Goal: Task Accomplishment & Management: Manage account settings

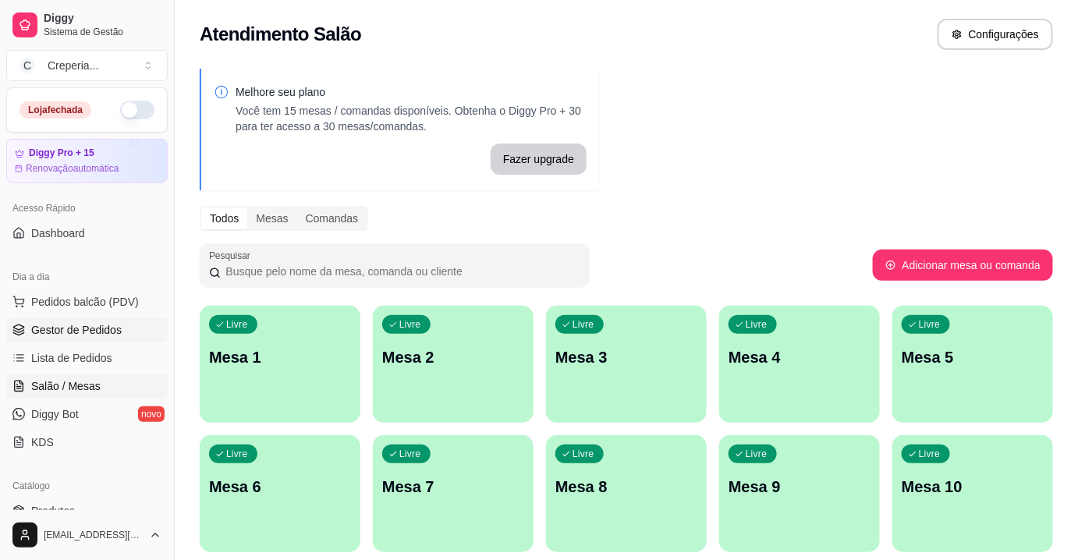
click at [102, 324] on span "Gestor de Pedidos" at bounding box center [76, 330] width 90 height 16
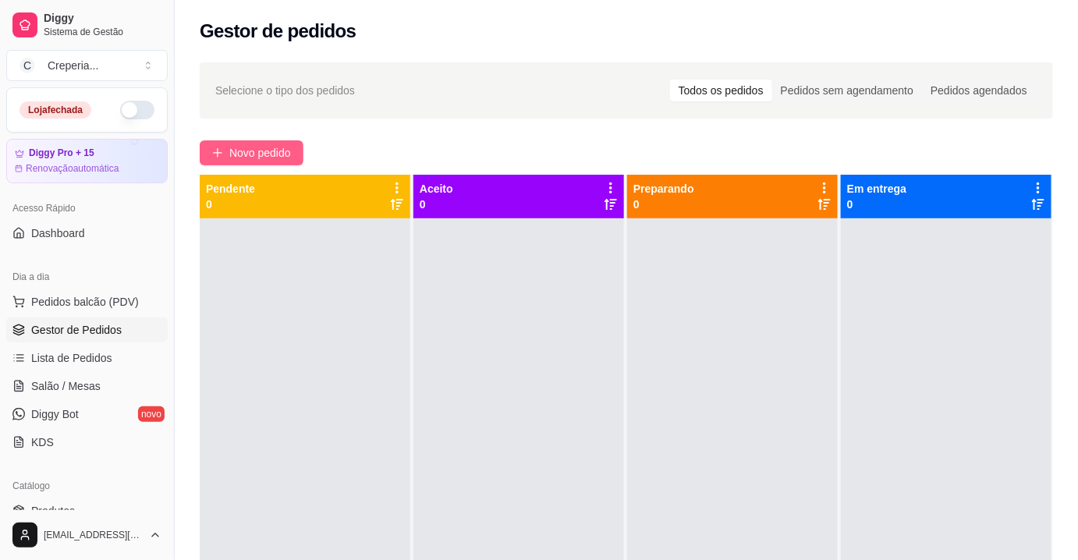
click at [278, 152] on span "Novo pedido" at bounding box center [260, 152] width 62 height 17
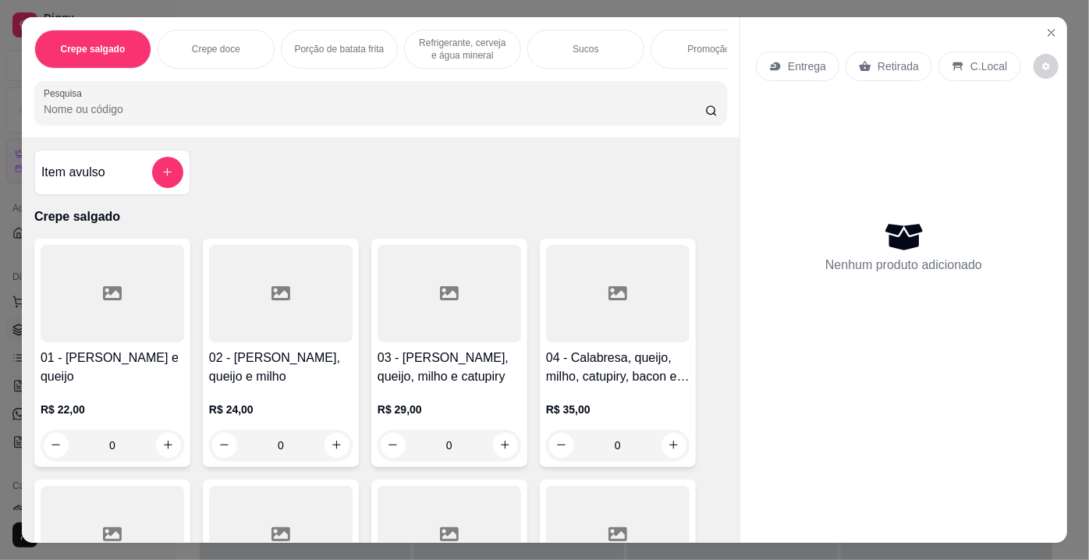
click at [295, 117] on input "Pesquisa" at bounding box center [375, 109] width 662 height 16
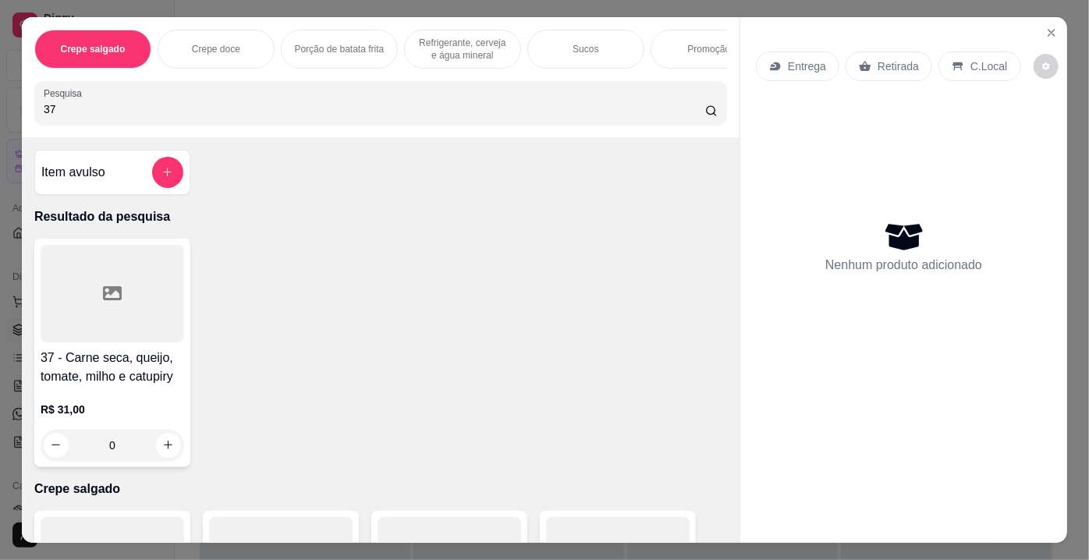
type input "37"
click at [119, 334] on div at bounding box center [113, 294] width 144 height 98
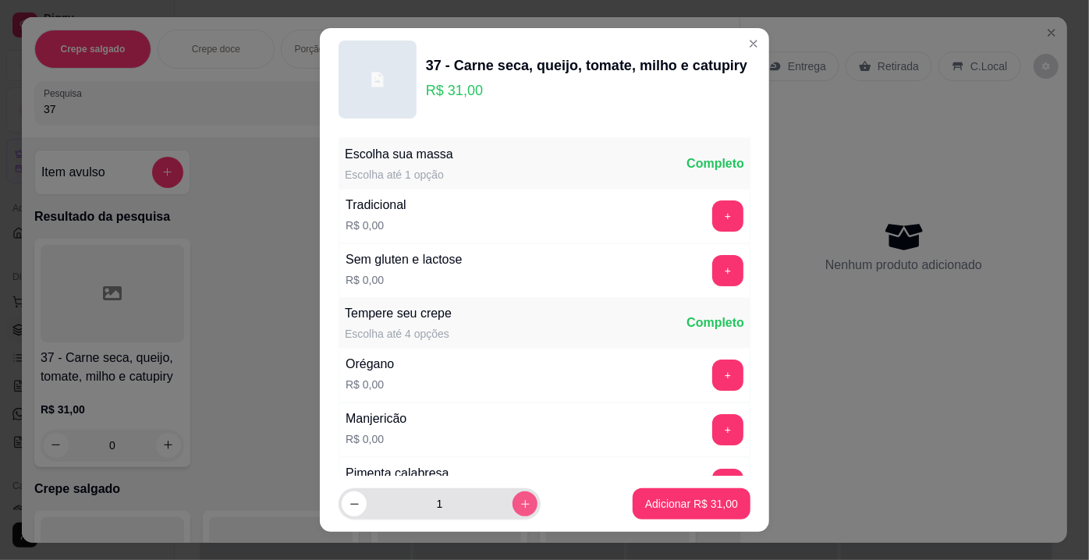
click at [520, 509] on icon "increase-product-quantity" at bounding box center [526, 504] width 12 height 12
type input "2"
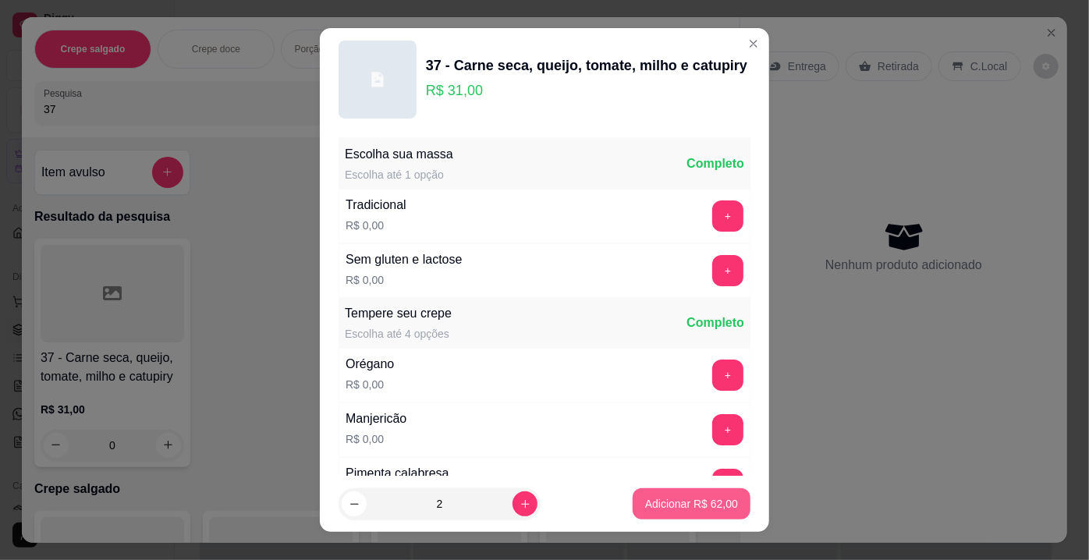
click at [648, 507] on p "Adicionar R$ 62,00" at bounding box center [691, 504] width 93 height 16
type input "2"
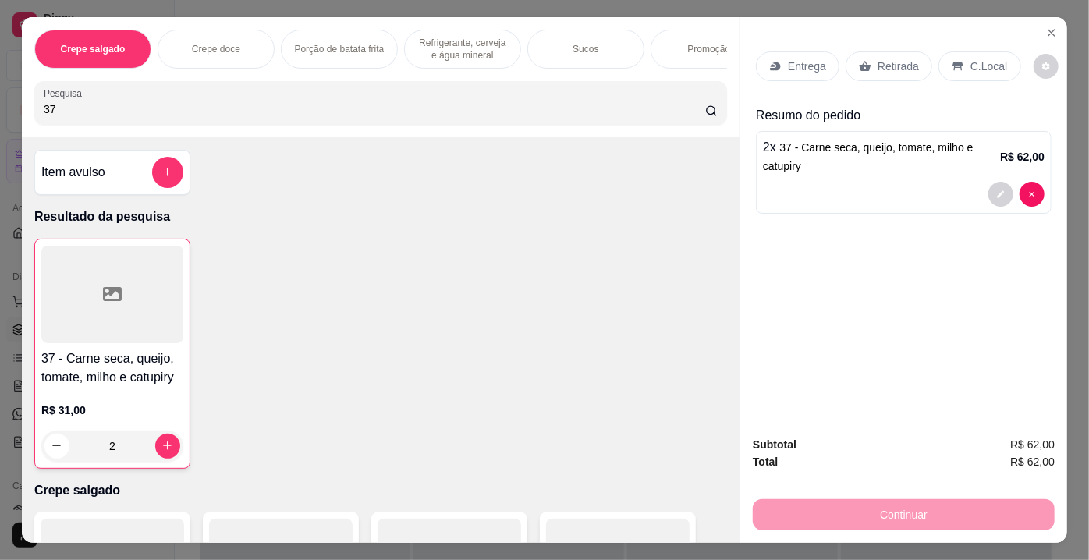
drag, startPoint x: 98, startPoint y: 118, endPoint x: 34, endPoint y: 119, distance: 63.2
click at [34, 119] on div "Pesquisa 37" at bounding box center [380, 103] width 693 height 44
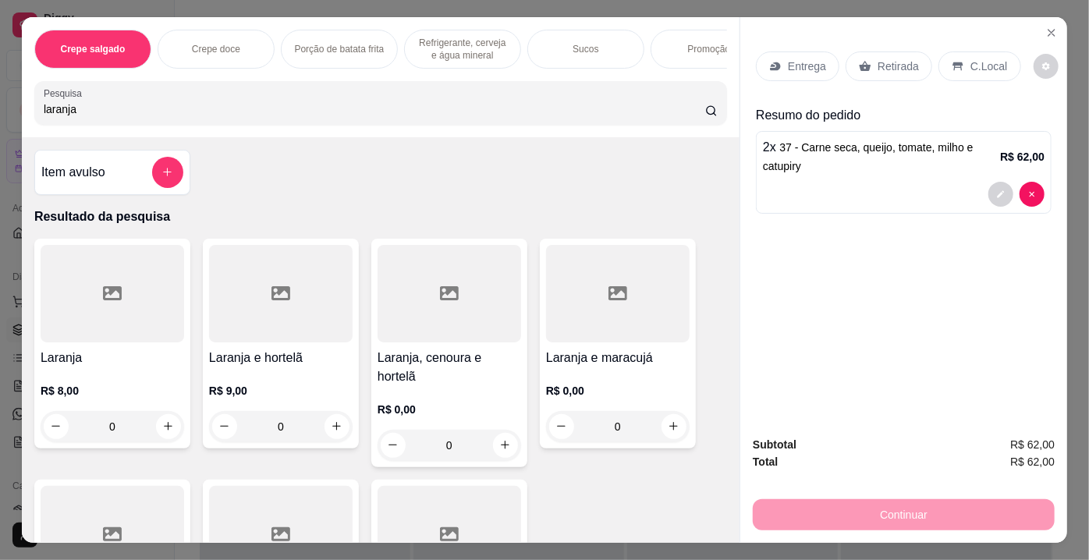
type input "laranja"
click at [76, 284] on div at bounding box center [113, 294] width 144 height 98
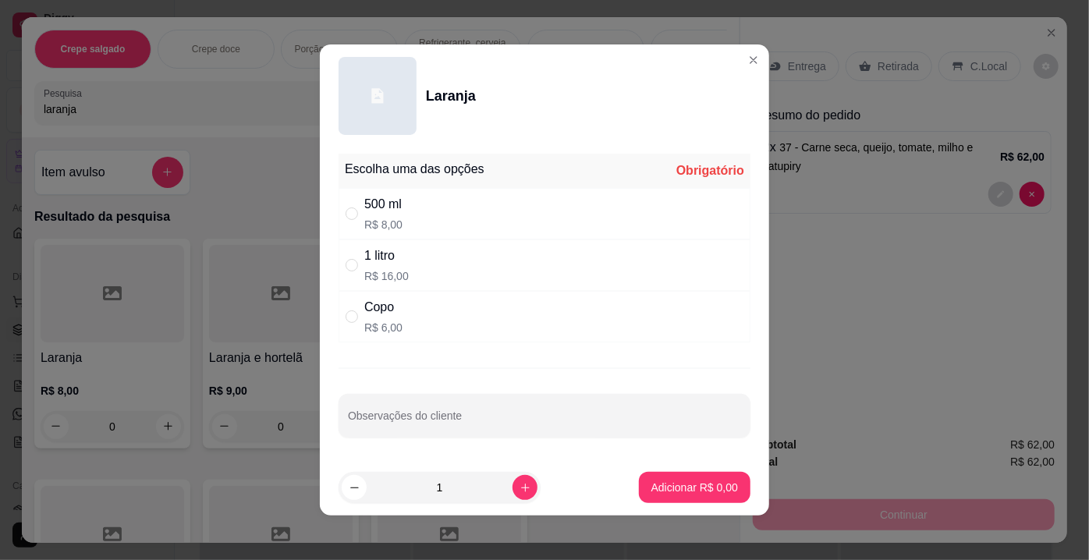
click at [393, 222] on p "R$ 8,00" at bounding box center [383, 225] width 38 height 16
radio input "true"
click at [662, 489] on p "Adicionar R$ 8,00" at bounding box center [694, 488] width 87 height 16
type input "1"
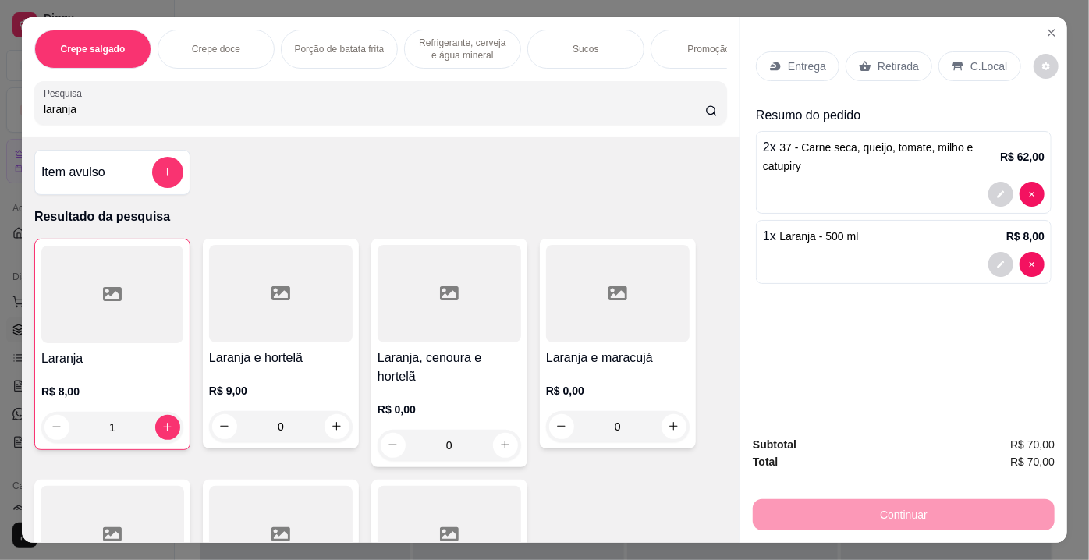
click at [883, 59] on p "Retirada" at bounding box center [898, 67] width 41 height 16
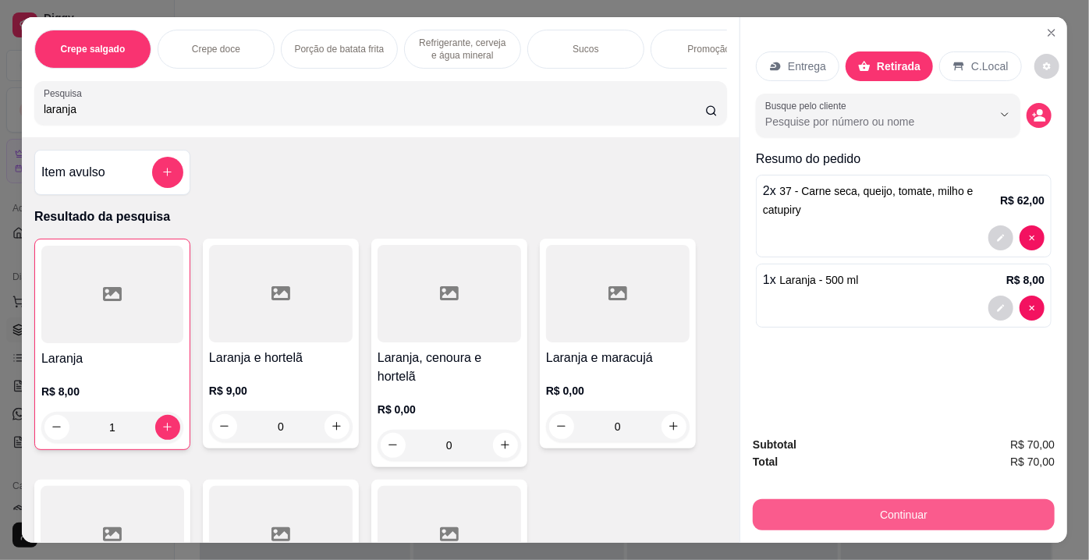
click at [857, 499] on button "Continuar" at bounding box center [904, 514] width 302 height 31
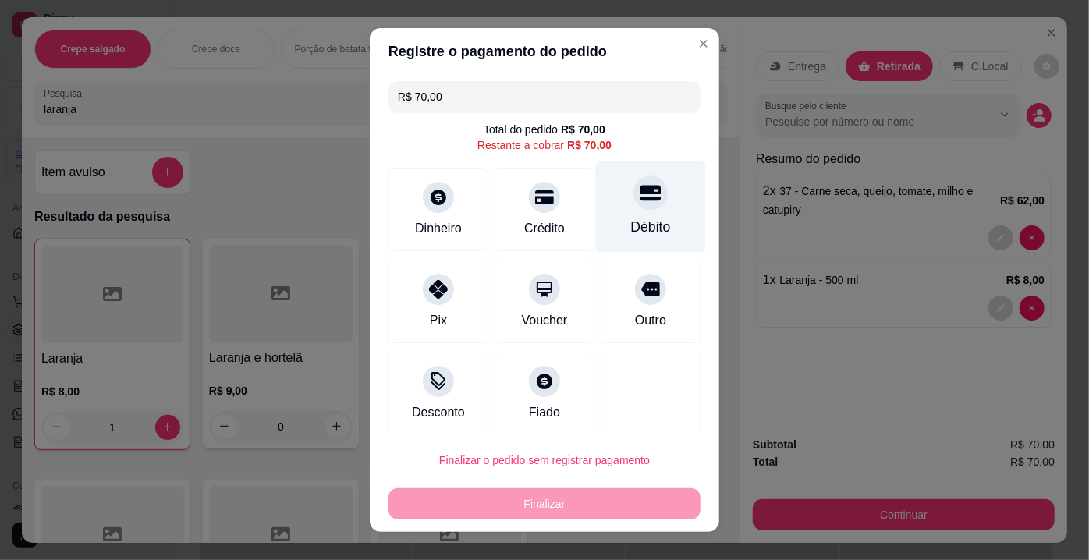
click at [633, 193] on div at bounding box center [650, 193] width 34 height 34
type input "R$ 0,00"
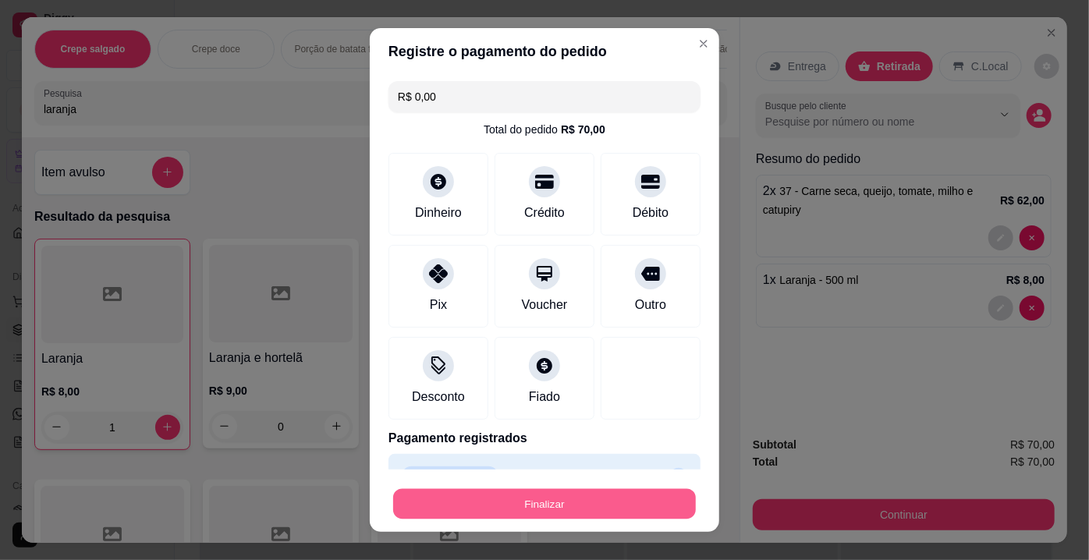
click at [541, 490] on button "Finalizar" at bounding box center [544, 504] width 303 height 30
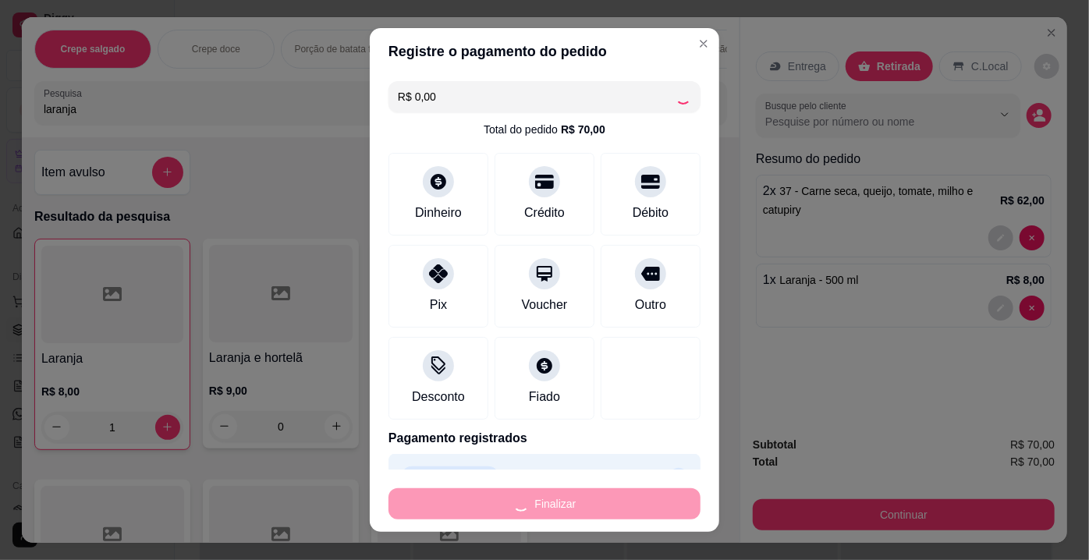
type input "0"
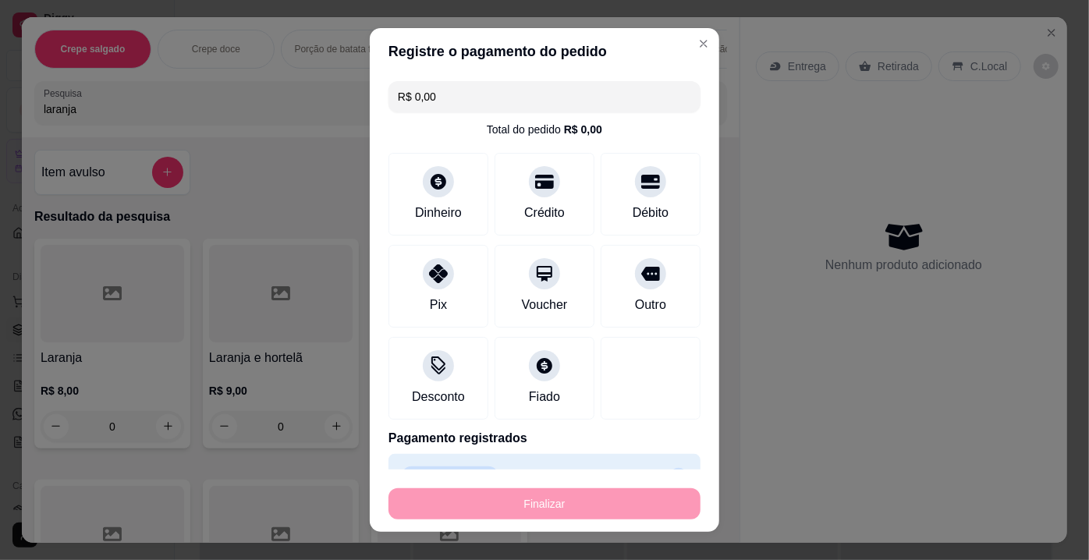
type input "-R$ 70,00"
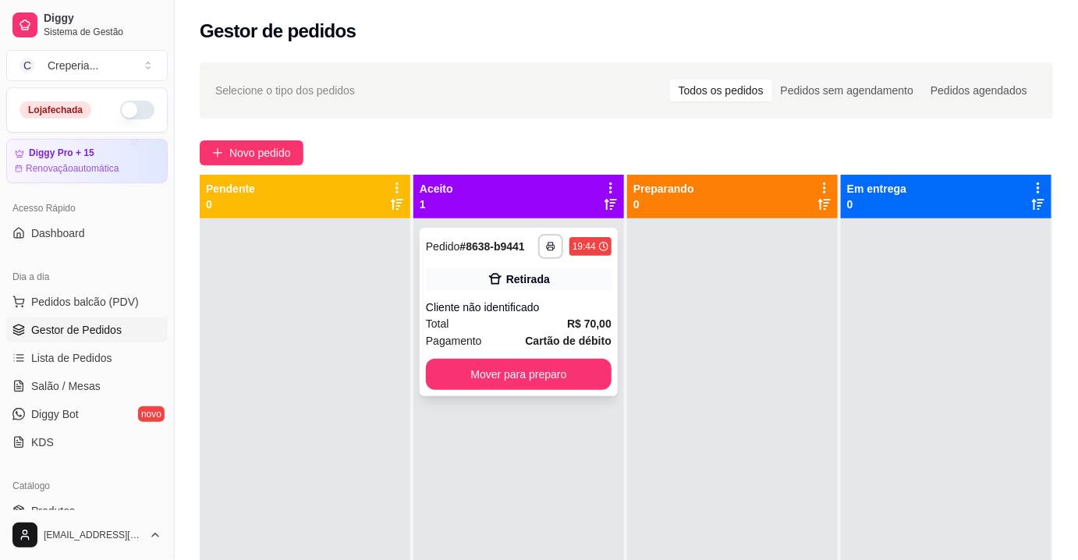
click at [550, 294] on div "**********" at bounding box center [519, 312] width 198 height 169
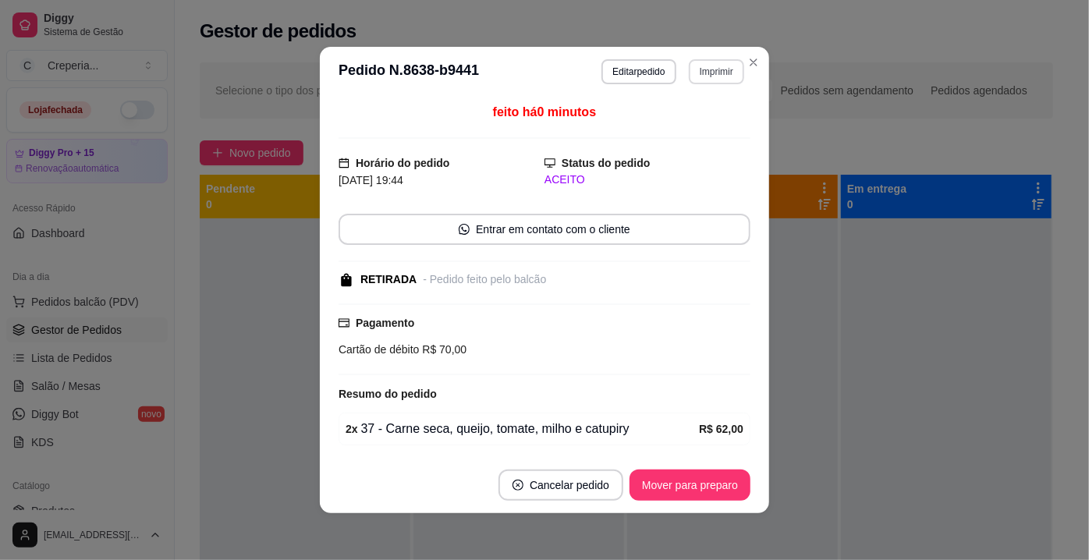
click at [697, 66] on button "Imprimir" at bounding box center [716, 71] width 55 height 25
click at [697, 132] on button "IMPRESSORA" at bounding box center [683, 126] width 113 height 25
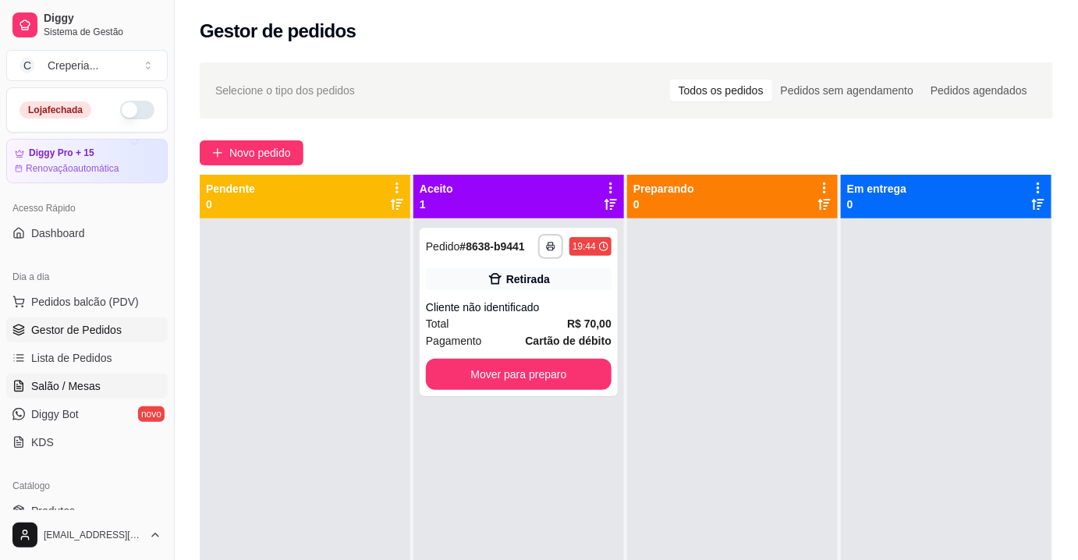
click at [105, 377] on link "Salão / Mesas" at bounding box center [86, 386] width 161 height 25
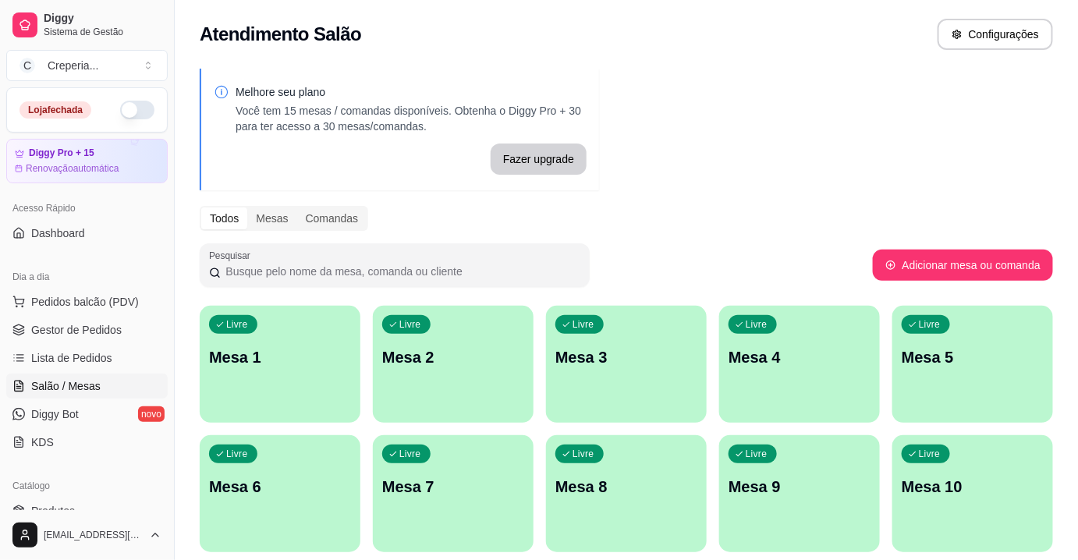
click at [462, 390] on div "Livre Mesa 2" at bounding box center [453, 355] width 161 height 98
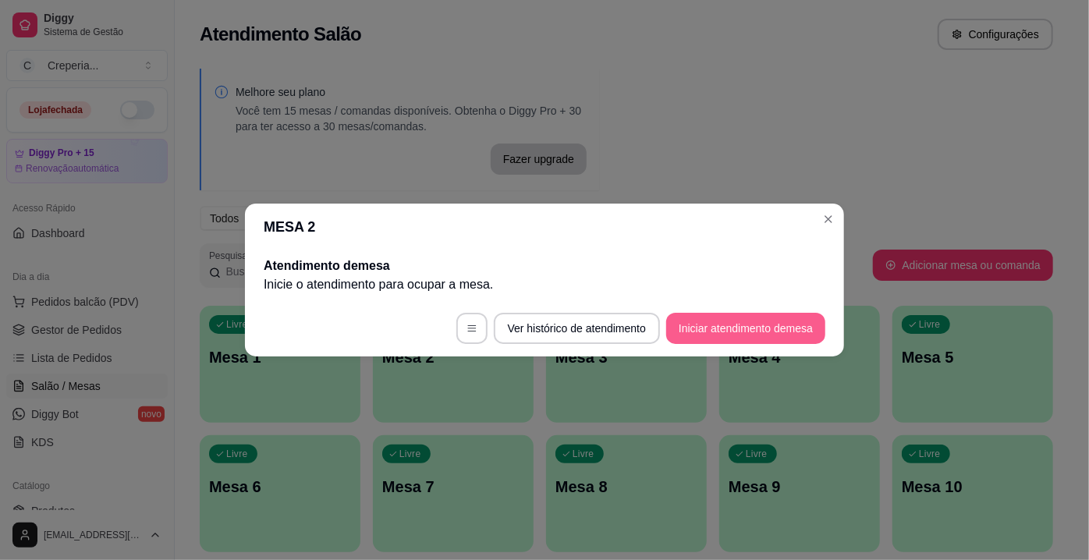
click at [674, 329] on button "Iniciar atendimento de mesa" at bounding box center [745, 328] width 159 height 31
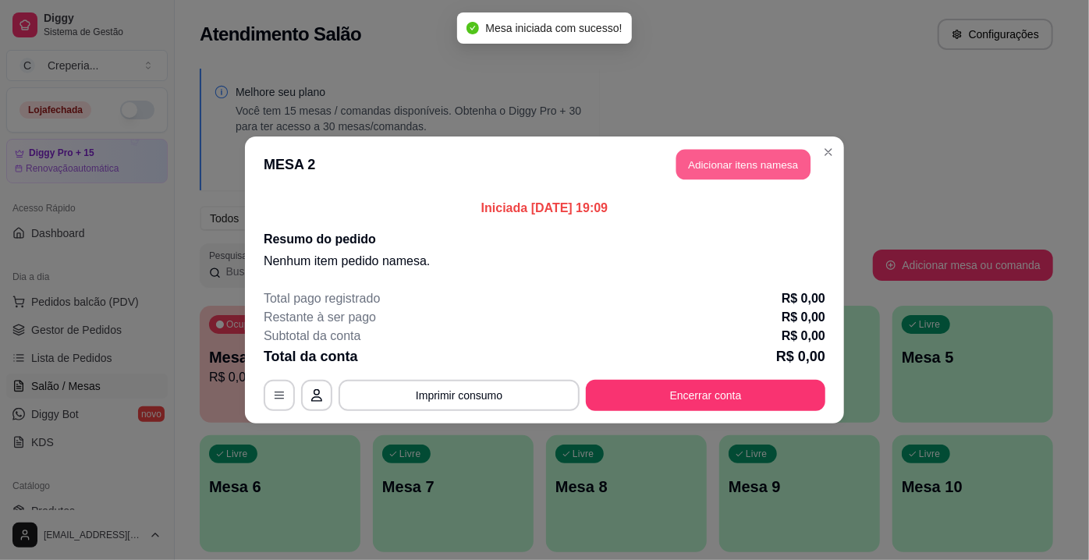
click at [706, 164] on button "Adicionar itens na mesa" at bounding box center [743, 165] width 134 height 30
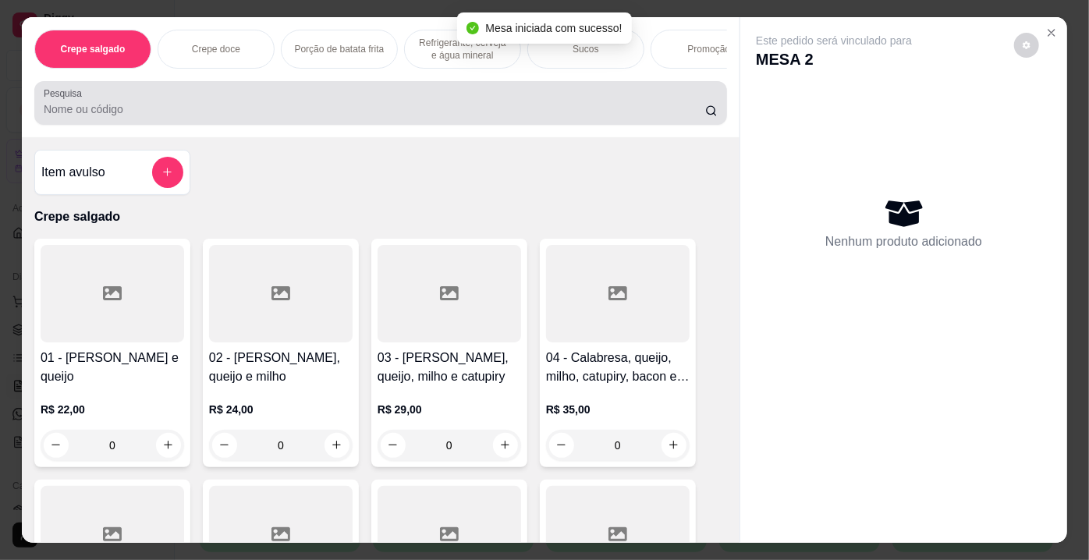
click at [433, 93] on div at bounding box center [381, 102] width 674 height 31
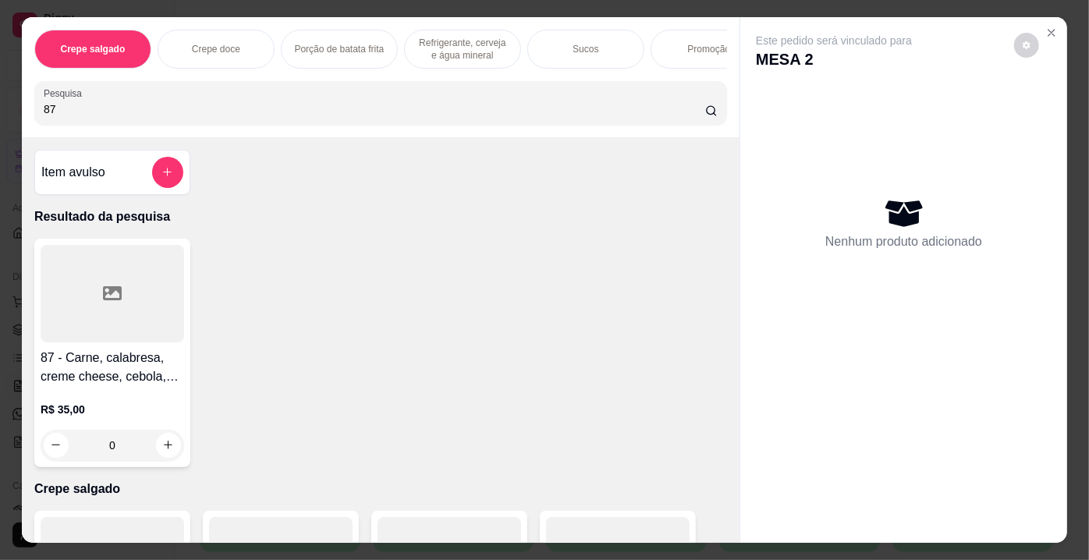
type input "87"
click at [161, 291] on div at bounding box center [113, 294] width 144 height 98
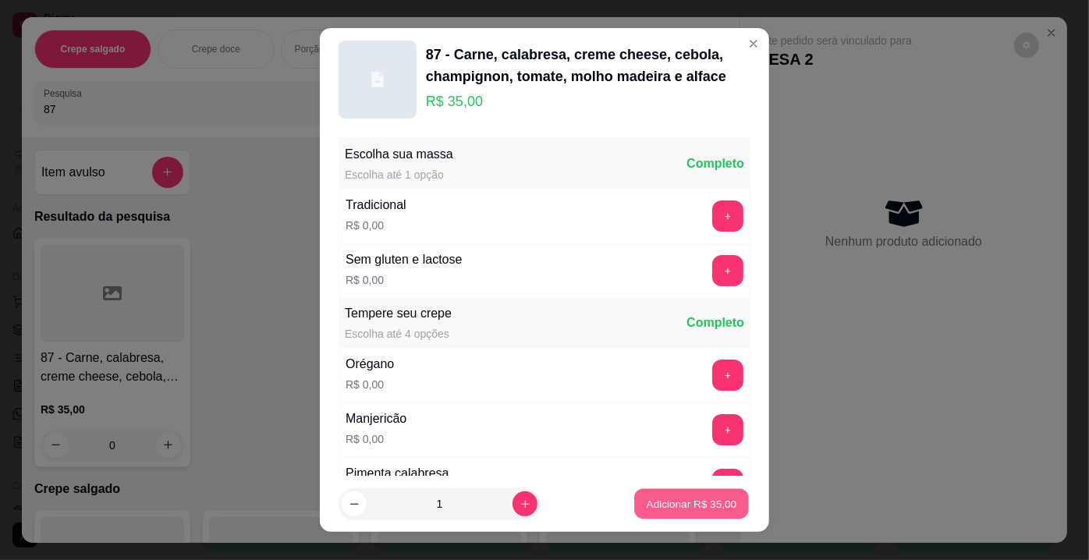
click at [667, 502] on p "Adicionar R$ 35,00" at bounding box center [692, 503] width 90 height 15
type input "1"
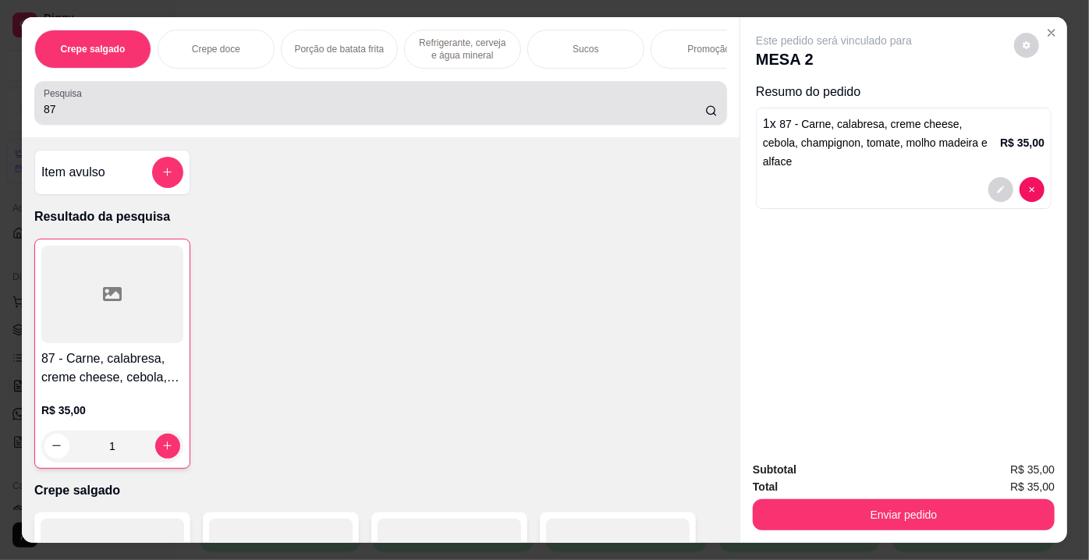
drag, startPoint x: 144, startPoint y: 123, endPoint x: 64, endPoint y: 118, distance: 79.8
click at [65, 119] on div "Pesquisa 87" at bounding box center [380, 103] width 693 height 44
drag, startPoint x: 73, startPoint y: 91, endPoint x: 25, endPoint y: 121, distance: 56.1
click at [22, 122] on div "Crepe salgado Crepe doce Porção de batata frita Refrigerante, cerveja e água mi…" at bounding box center [381, 77] width 718 height 120
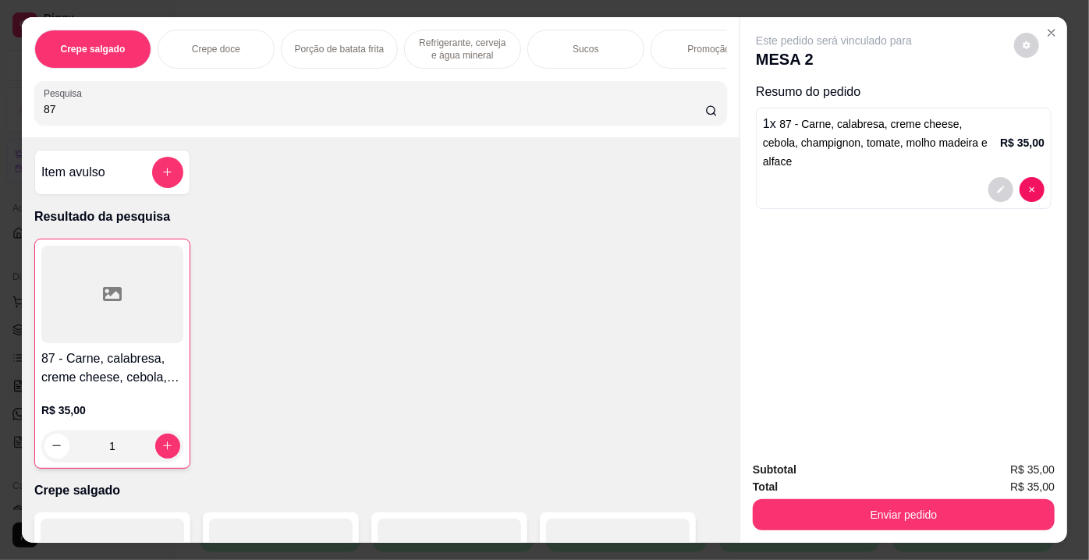
click at [26, 125] on div "Crepe salgado Crepe doce Porção de batata frita Refrigerante, cerveja e água mi…" at bounding box center [381, 77] width 718 height 120
type input "40"
click at [104, 300] on icon at bounding box center [112, 293] width 19 height 14
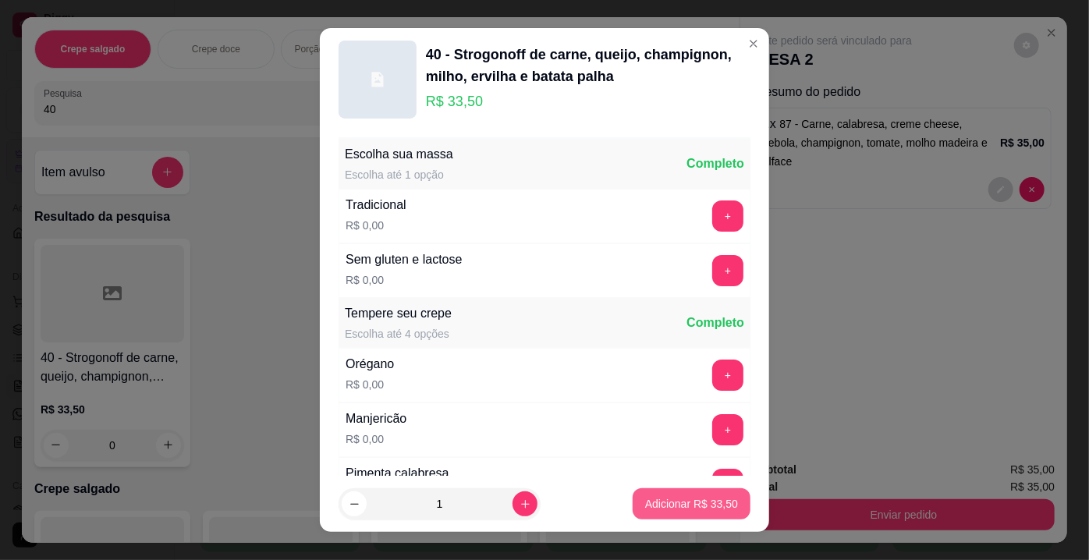
click at [705, 515] on button "Adicionar R$ 33,50" at bounding box center [692, 503] width 118 height 31
type input "1"
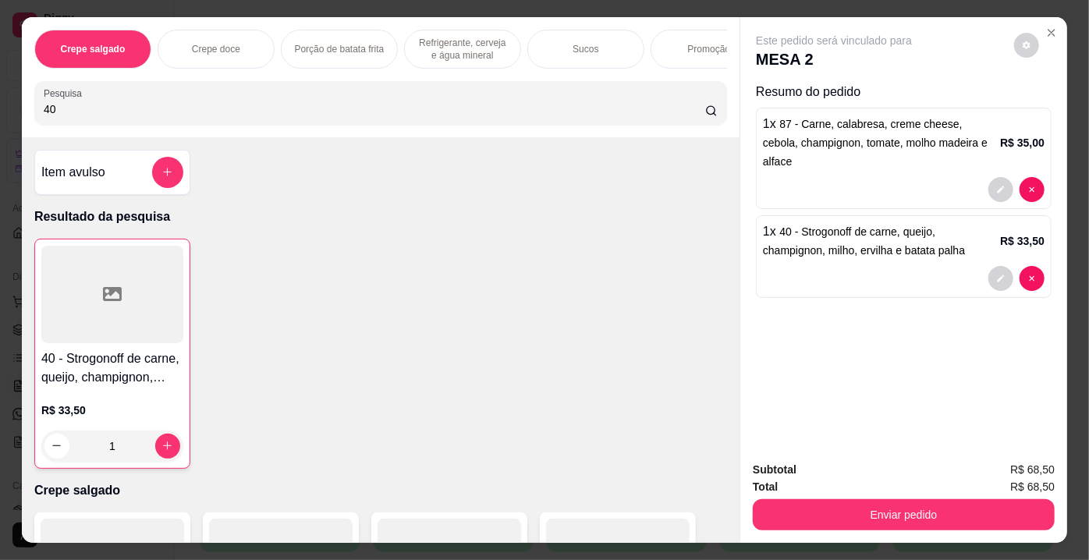
drag, startPoint x: 47, startPoint y: 119, endPoint x: 0, endPoint y: 124, distance: 47.0
click at [0, 124] on div "Crepe salgado Crepe doce Porção de batata frita Refrigerante, cerveja e água mi…" at bounding box center [544, 280] width 1089 height 560
type input "28"
click at [112, 315] on div at bounding box center [113, 294] width 144 height 98
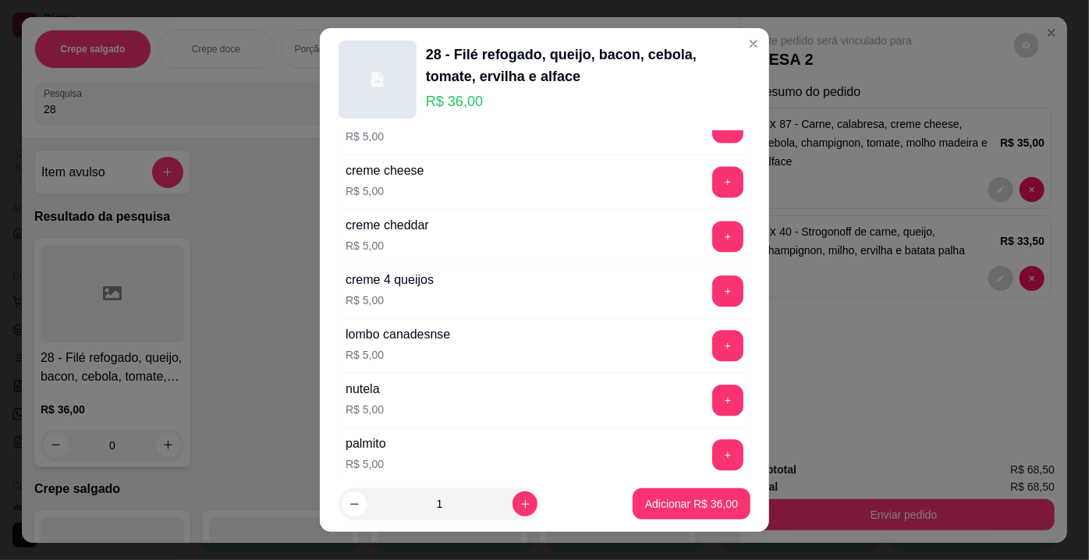
scroll to position [1843, 0]
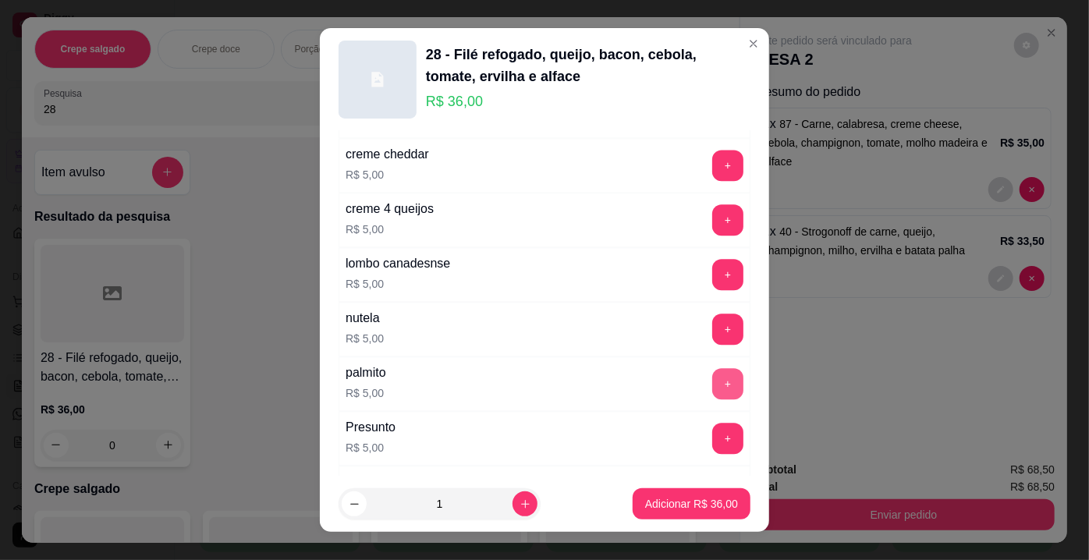
click at [712, 369] on button "+" at bounding box center [727, 383] width 31 height 31
click at [703, 492] on button "Adicionar R$ 41,00" at bounding box center [692, 503] width 118 height 31
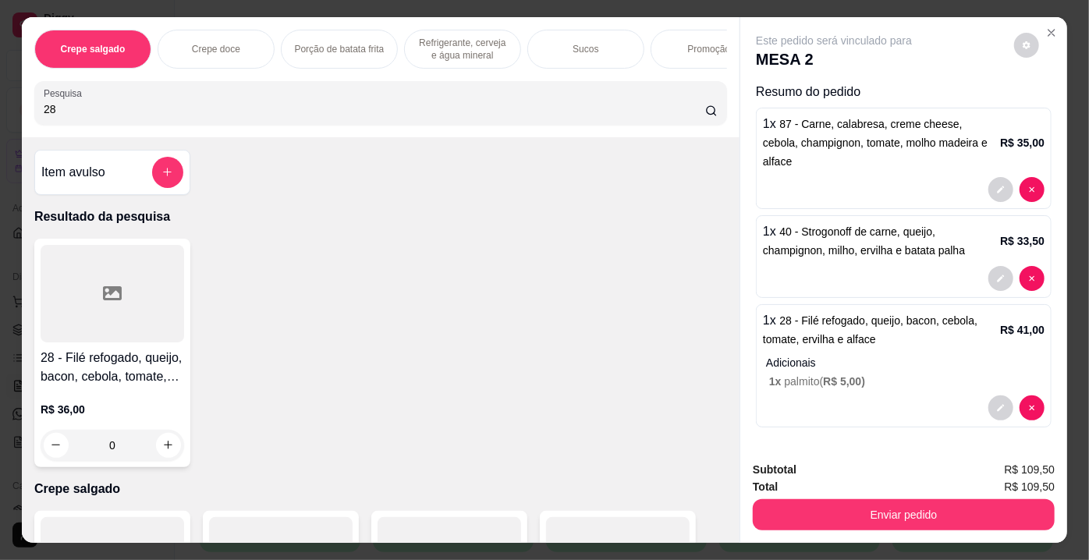
drag, startPoint x: 117, startPoint y: 126, endPoint x: 10, endPoint y: 119, distance: 107.1
click at [10, 119] on div "Crepe salgado Crepe doce Porção de batata frita Refrigerante, cerveja e água mi…" at bounding box center [544, 280] width 1089 height 560
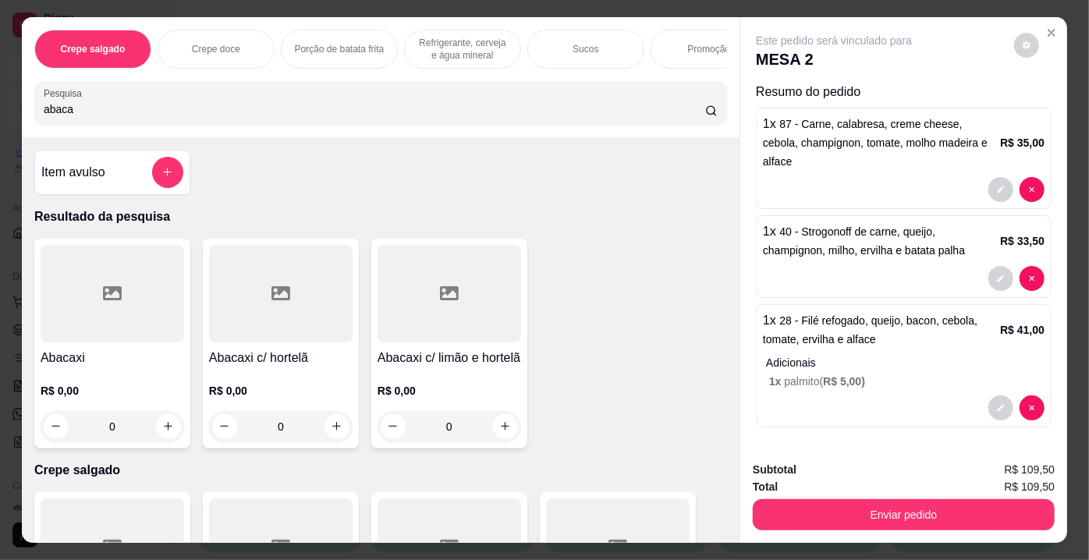
type input "abaca"
click at [249, 314] on div at bounding box center [281, 294] width 144 height 98
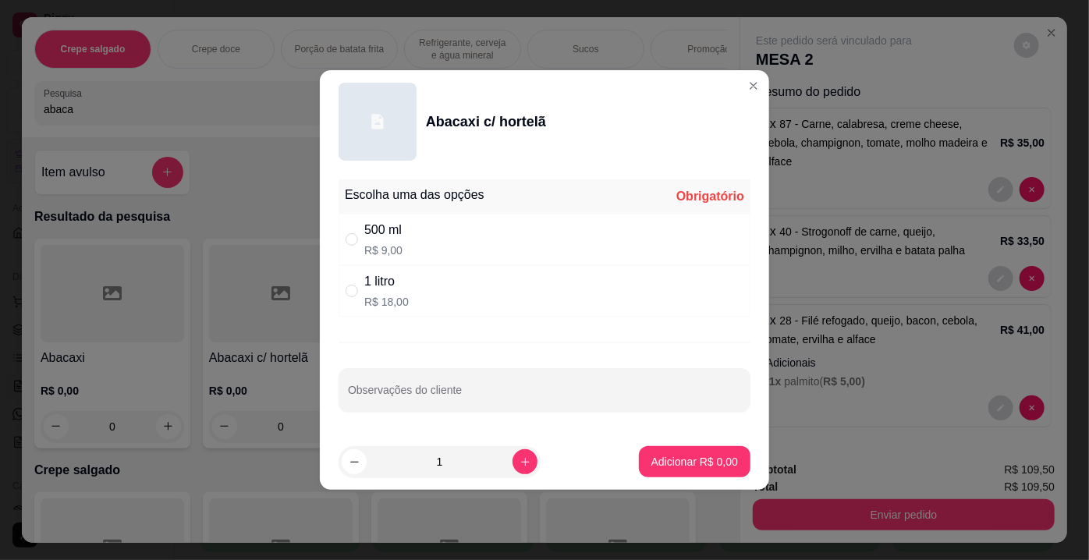
click at [391, 286] on div "1 litro" at bounding box center [386, 281] width 44 height 19
radio input "true"
click at [718, 455] on p "Adicionar R$ 18,00" at bounding box center [691, 462] width 93 height 16
type input "1"
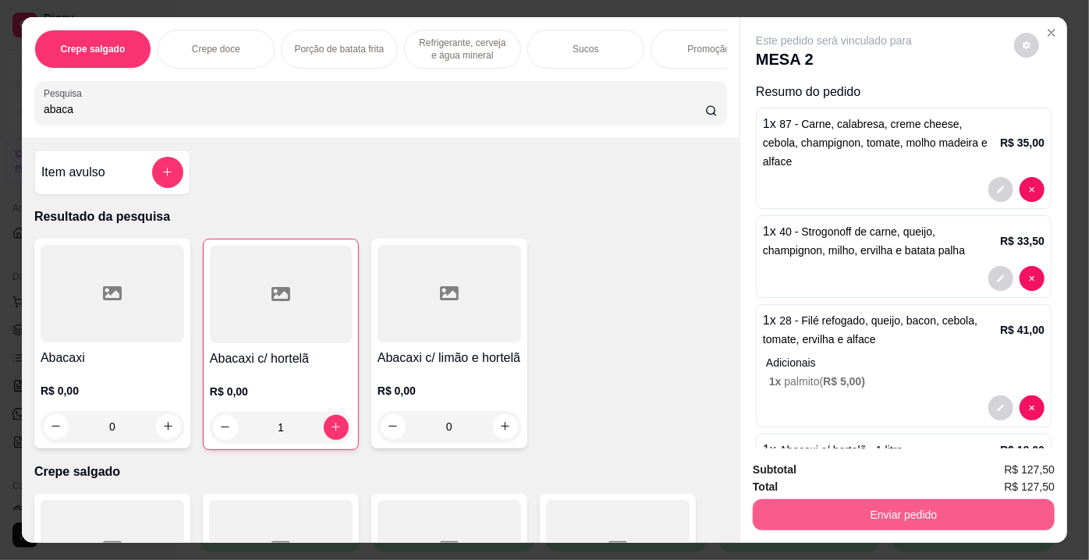
click at [839, 512] on button "Enviar pedido" at bounding box center [904, 514] width 302 height 31
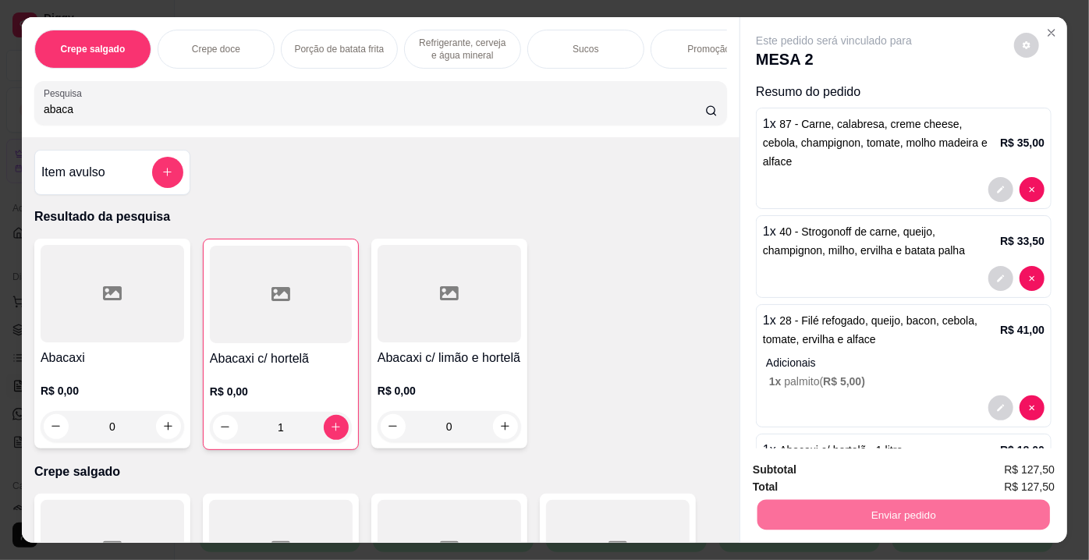
click at [828, 473] on button "Não registrar e enviar pedido" at bounding box center [853, 471] width 158 height 29
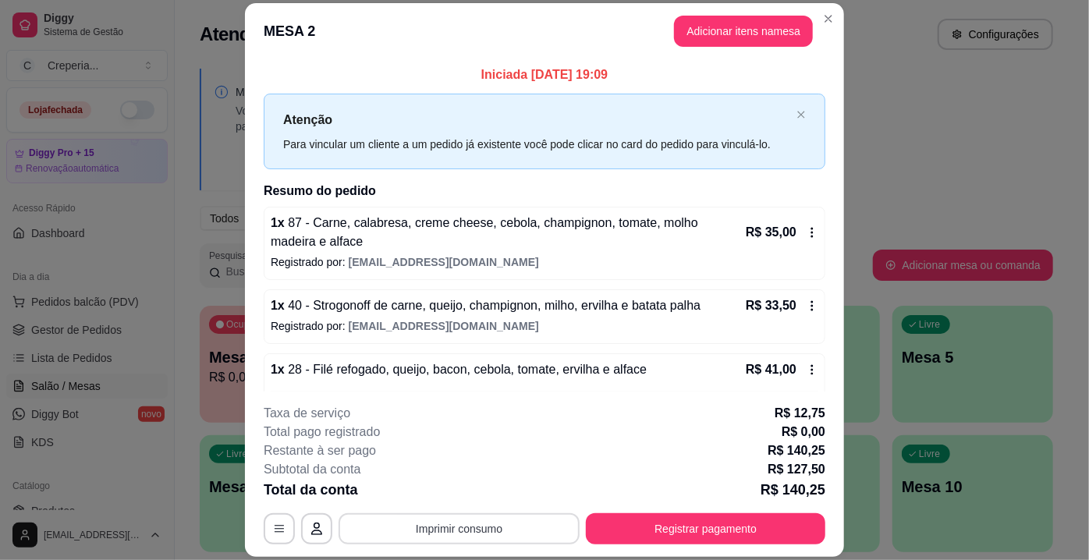
click at [472, 529] on button "Imprimir consumo" at bounding box center [459, 528] width 241 height 31
click at [476, 490] on button "IMPRESSORA" at bounding box center [458, 493] width 109 height 24
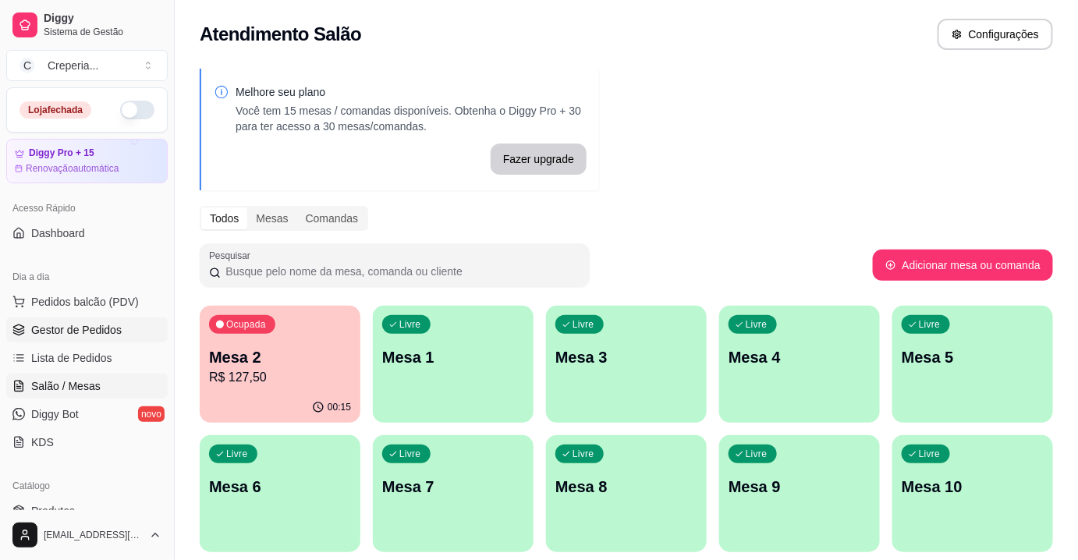
click at [110, 338] on link "Gestor de Pedidos" at bounding box center [86, 330] width 161 height 25
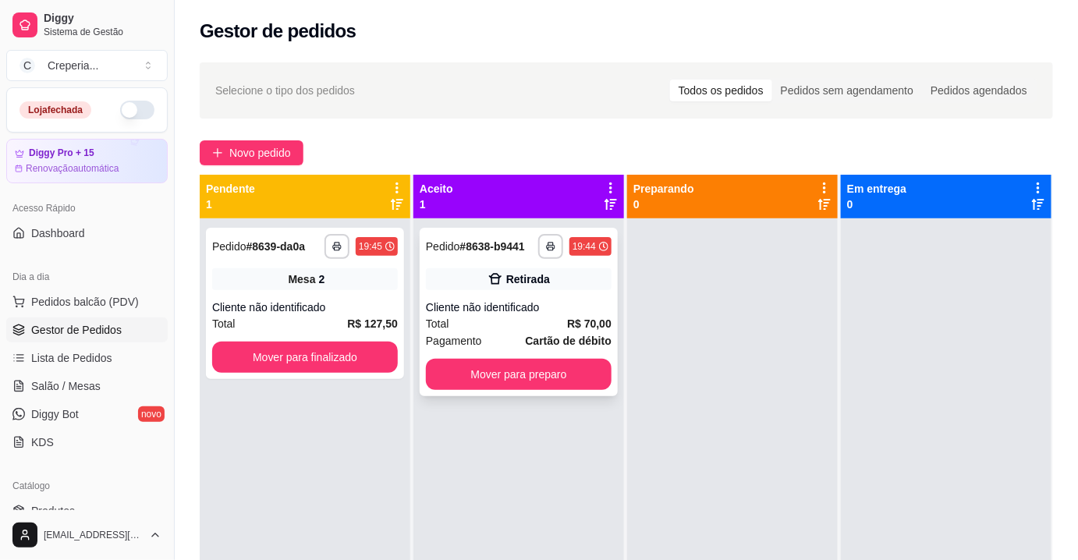
click at [513, 305] on div "Cliente não identificado" at bounding box center [519, 308] width 186 height 16
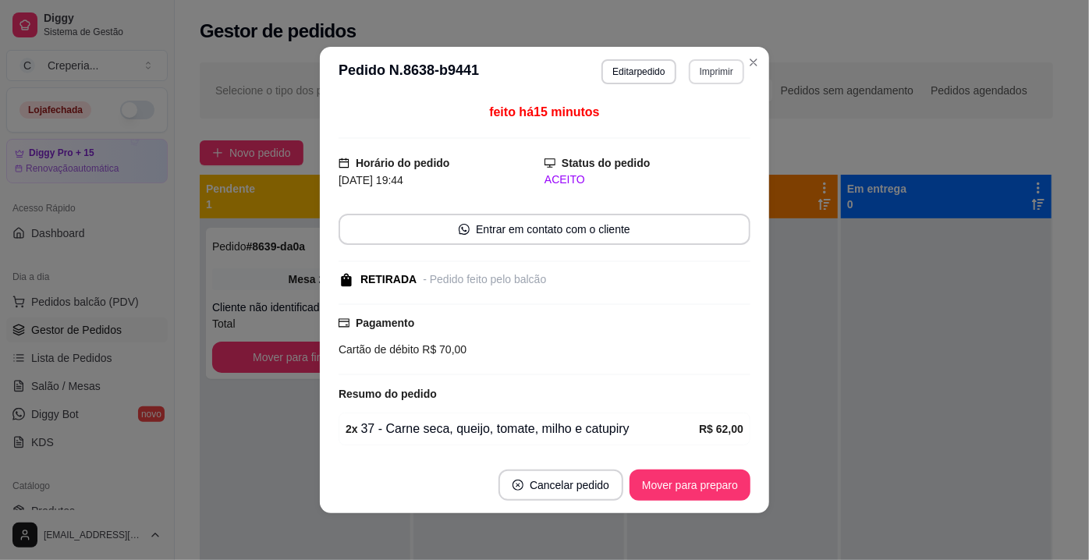
click at [720, 80] on button "Imprimir" at bounding box center [716, 71] width 55 height 25
click at [669, 126] on button "IMPRESSORA" at bounding box center [683, 126] width 113 height 25
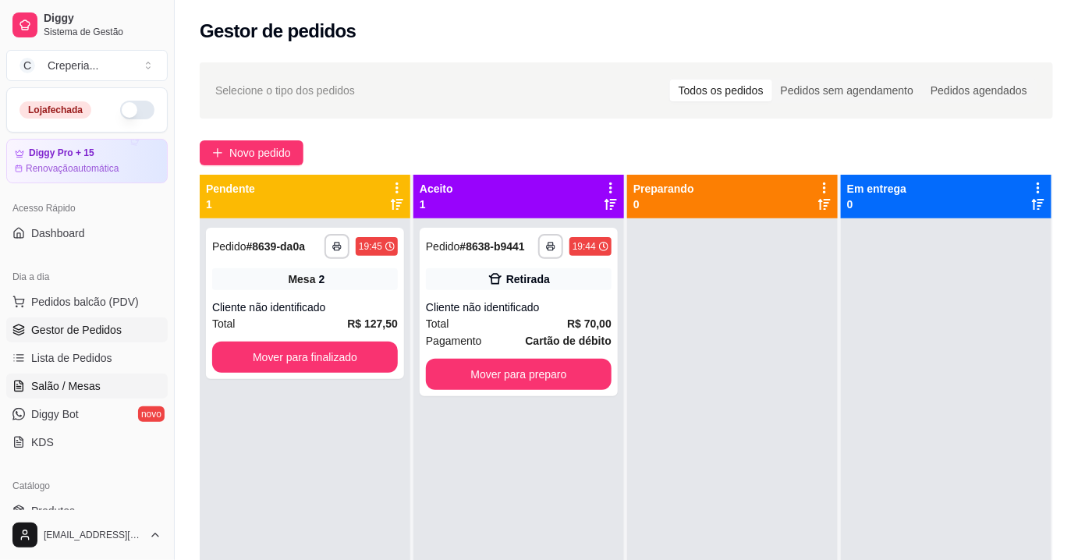
click at [76, 388] on span "Salão / Mesas" at bounding box center [65, 386] width 69 height 16
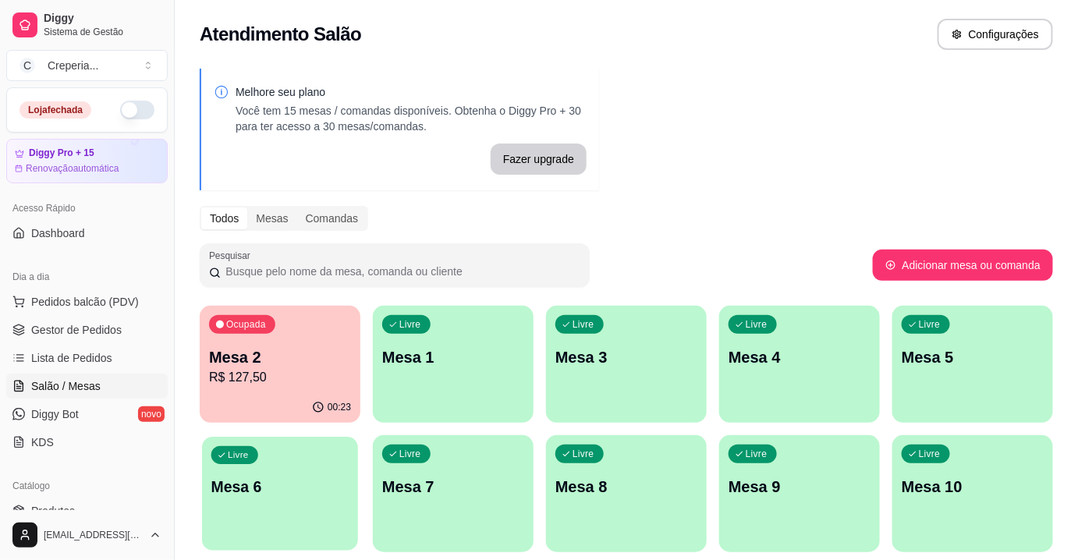
click at [316, 471] on div "Livre Mesa 6" at bounding box center [280, 484] width 156 height 95
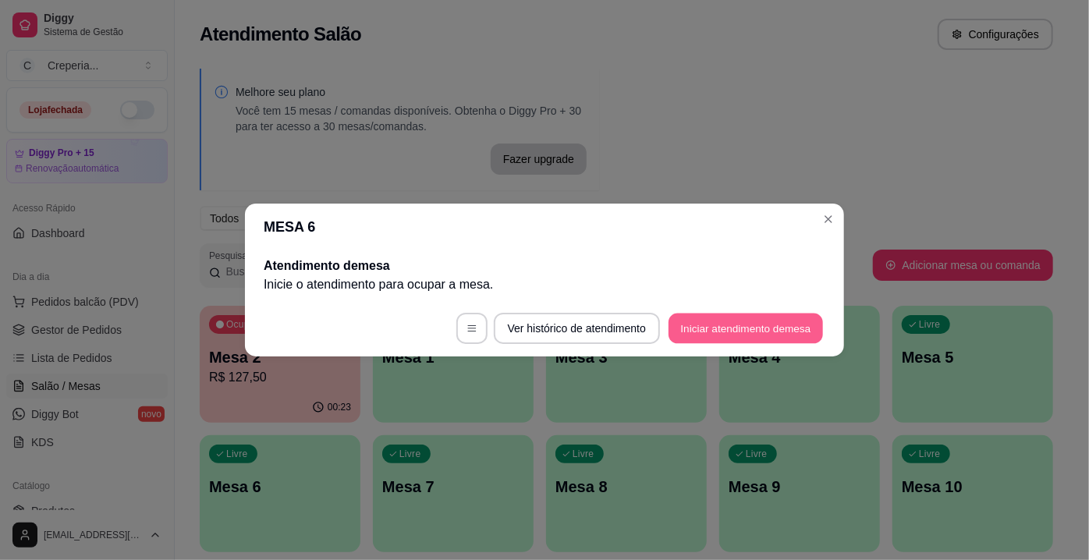
click at [703, 331] on button "Iniciar atendimento de mesa" at bounding box center [746, 329] width 154 height 30
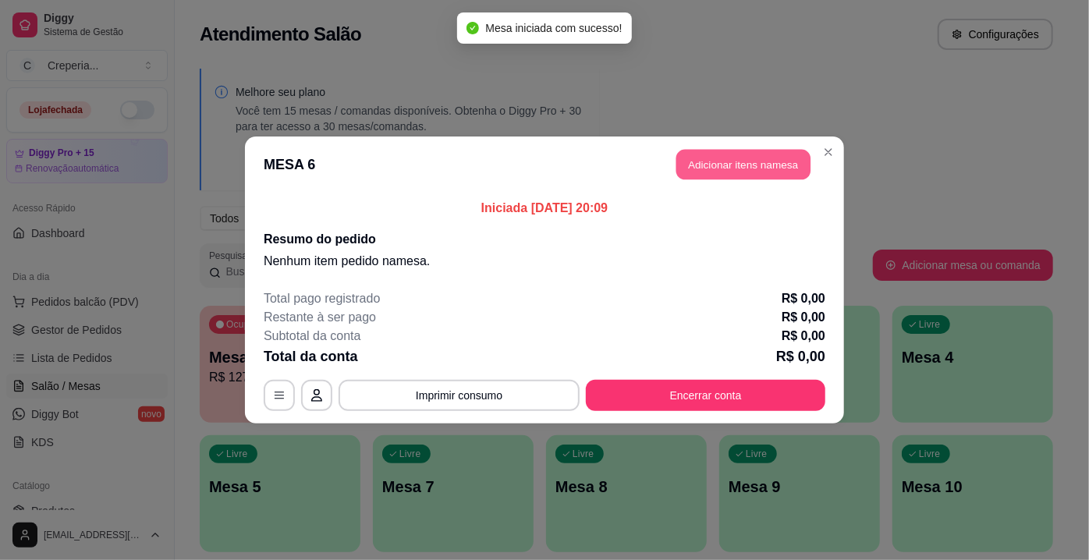
click at [747, 172] on button "Adicionar itens na mesa" at bounding box center [743, 165] width 134 height 30
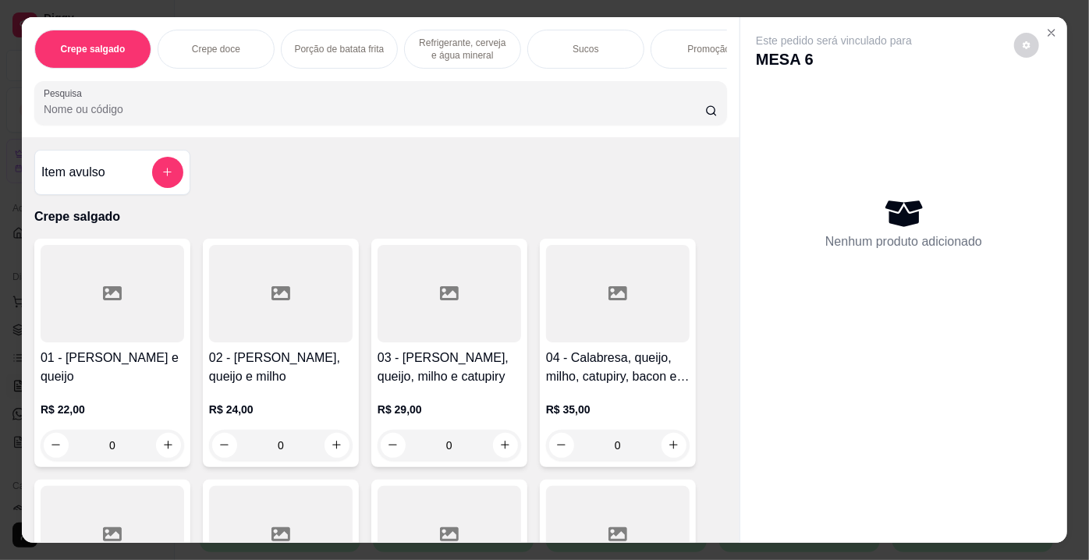
click at [154, 117] on input "Pesquisa" at bounding box center [375, 109] width 662 height 16
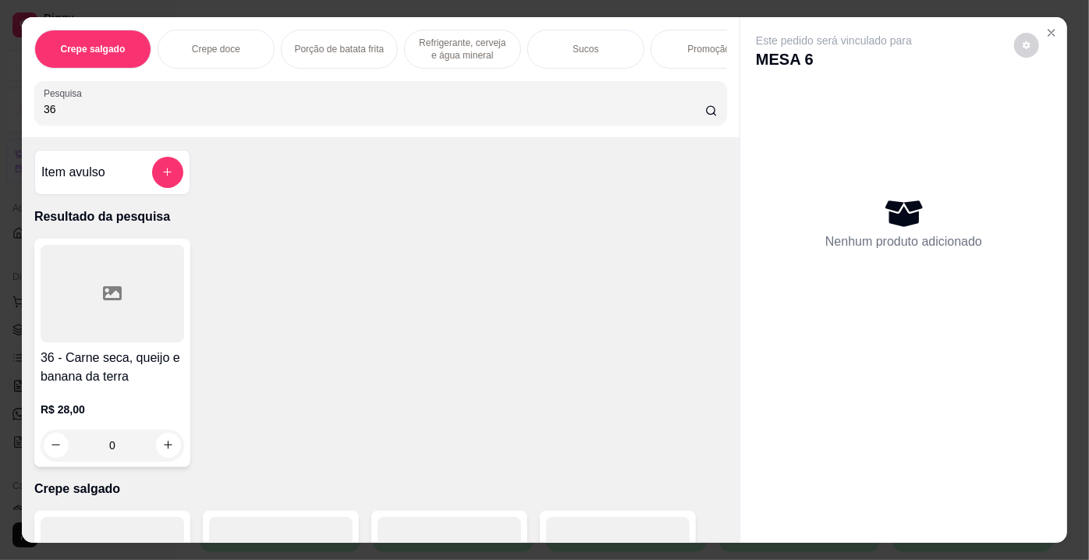
type input "36"
click at [113, 300] on icon at bounding box center [112, 293] width 19 height 14
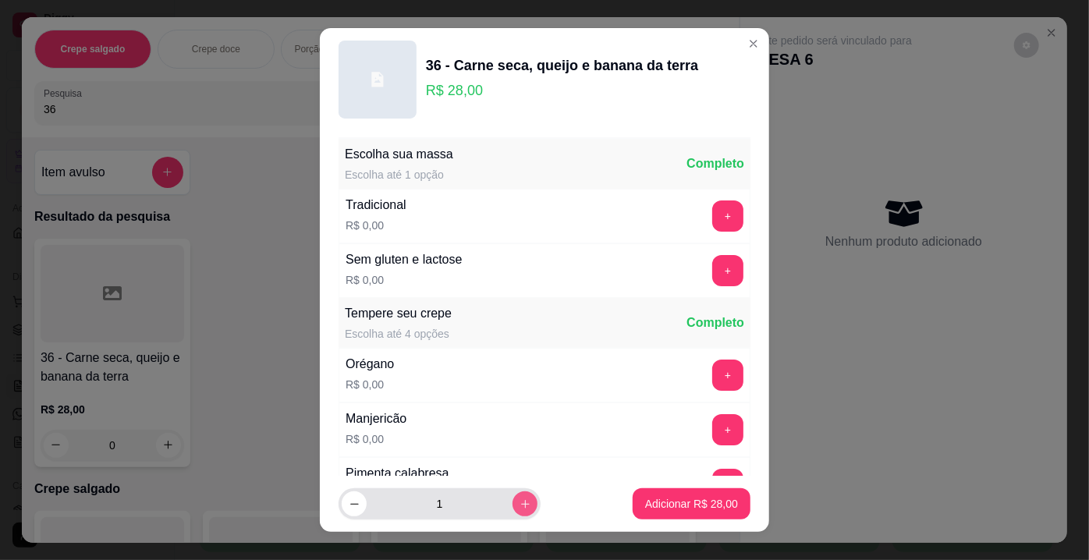
click at [513, 498] on button "increase-product-quantity" at bounding box center [525, 503] width 25 height 25
type input "2"
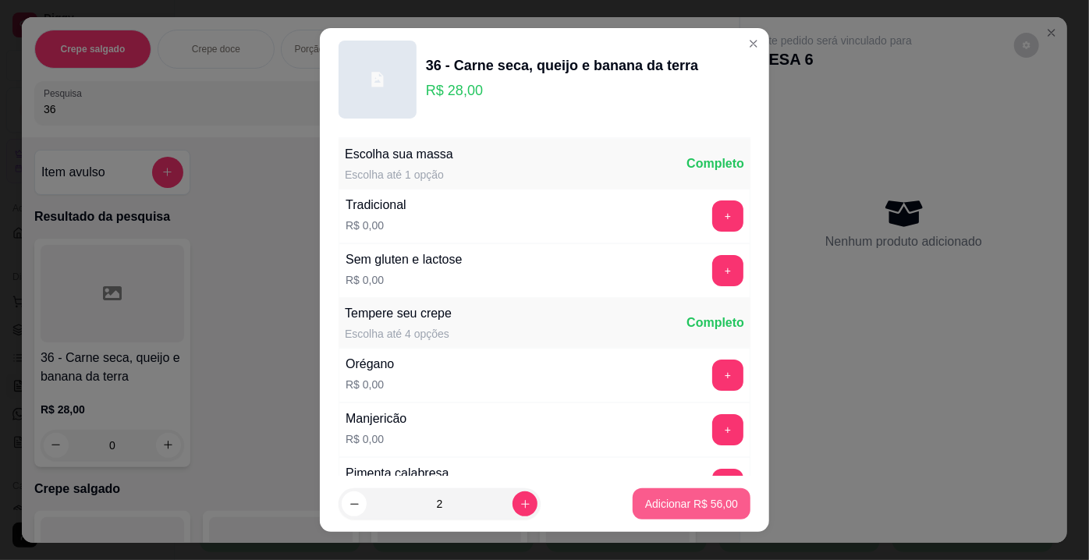
click at [647, 507] on p "Adicionar R$ 56,00" at bounding box center [691, 504] width 93 height 16
type input "2"
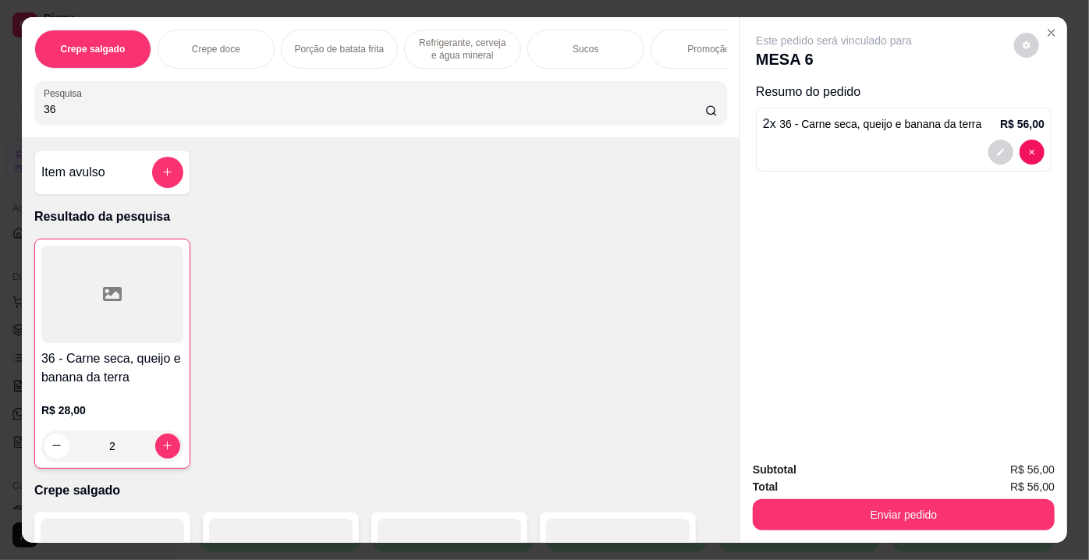
drag, startPoint x: 76, startPoint y: 106, endPoint x: 19, endPoint y: 119, distance: 59.1
click at [22, 119] on div "Crepe salgado Crepe doce Porção de batata frita Refrigerante, cerveja e água mi…" at bounding box center [381, 77] width 718 height 120
type input "23"
click at [85, 370] on h4 "23 - Carne desfiada, queijo, tomate, milho, azeitona, ervilha, molho de tomate,…" at bounding box center [113, 367] width 144 height 37
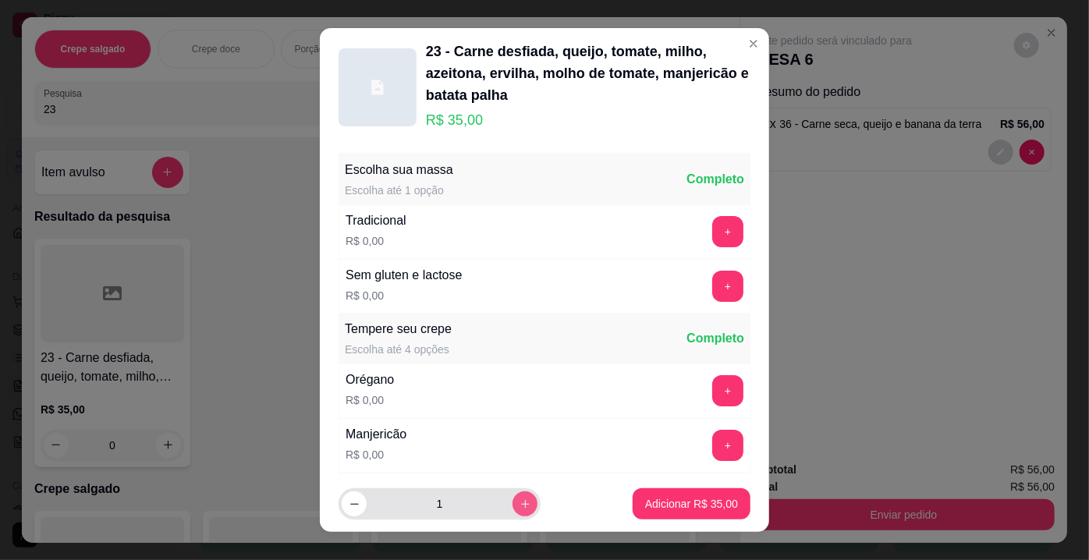
click at [516, 502] on button "increase-product-quantity" at bounding box center [525, 503] width 25 height 25
type input "2"
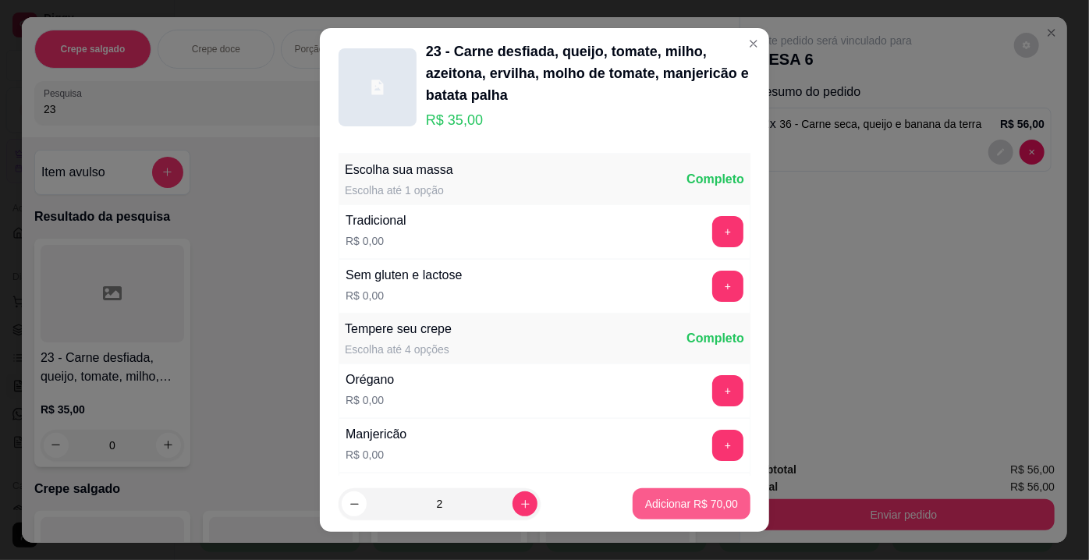
click at [645, 503] on p "Adicionar R$ 70,00" at bounding box center [691, 504] width 93 height 16
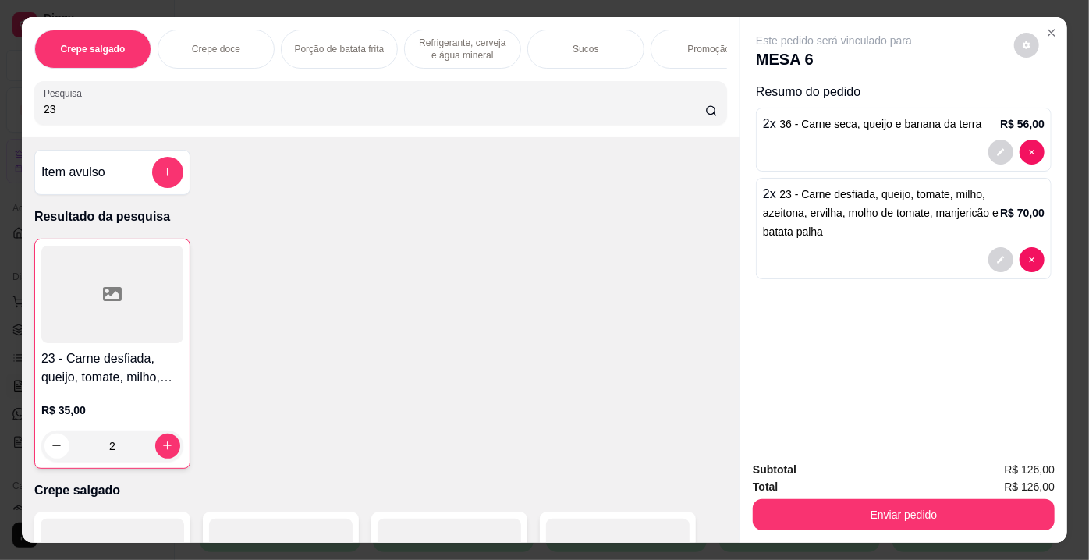
type input "2"
drag, startPoint x: 91, startPoint y: 119, endPoint x: 0, endPoint y: 121, distance: 91.3
click at [0, 121] on div "Crepe salgado Crepe doce Porção de batata frita Refrigerante, cerveja e água mi…" at bounding box center [544, 280] width 1089 height 560
type input "36"
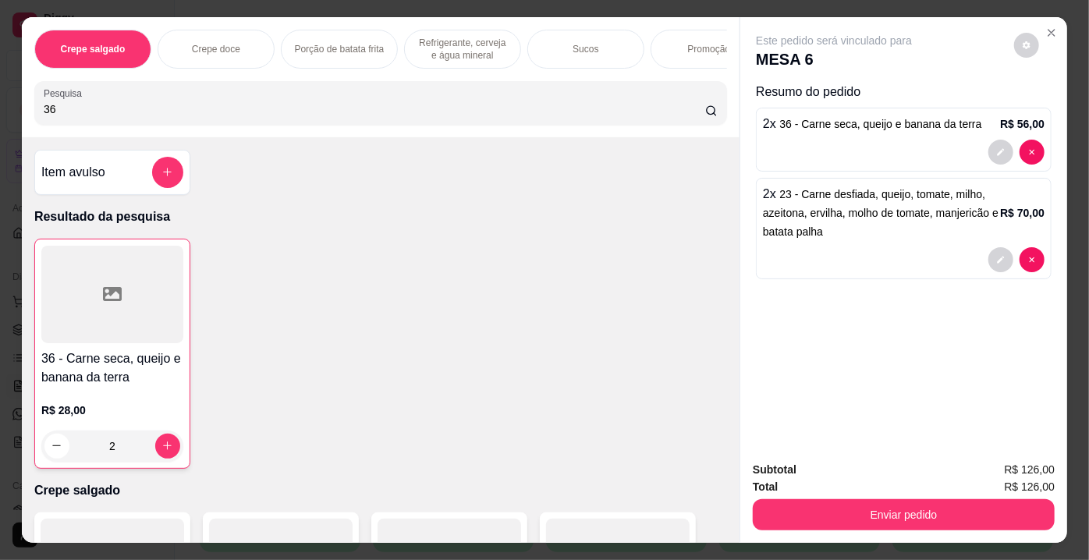
click at [120, 275] on div at bounding box center [112, 295] width 142 height 98
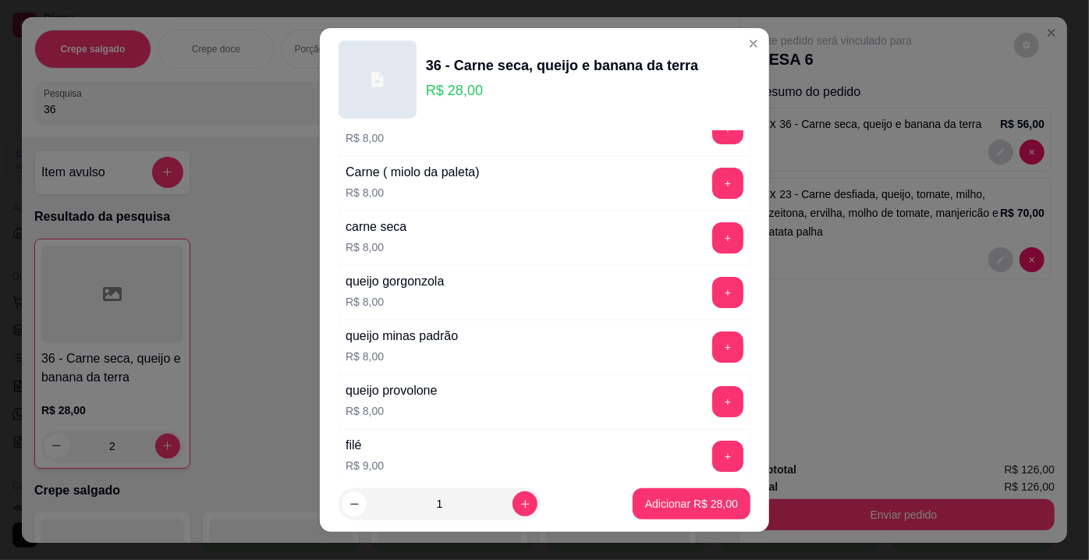
scroll to position [2800, 0]
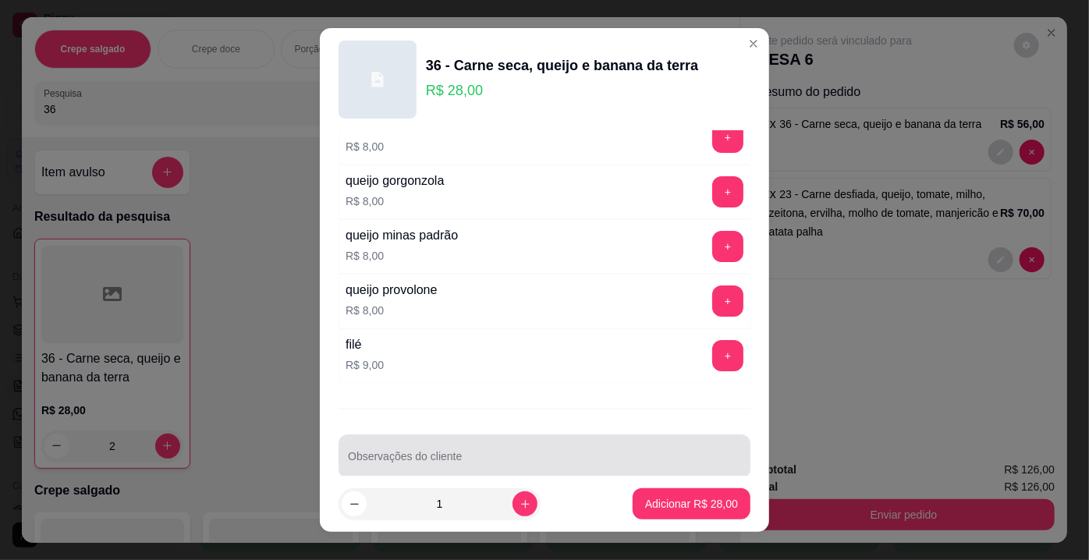
click at [662, 441] on div at bounding box center [544, 456] width 393 height 31
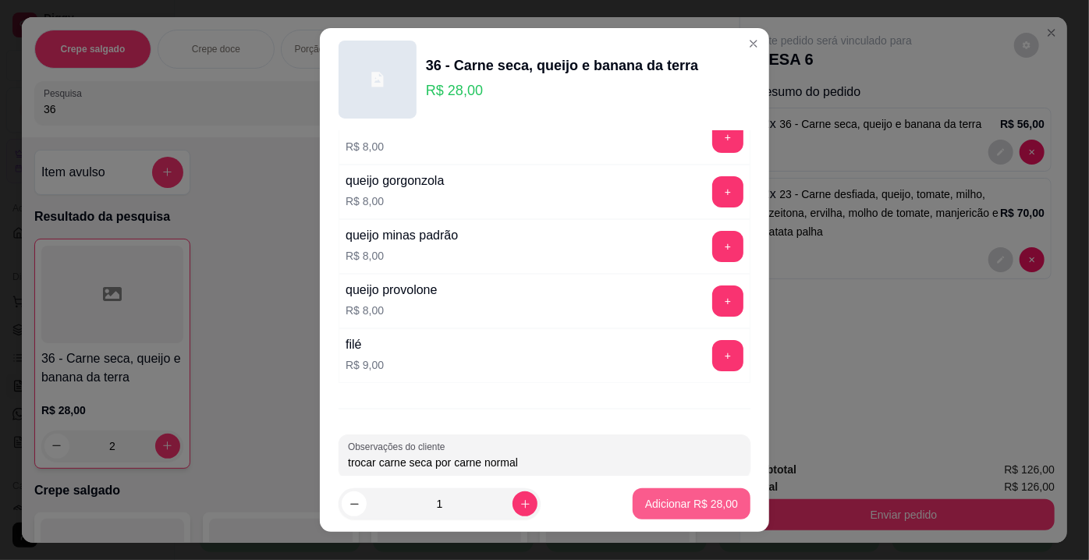
type input "trocar carne seca por carne normal"
click at [659, 508] on p "Adicionar R$ 28,00" at bounding box center [691, 504] width 93 height 16
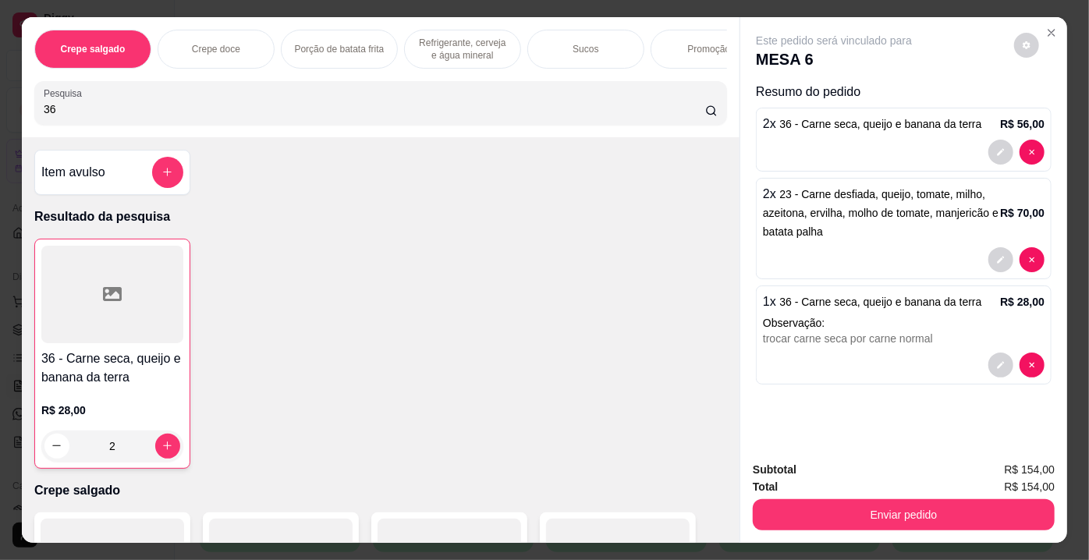
drag, startPoint x: 50, startPoint y: 117, endPoint x: 0, endPoint y: 114, distance: 50.0
click at [0, 114] on div "Crepe salgado Crepe doce Porção de batata frita Refrigerante, cerveja e água mi…" at bounding box center [544, 280] width 1089 height 560
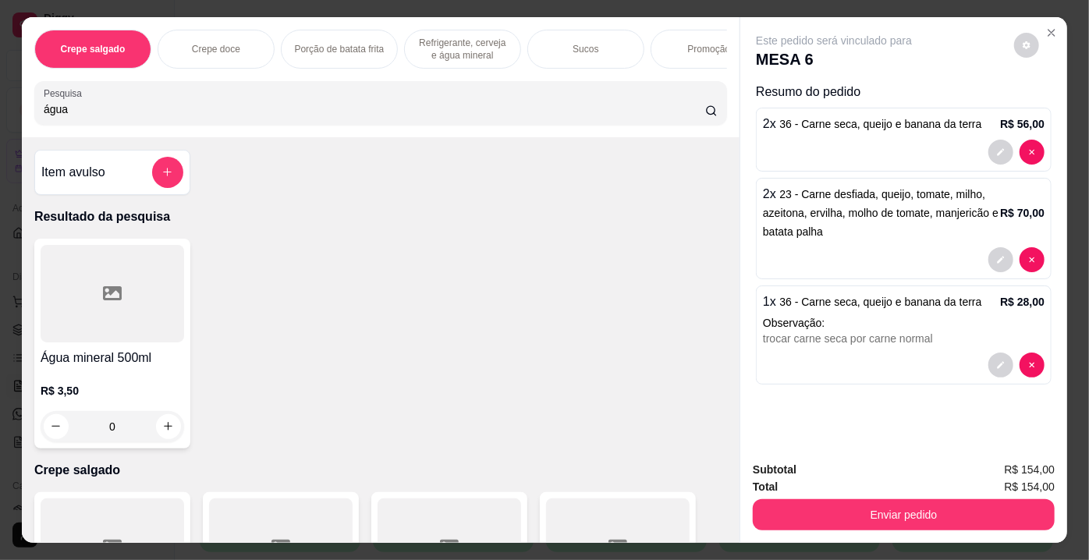
type input "água"
click at [103, 290] on icon at bounding box center [112, 293] width 19 height 19
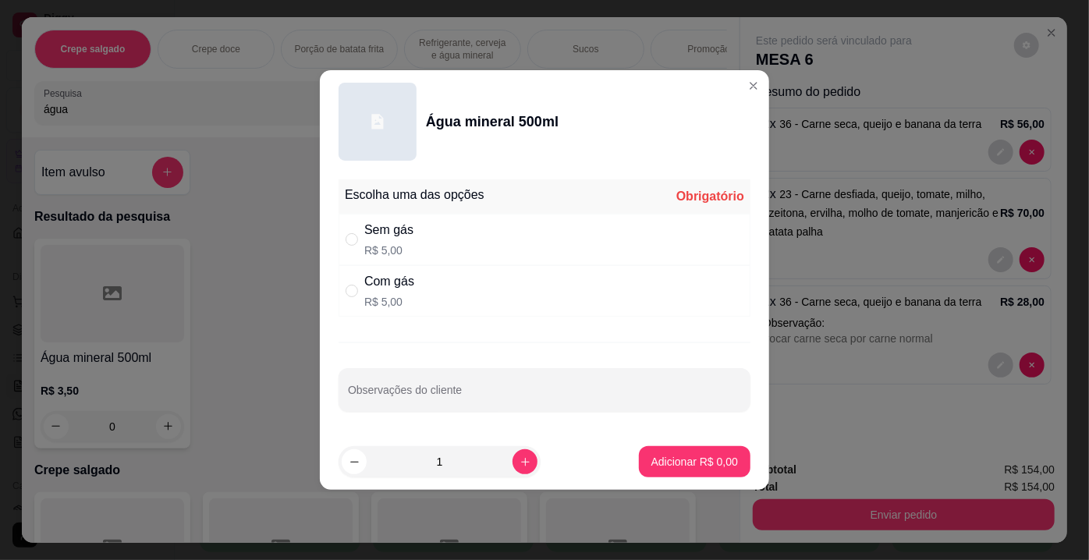
click at [400, 282] on div "Com gás" at bounding box center [389, 281] width 50 height 19
radio input "true"
click at [520, 464] on icon "increase-product-quantity" at bounding box center [526, 462] width 12 height 12
type input "2"
click at [663, 458] on p "Adicionar R$ 10,00" at bounding box center [691, 462] width 93 height 16
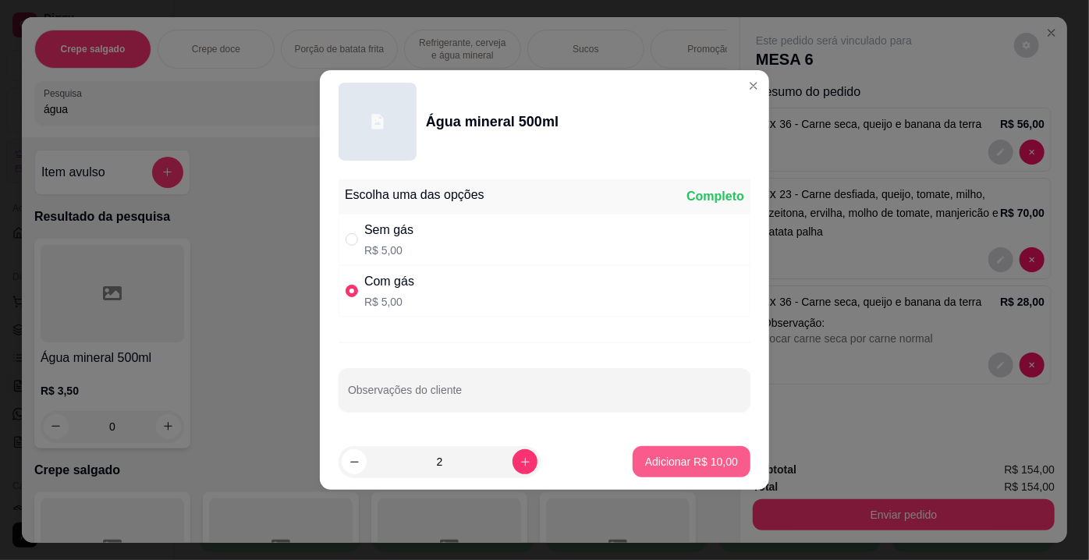
type input "2"
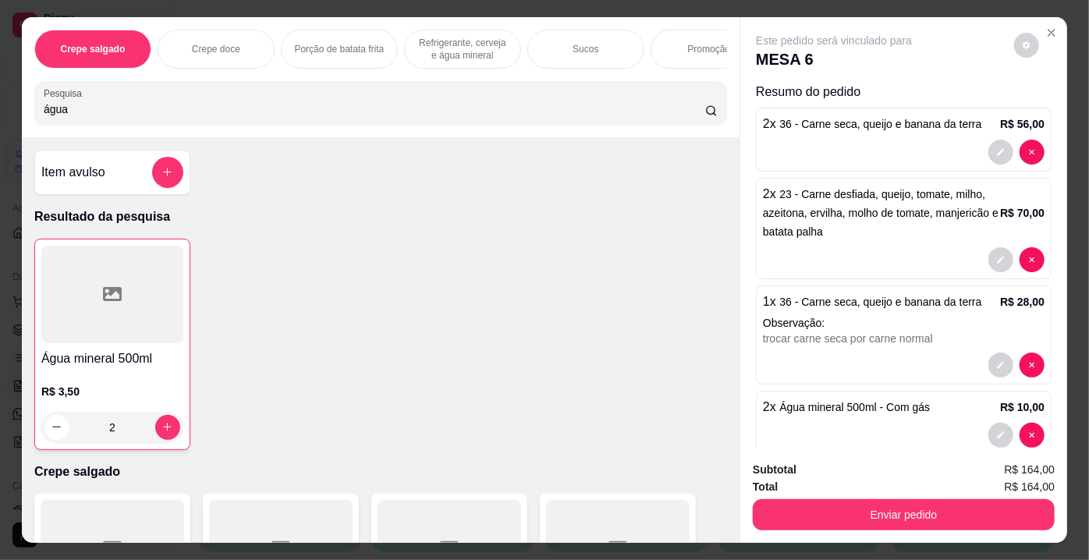
drag, startPoint x: 76, startPoint y: 119, endPoint x: 0, endPoint y: 122, distance: 76.5
click at [0, 122] on div "Crepe salgado Crepe doce Porção de batata frita Refrigerante, cerveja e água mi…" at bounding box center [544, 280] width 1089 height 560
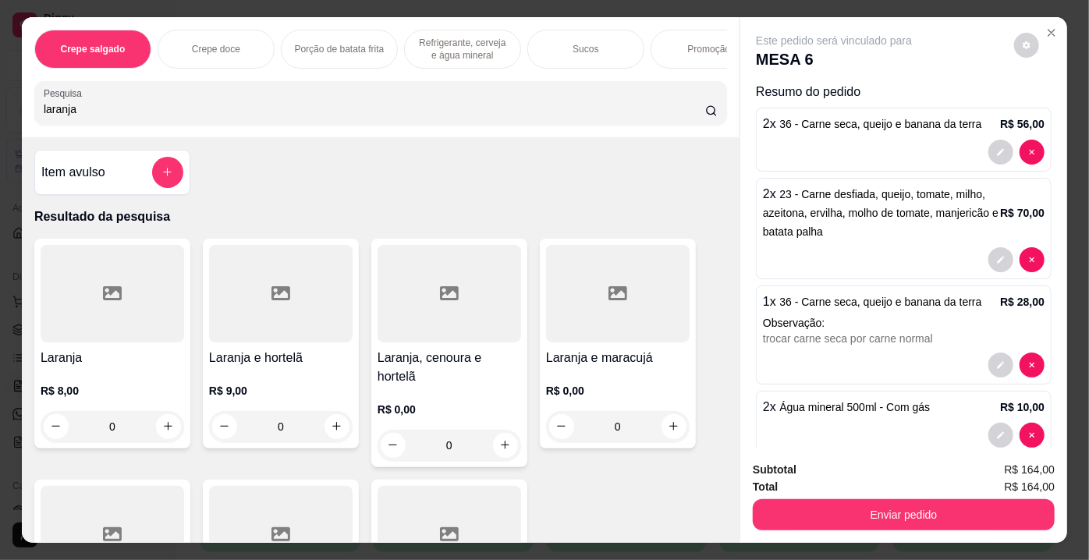
type input "laranja"
click at [144, 300] on div at bounding box center [113, 294] width 144 height 98
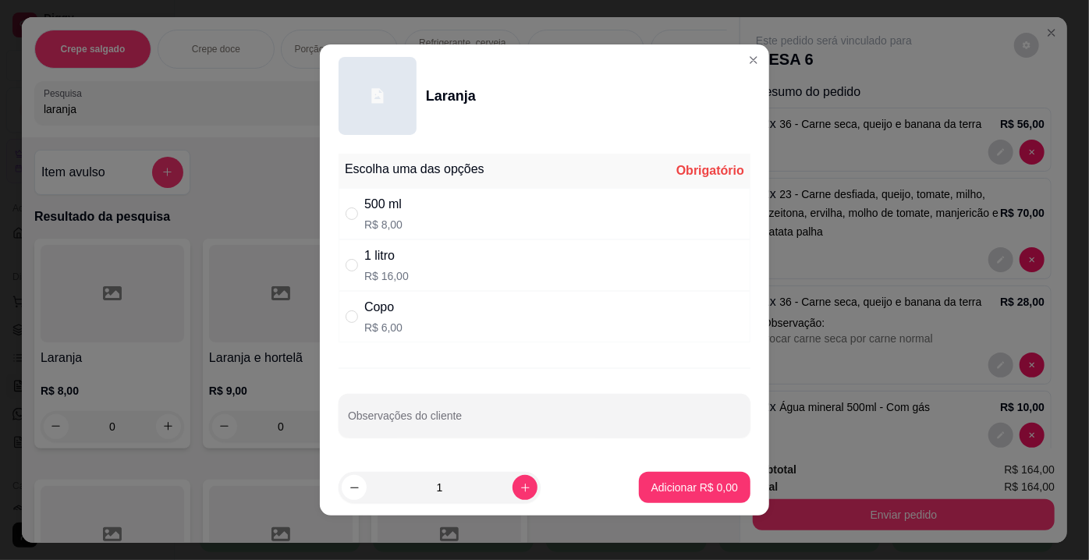
click at [367, 213] on div "500 ml" at bounding box center [383, 204] width 38 height 19
radio input "true"
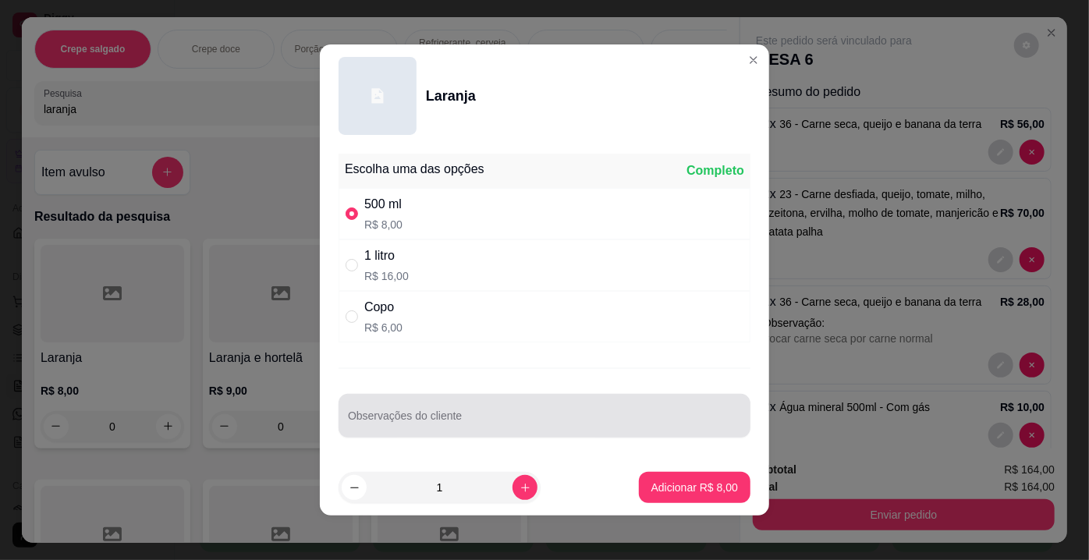
click at [404, 420] on input "Observações do cliente" at bounding box center [544, 422] width 393 height 16
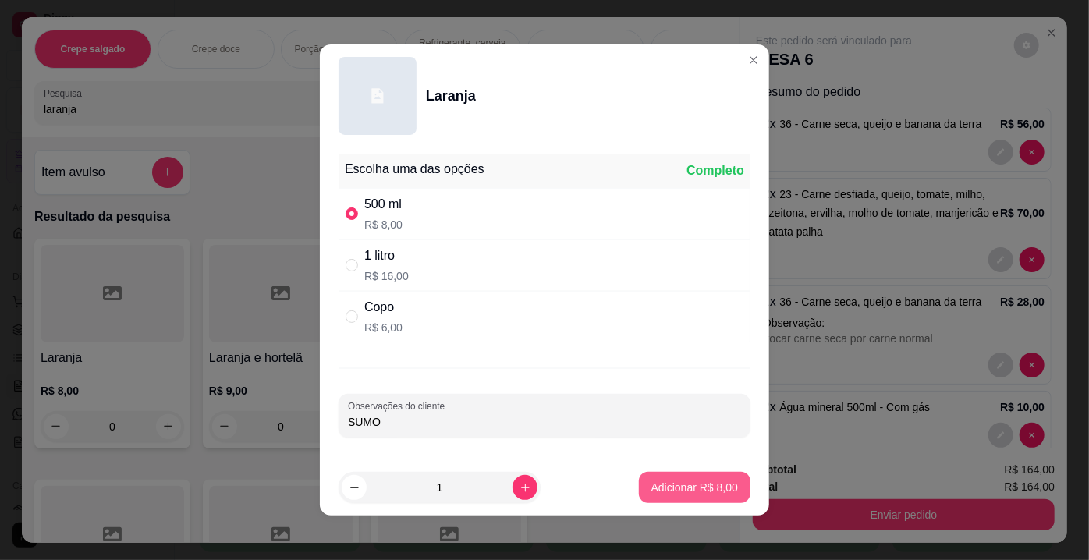
type input "SUMO"
click at [696, 484] on p "Adicionar R$ 8,00" at bounding box center [694, 488] width 87 height 16
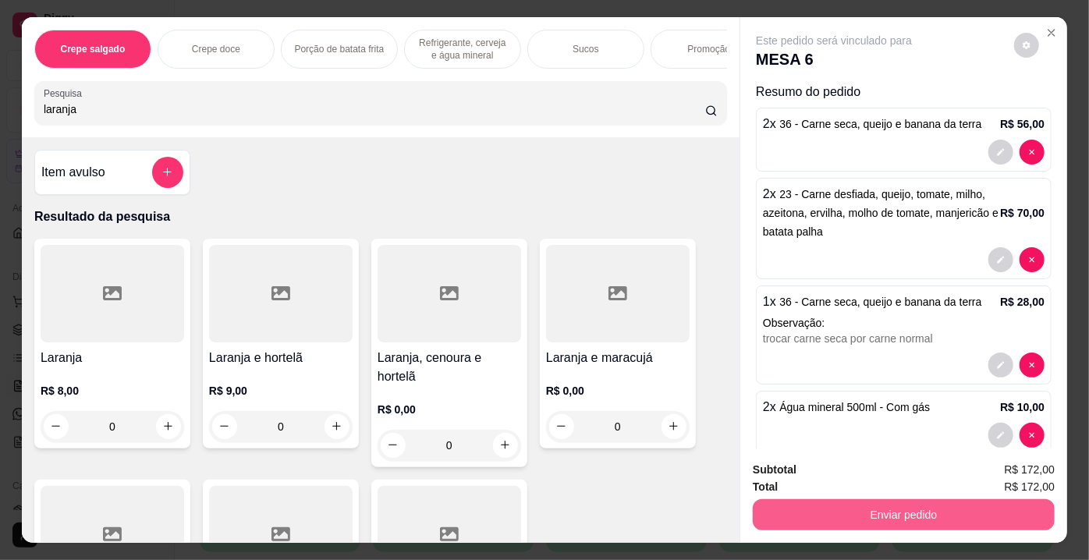
click at [821, 504] on button "Enviar pedido" at bounding box center [904, 514] width 302 height 31
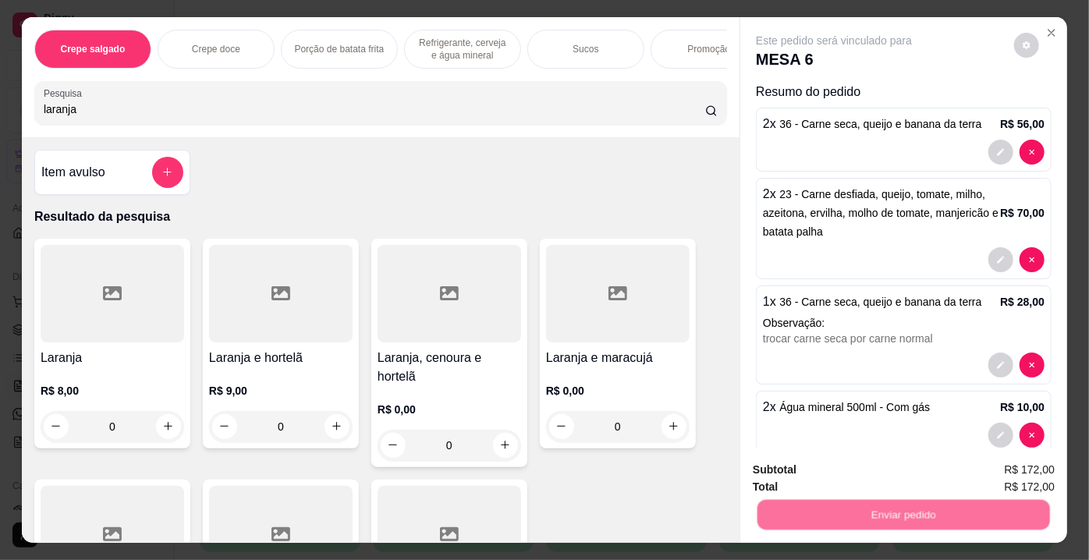
click at [797, 472] on button "Não registrar e enviar pedido" at bounding box center [853, 471] width 158 height 29
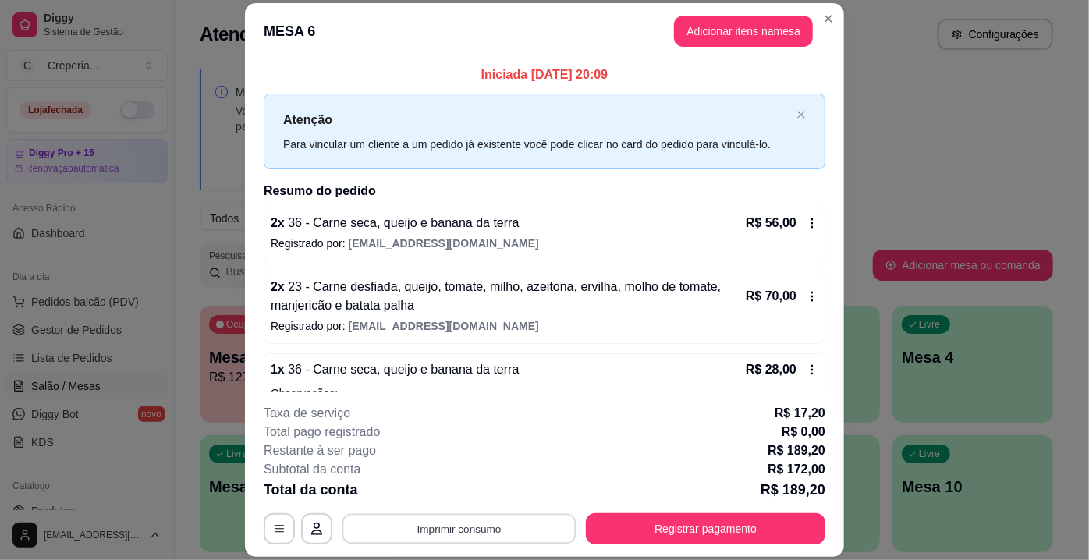
click at [470, 529] on button "Imprimir consumo" at bounding box center [459, 529] width 234 height 30
click at [468, 496] on button "IMPRESSORA" at bounding box center [458, 493] width 109 height 24
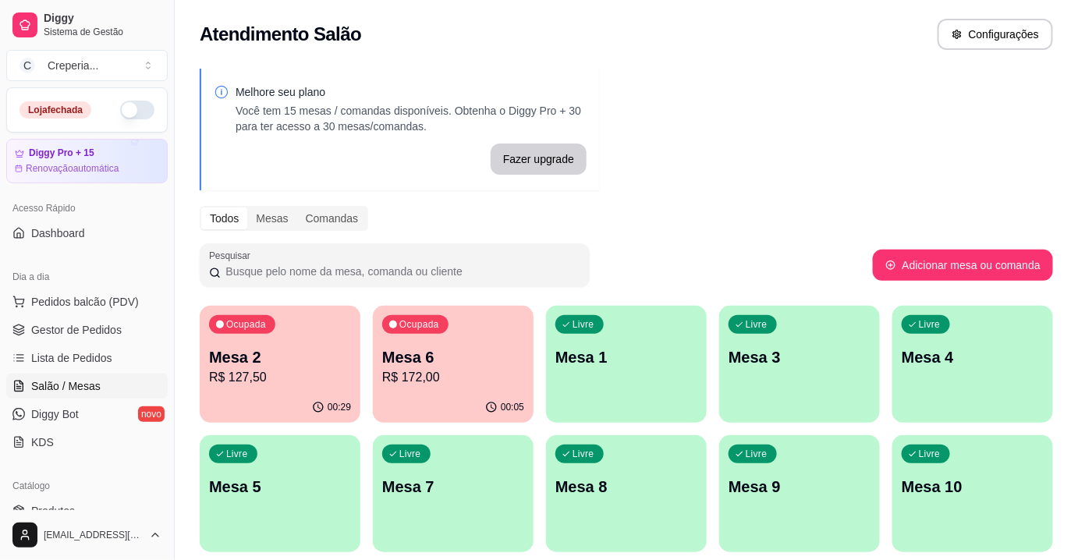
click at [416, 369] on p "R$ 172,00" at bounding box center [453, 377] width 142 height 19
click at [306, 363] on p "Mesa 2" at bounding box center [280, 357] width 142 height 22
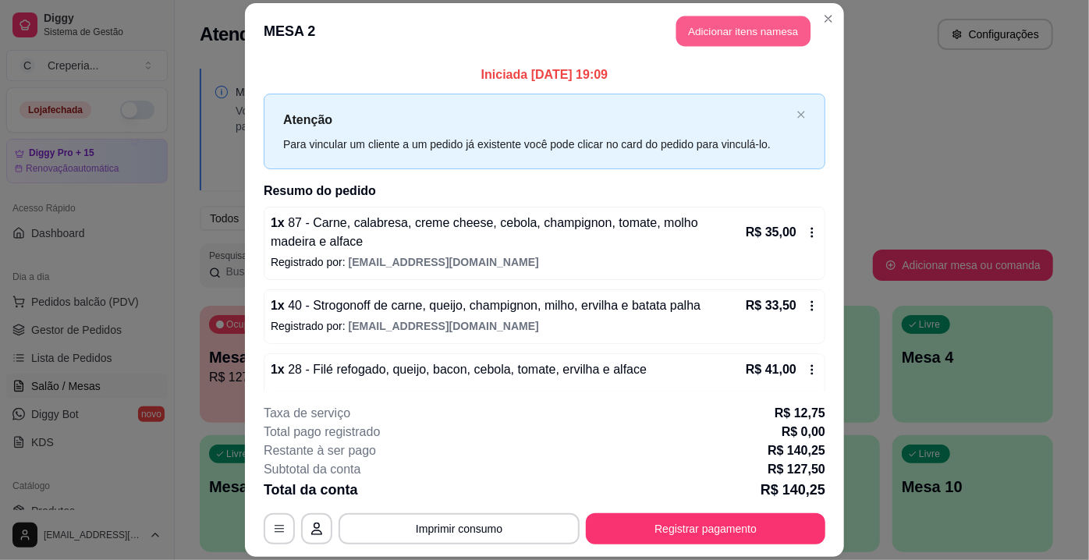
click at [704, 36] on button "Adicionar itens na mesa" at bounding box center [743, 31] width 134 height 30
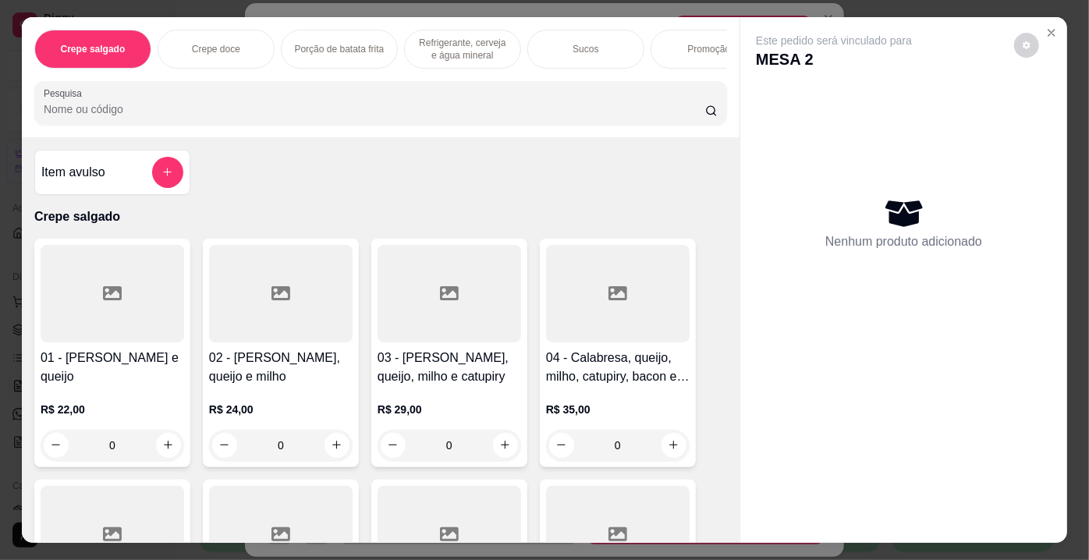
click at [266, 111] on input "Pesquisa" at bounding box center [375, 109] width 662 height 16
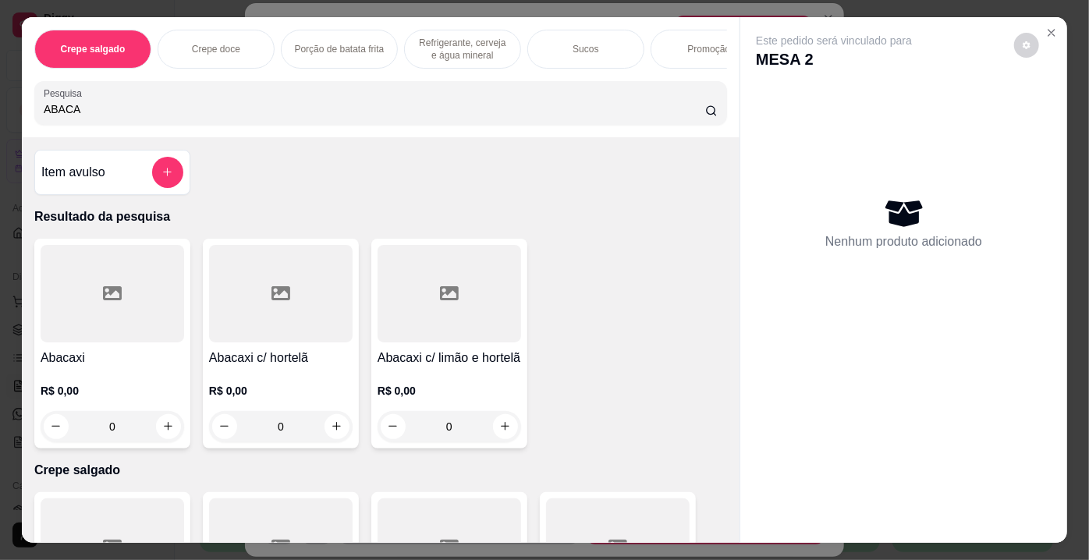
type input "ABACA"
click at [266, 310] on div at bounding box center [281, 294] width 144 height 98
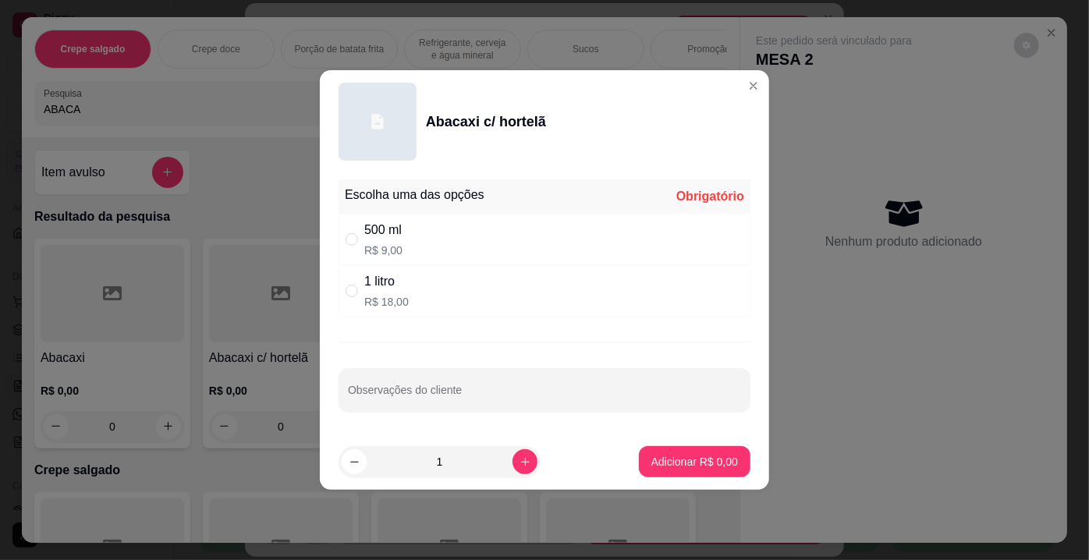
drag, startPoint x: 426, startPoint y: 235, endPoint x: 489, endPoint y: 298, distance: 89.4
click at [426, 236] on div "500 ml R$ 9,00" at bounding box center [545, 239] width 412 height 51
click at [379, 296] on p "R$ 18,00" at bounding box center [386, 302] width 44 height 16
radio input "false"
radio input "true"
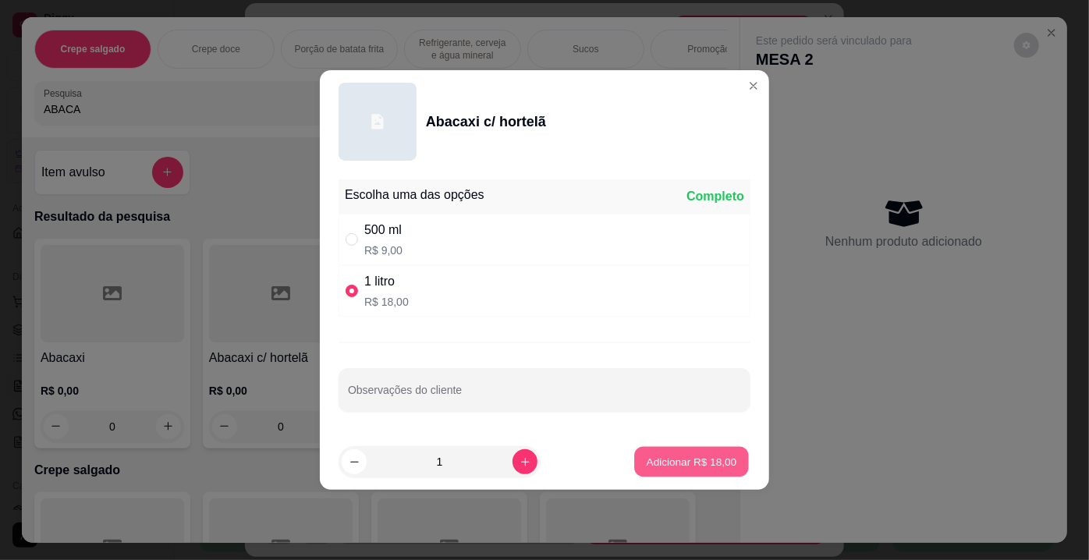
click at [656, 470] on button "Adicionar R$ 18,00" at bounding box center [691, 462] width 115 height 30
type input "1"
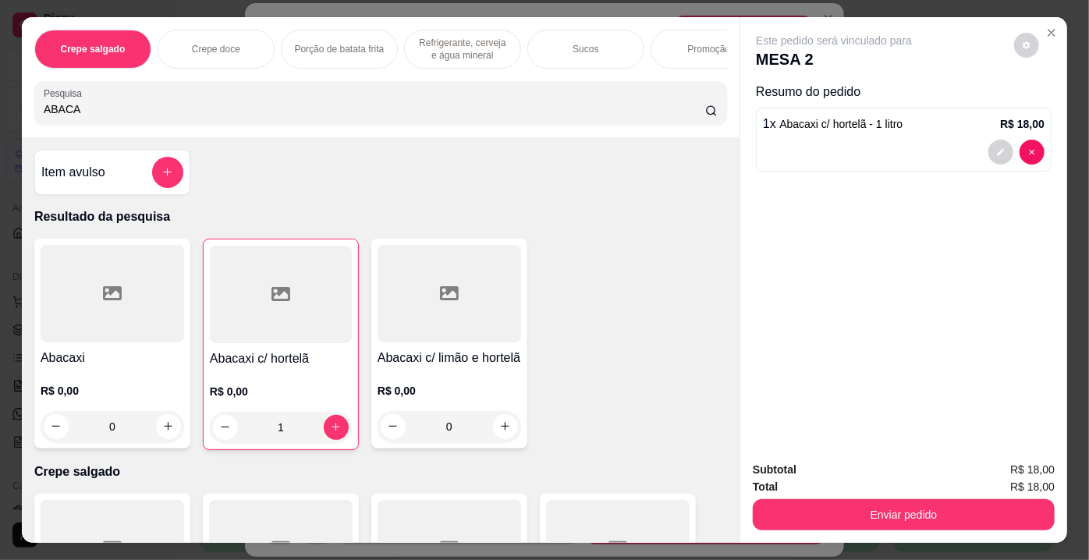
drag, startPoint x: 139, startPoint y: 112, endPoint x: 0, endPoint y: 120, distance: 139.1
click at [0, 120] on div "Crepe salgado Crepe doce Porção de batata frita Refrigerante, cerveja e água mi…" at bounding box center [544, 280] width 1089 height 560
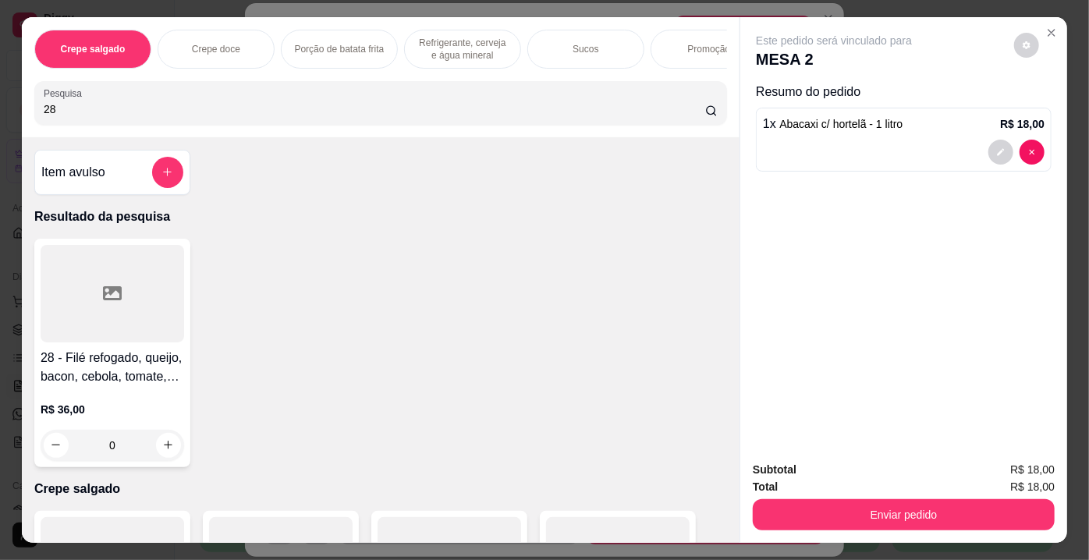
type input "28"
click at [88, 279] on div at bounding box center [113, 294] width 144 height 98
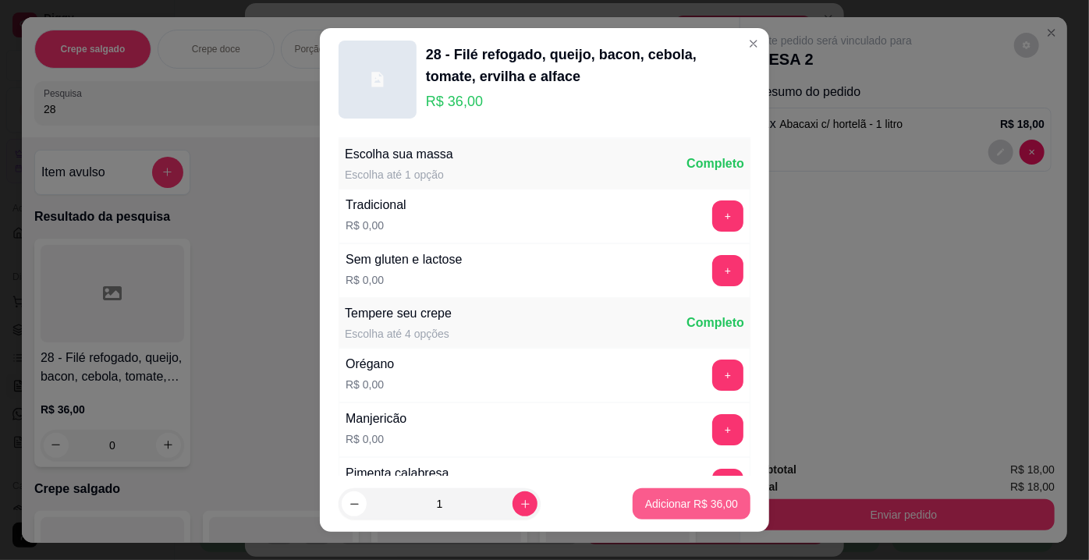
click at [653, 498] on p "Adicionar R$ 36,00" at bounding box center [691, 504] width 93 height 16
type input "1"
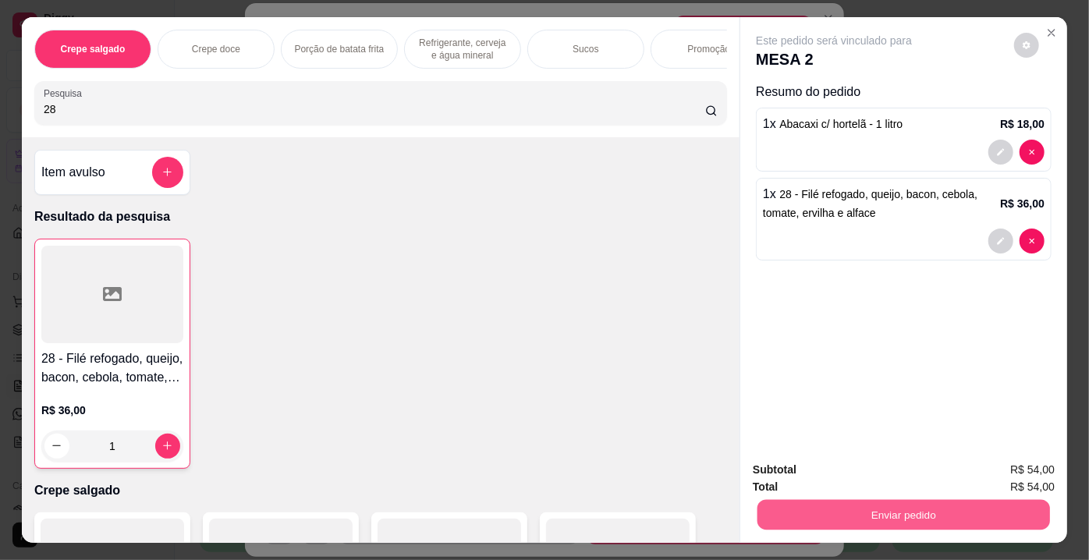
click at [849, 506] on button "Enviar pedido" at bounding box center [903, 515] width 293 height 30
click at [818, 466] on button "Não registrar e enviar pedido" at bounding box center [853, 472] width 162 height 30
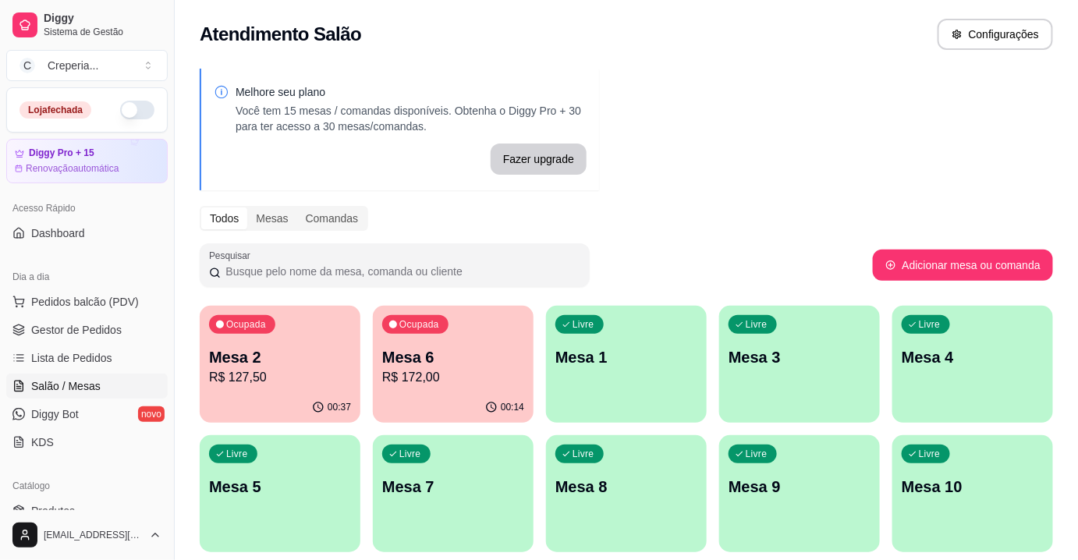
click at [468, 373] on p "R$ 172,00" at bounding box center [453, 377] width 142 height 19
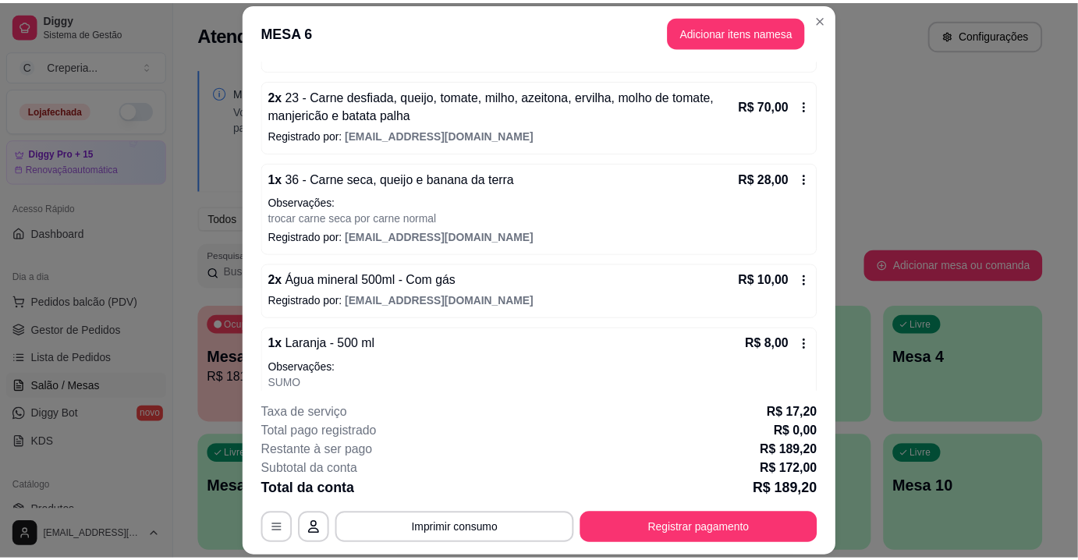
scroll to position [222, 0]
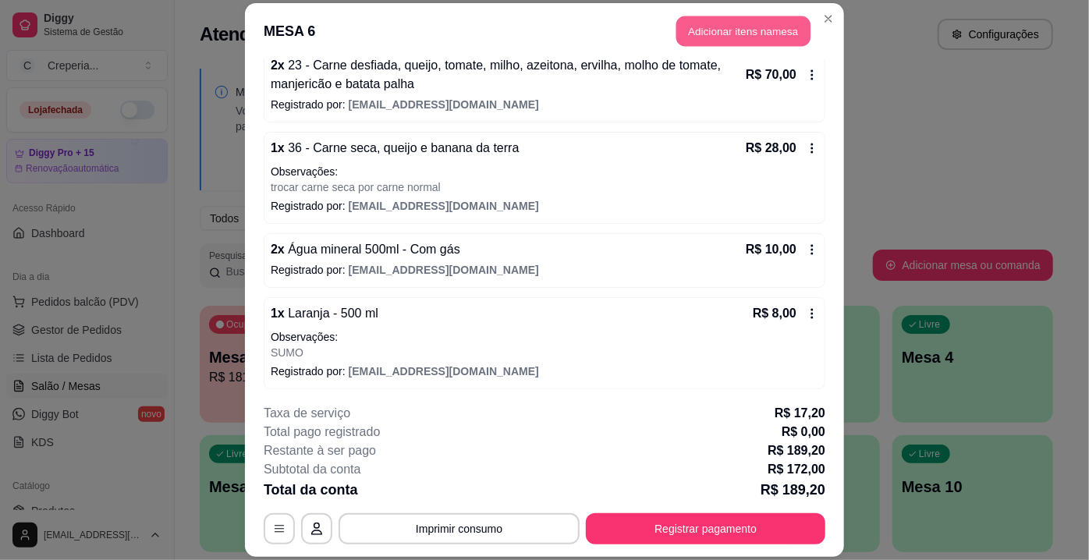
click at [703, 34] on button "Adicionar itens na mesa" at bounding box center [743, 31] width 134 height 30
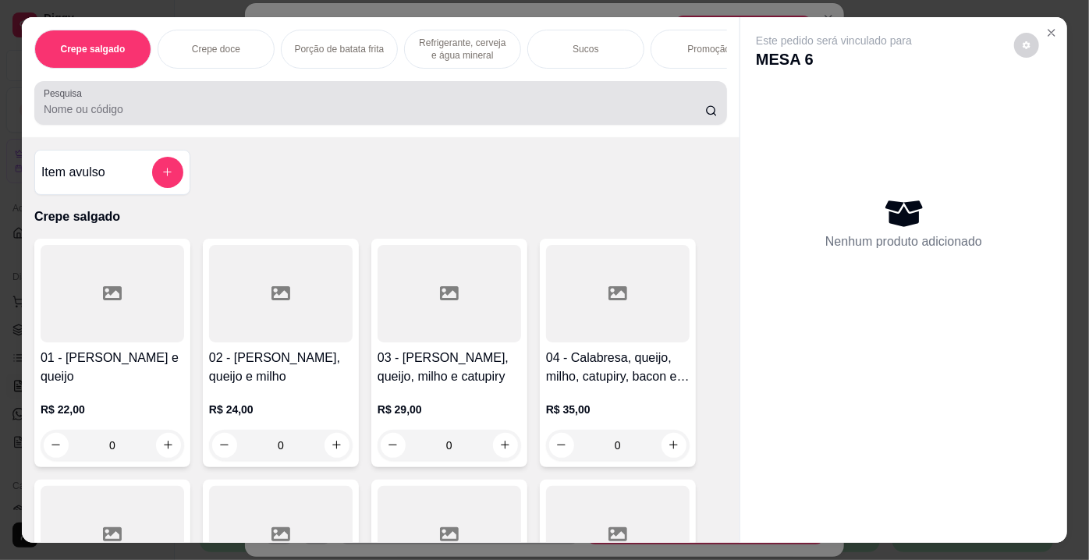
click at [330, 117] on input "Pesquisa" at bounding box center [375, 109] width 662 height 16
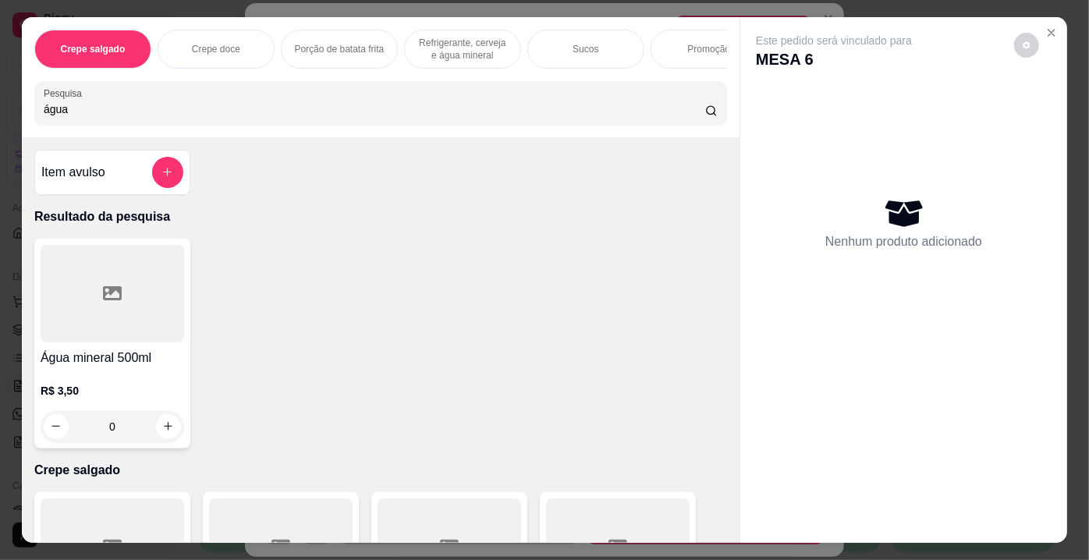
type input "água"
click at [103, 296] on icon at bounding box center [112, 293] width 19 height 19
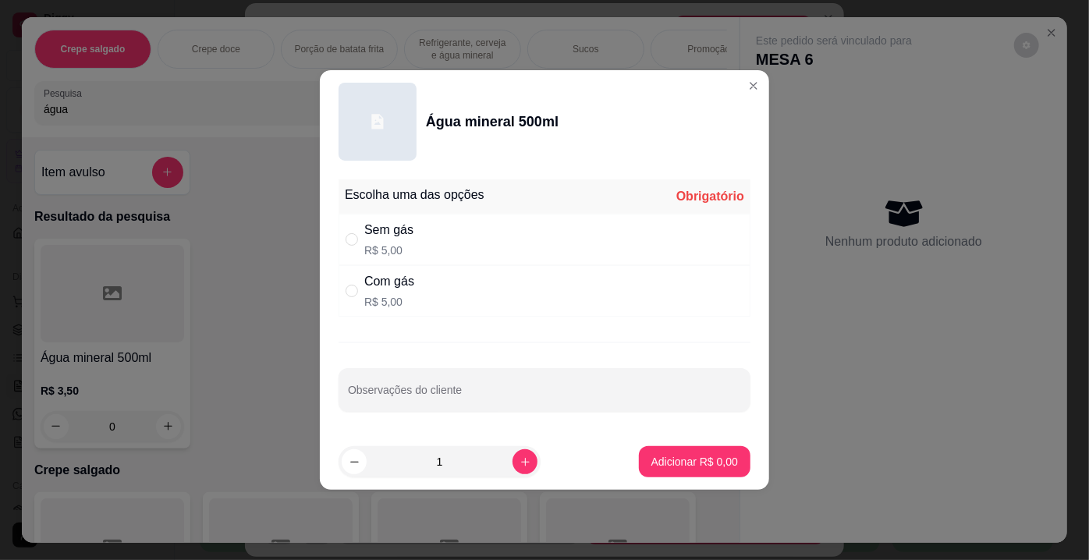
drag, startPoint x: 387, startPoint y: 292, endPoint x: 498, endPoint y: 346, distance: 124.2
click at [389, 292] on div "Com gás R$ 5,00" at bounding box center [389, 290] width 50 height 37
radio input "true"
click at [653, 464] on p "Adicionar R$ 5,00" at bounding box center [694, 461] width 84 height 15
type input "1"
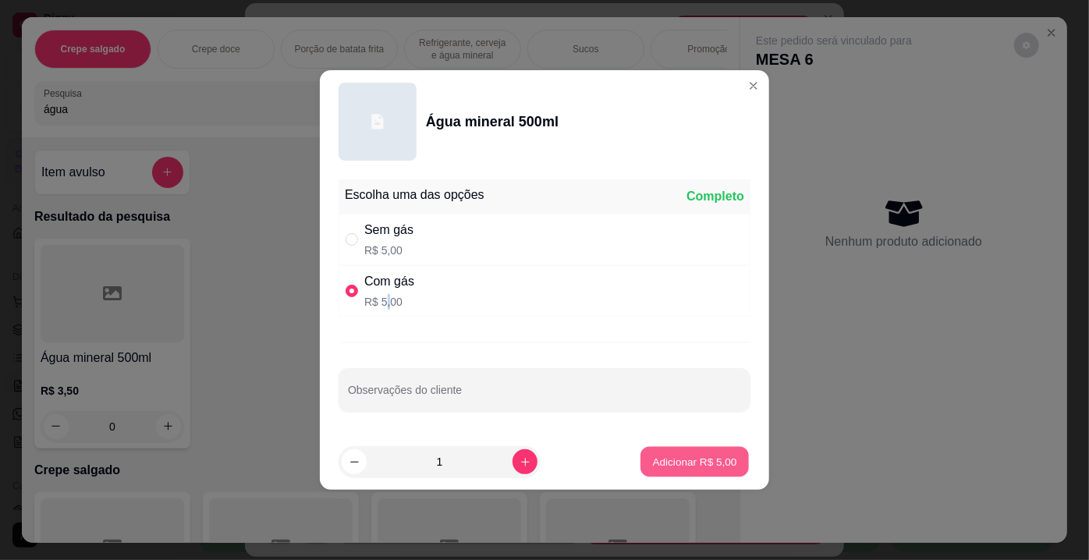
type input "1"
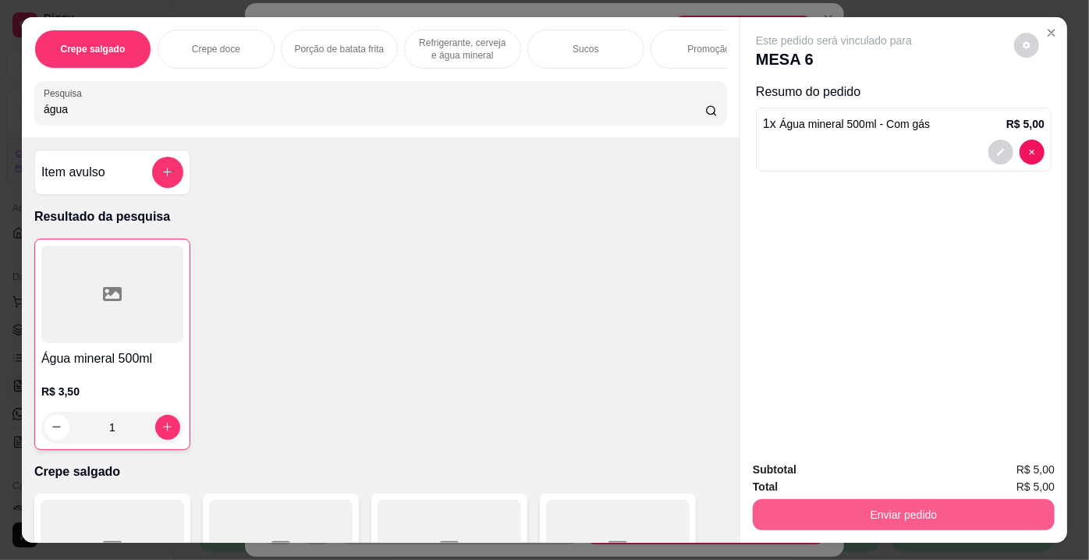
click at [809, 508] on button "Enviar pedido" at bounding box center [904, 514] width 302 height 31
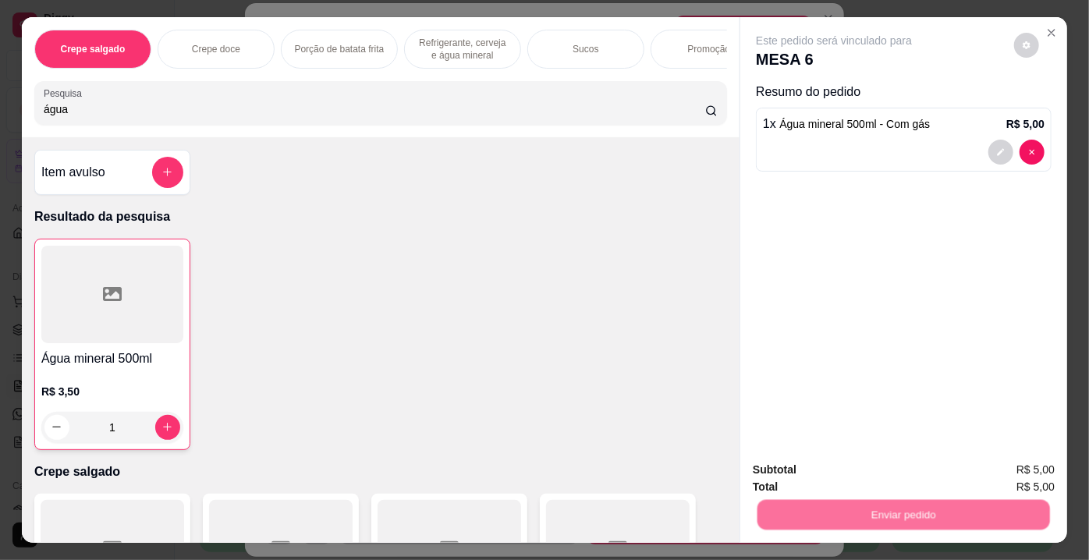
click at [809, 479] on button "Não registrar e enviar pedido" at bounding box center [853, 471] width 158 height 29
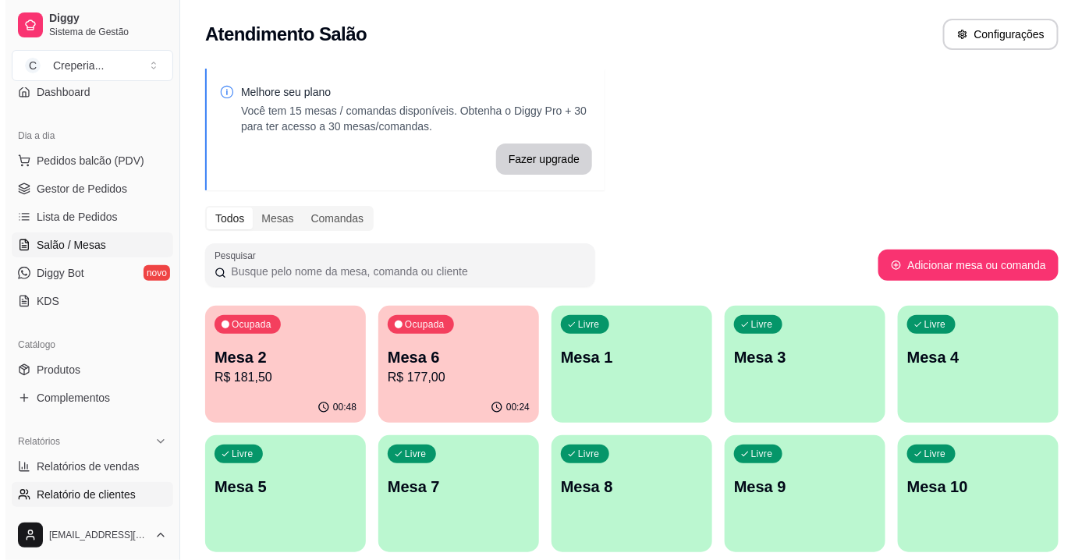
scroll to position [212, 0]
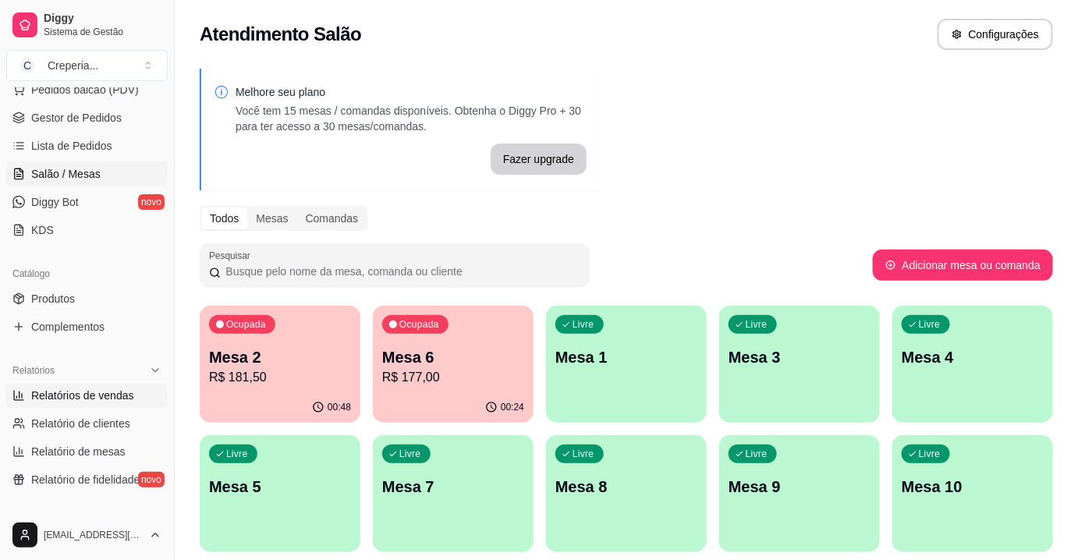
click at [90, 392] on span "Relatórios de vendas" at bounding box center [82, 396] width 103 height 16
select select "ALL"
select select "0"
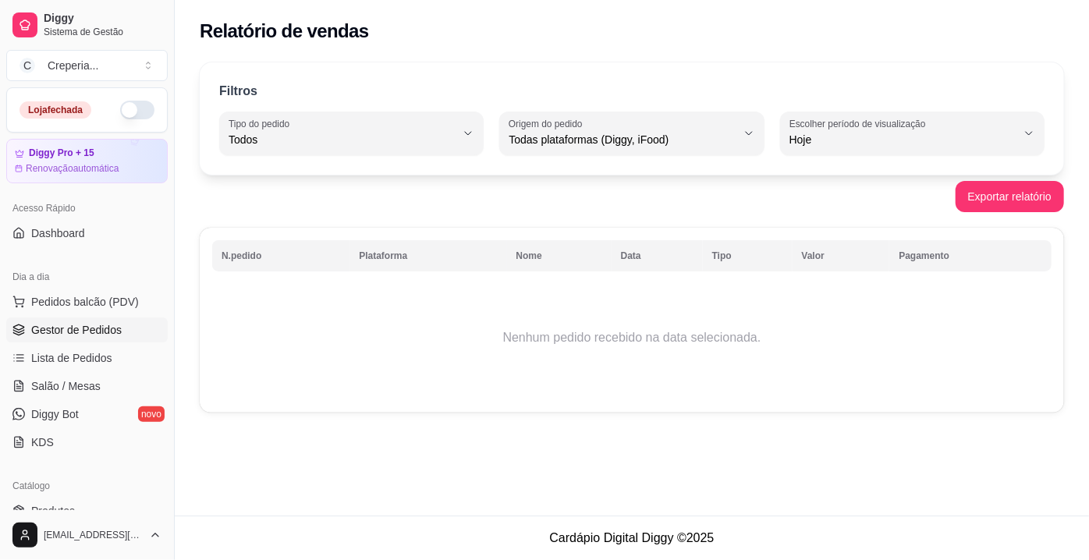
click at [114, 338] on link "Gestor de Pedidos" at bounding box center [86, 330] width 161 height 25
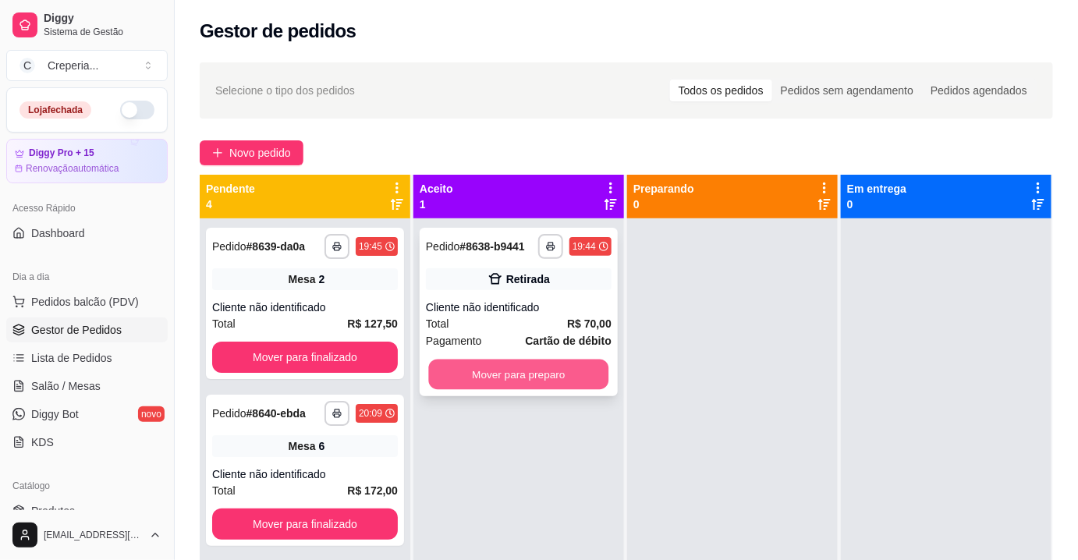
click at [545, 366] on button "Mover para preparo" at bounding box center [519, 375] width 180 height 30
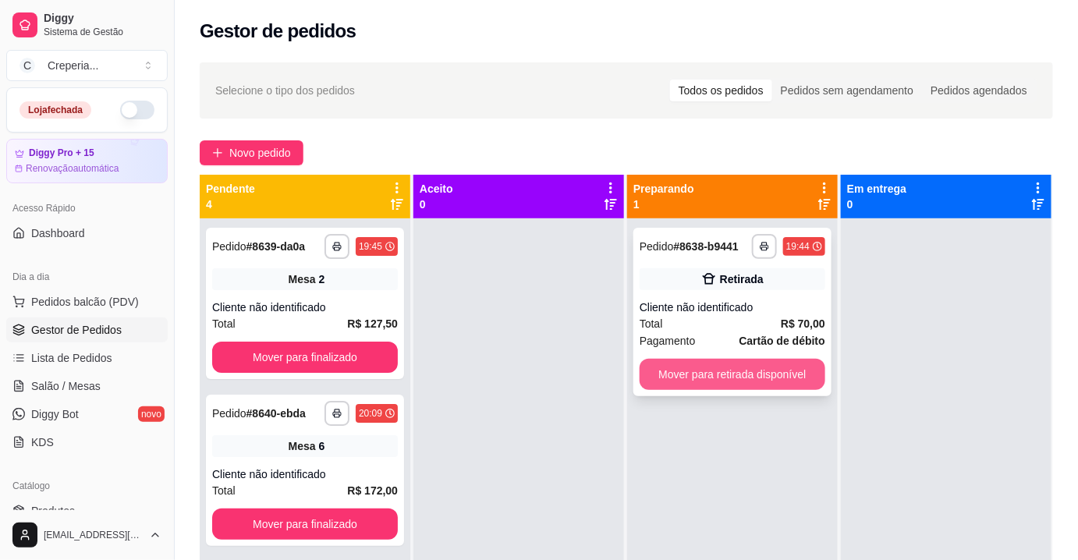
click at [682, 374] on button "Mover para retirada disponível" at bounding box center [733, 374] width 186 height 31
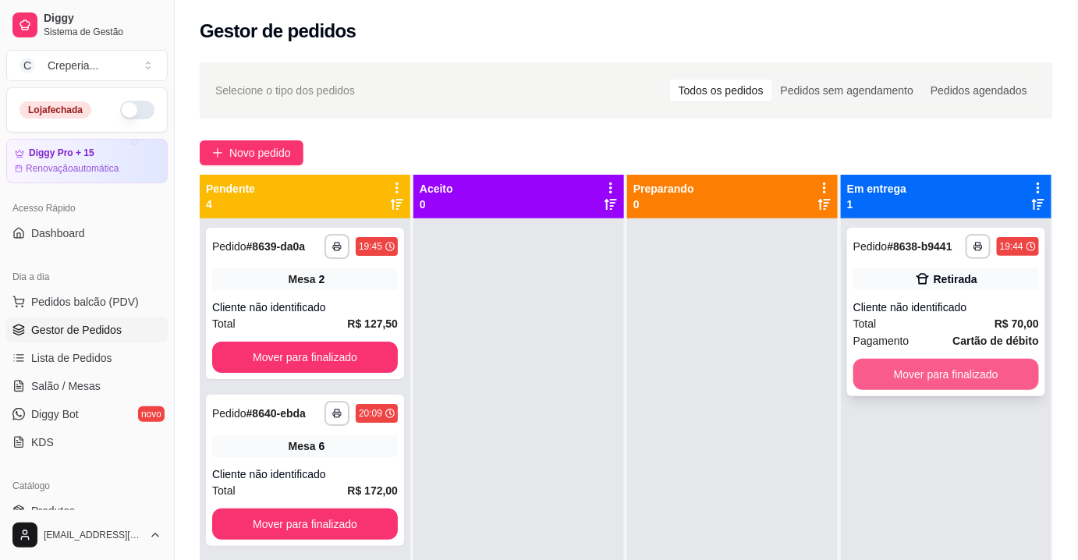
click at [882, 373] on button "Mover para finalizado" at bounding box center [946, 374] width 186 height 31
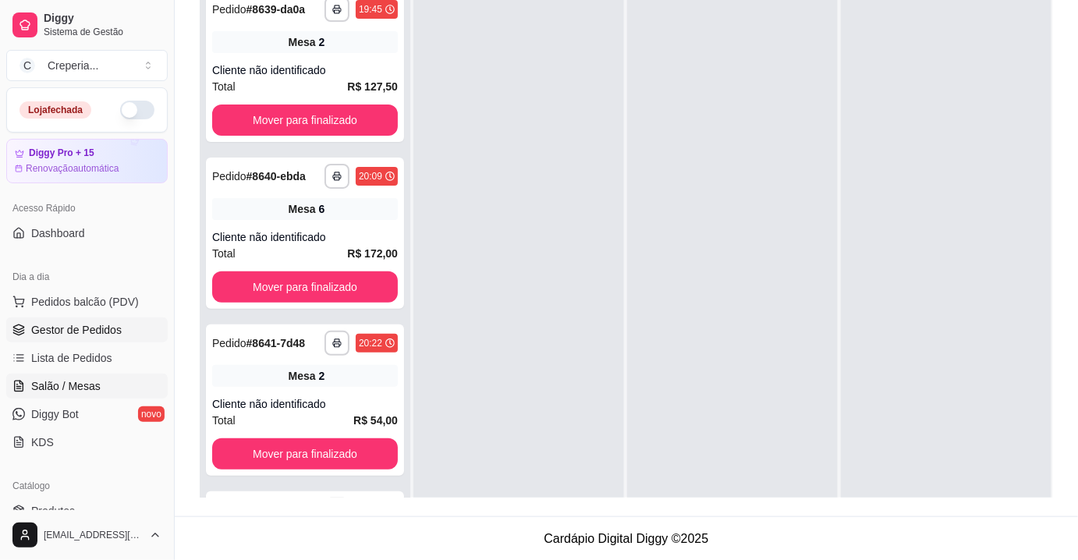
click at [87, 380] on span "Salão / Mesas" at bounding box center [65, 386] width 69 height 16
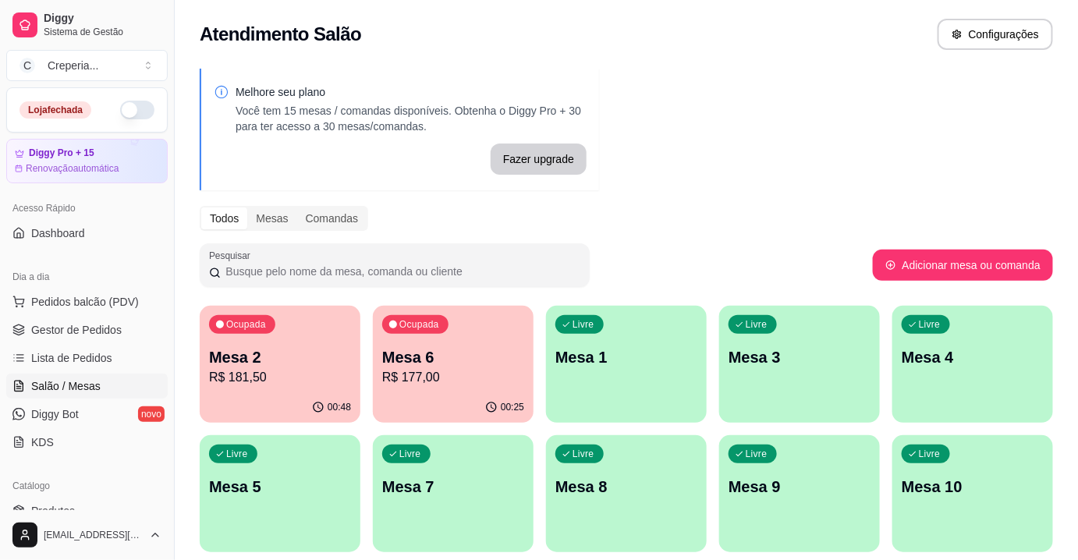
click at [679, 249] on div "Pesquisar" at bounding box center [536, 265] width 673 height 44
click at [306, 372] on p "R$ 181,50" at bounding box center [280, 377] width 138 height 18
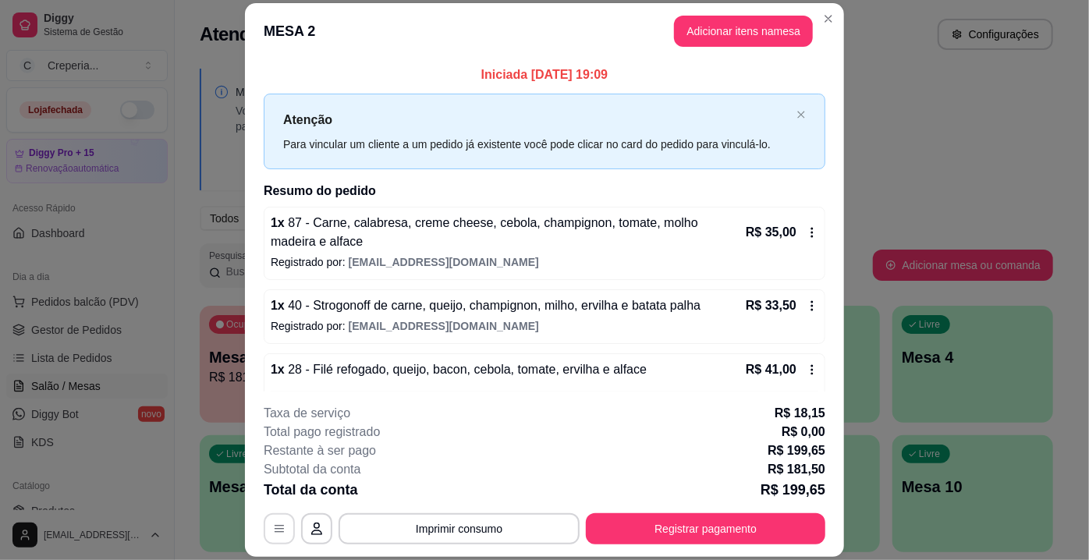
click at [282, 527] on button "button" at bounding box center [279, 528] width 31 height 31
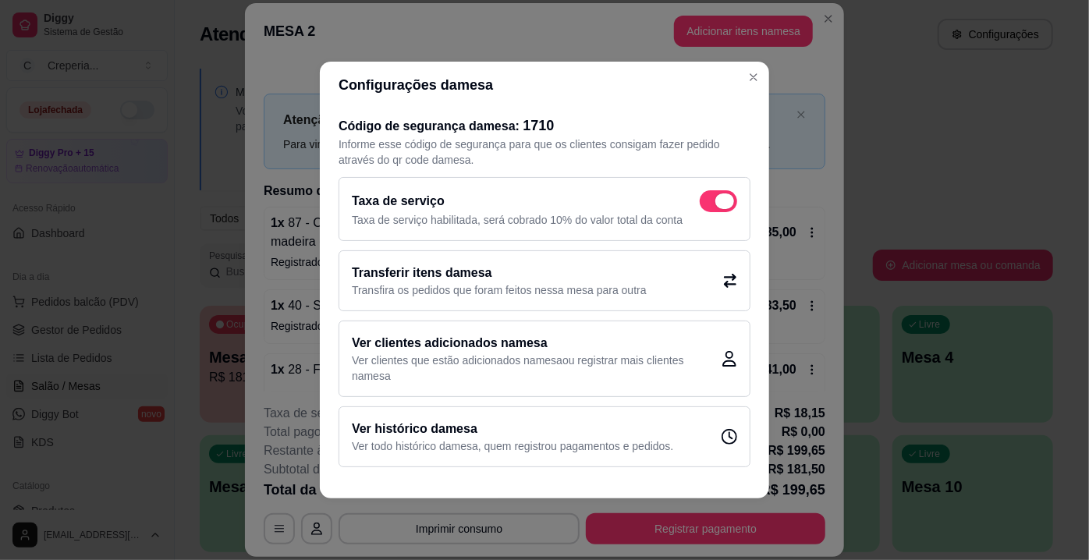
click at [722, 198] on span at bounding box center [724, 201] width 19 height 16
click at [709, 204] on input "checkbox" at bounding box center [704, 209] width 10 height 10
checkbox input "false"
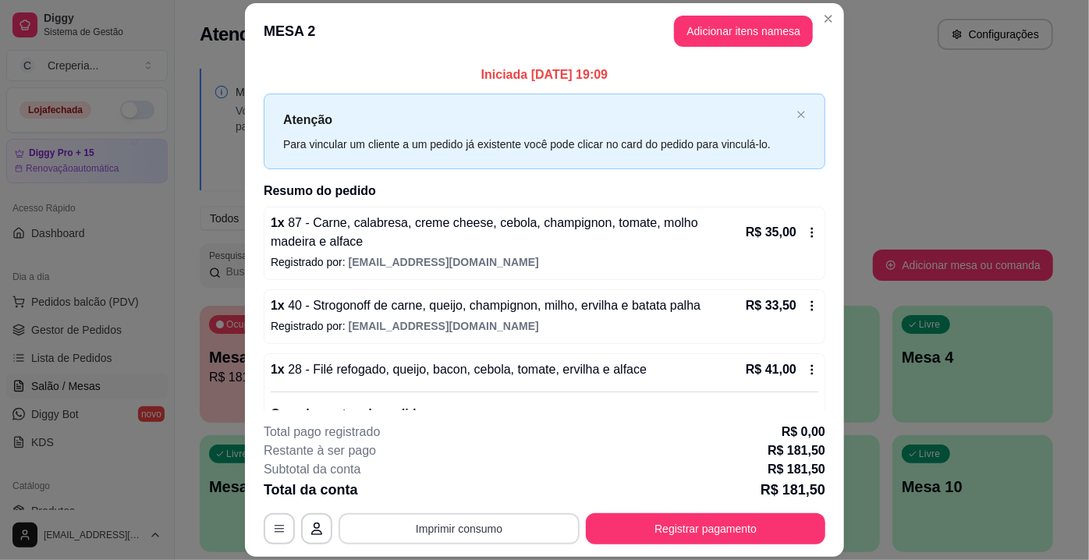
click at [478, 525] on button "Imprimir consumo" at bounding box center [459, 528] width 241 height 31
click at [463, 495] on button "IMPRESSORA" at bounding box center [458, 493] width 109 height 24
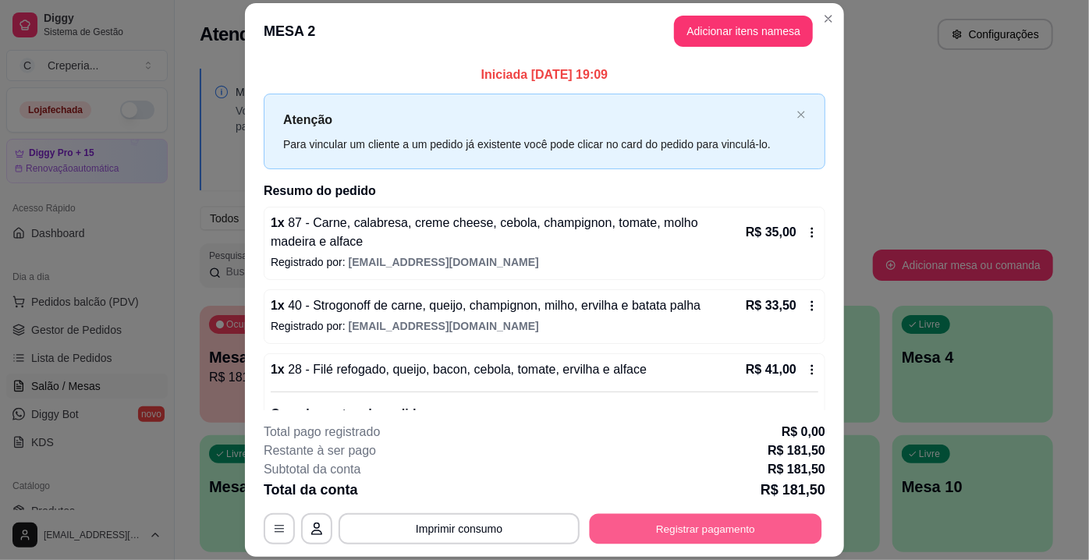
click at [743, 519] on button "Registrar pagamento" at bounding box center [706, 529] width 232 height 30
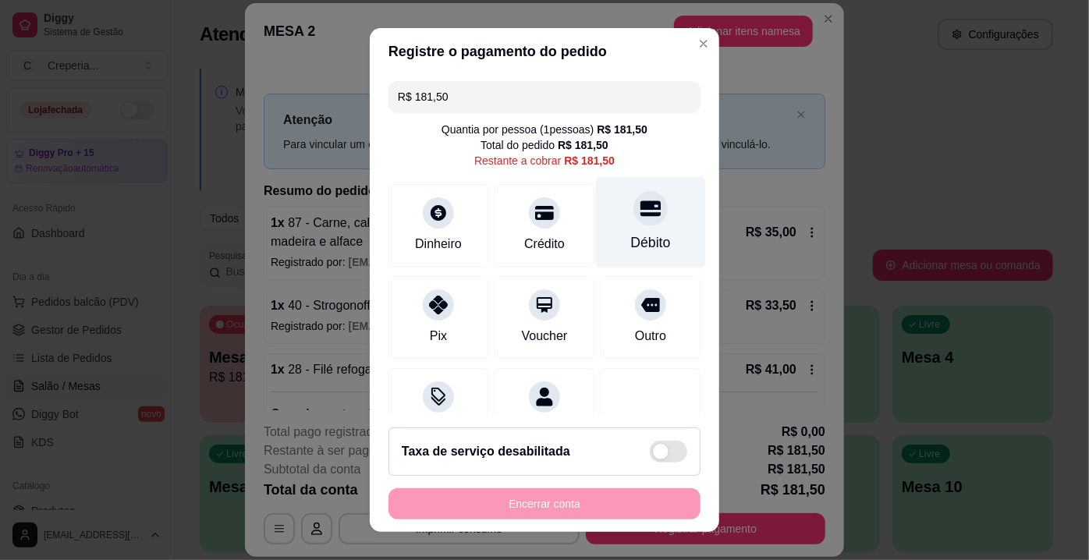
click at [640, 225] on div "Débito" at bounding box center [651, 222] width 110 height 91
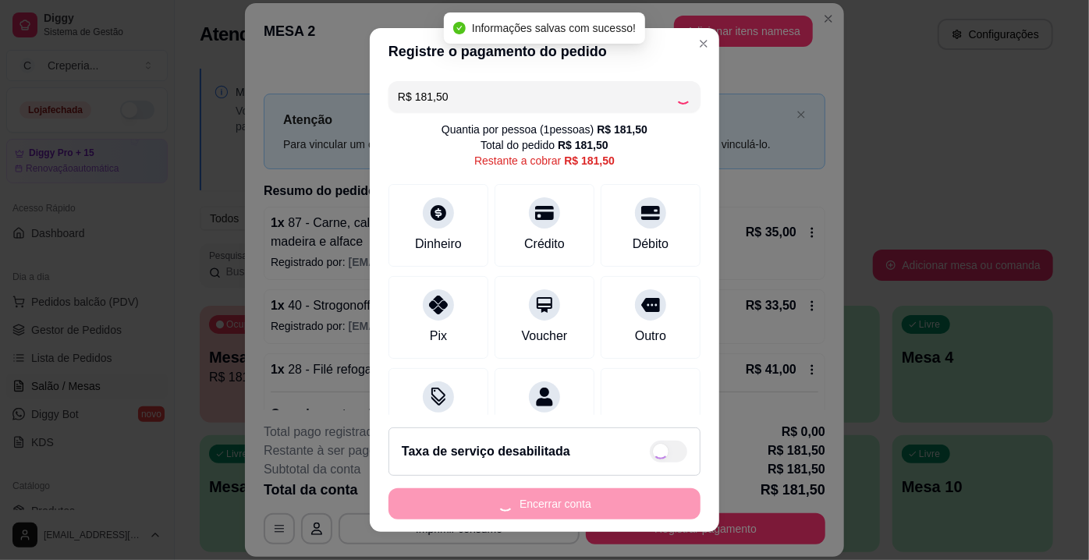
type input "R$ 0,00"
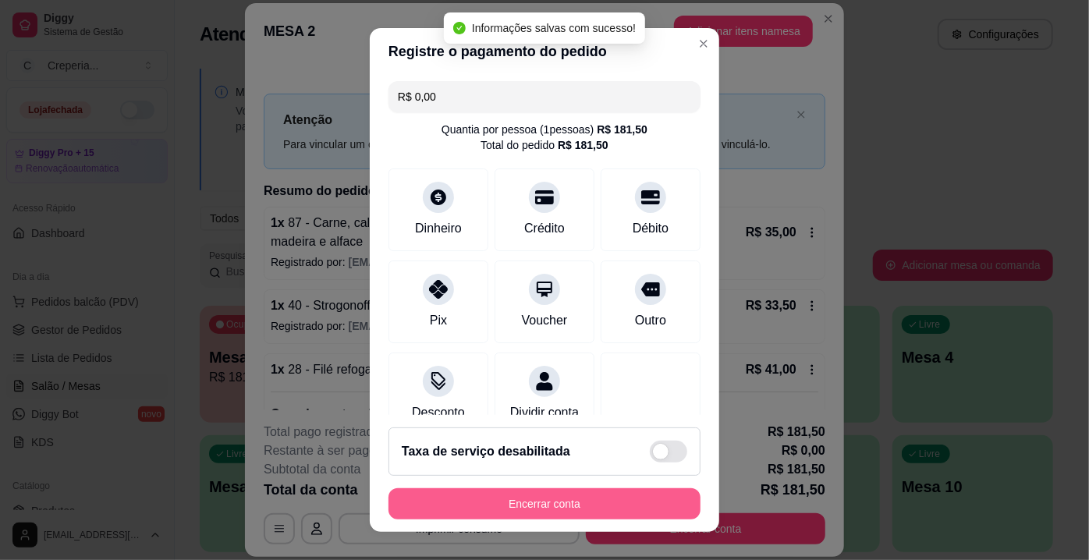
click at [598, 509] on button "Encerrar conta" at bounding box center [545, 503] width 312 height 31
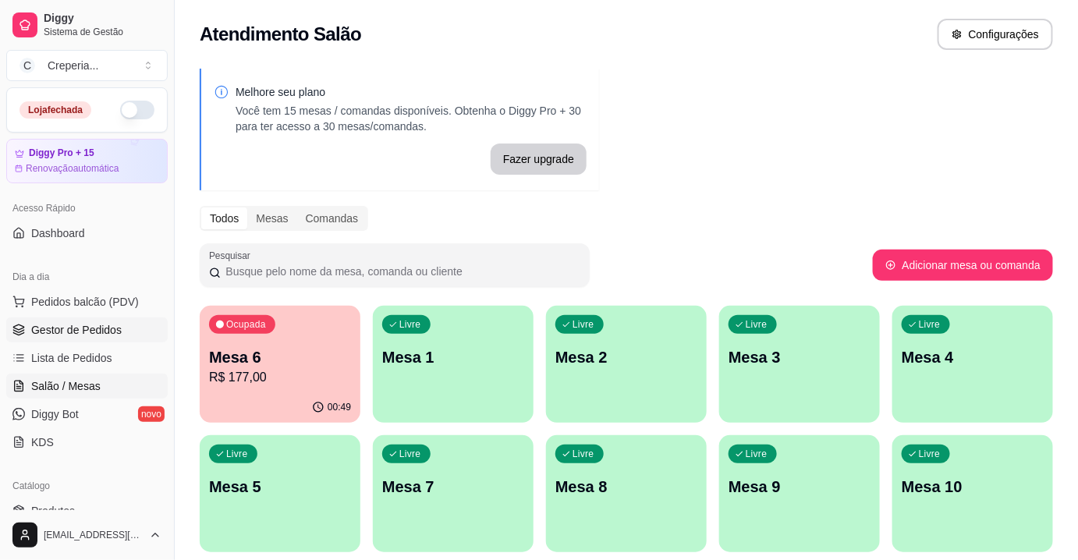
click at [101, 329] on span "Gestor de Pedidos" at bounding box center [76, 330] width 90 height 16
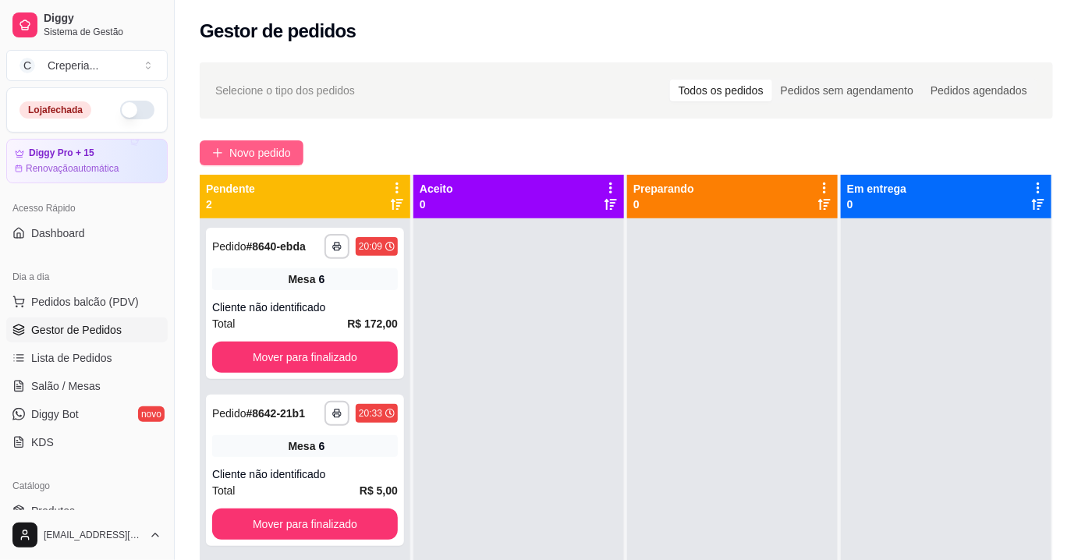
click at [243, 146] on span "Novo pedido" at bounding box center [260, 152] width 62 height 17
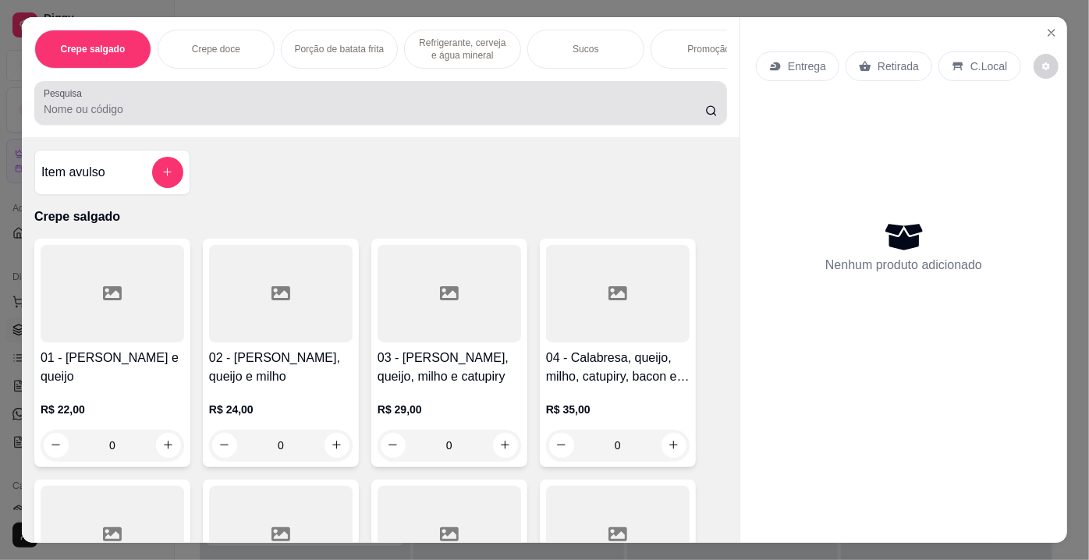
click at [438, 117] on input "Pesquisa" at bounding box center [375, 109] width 662 height 16
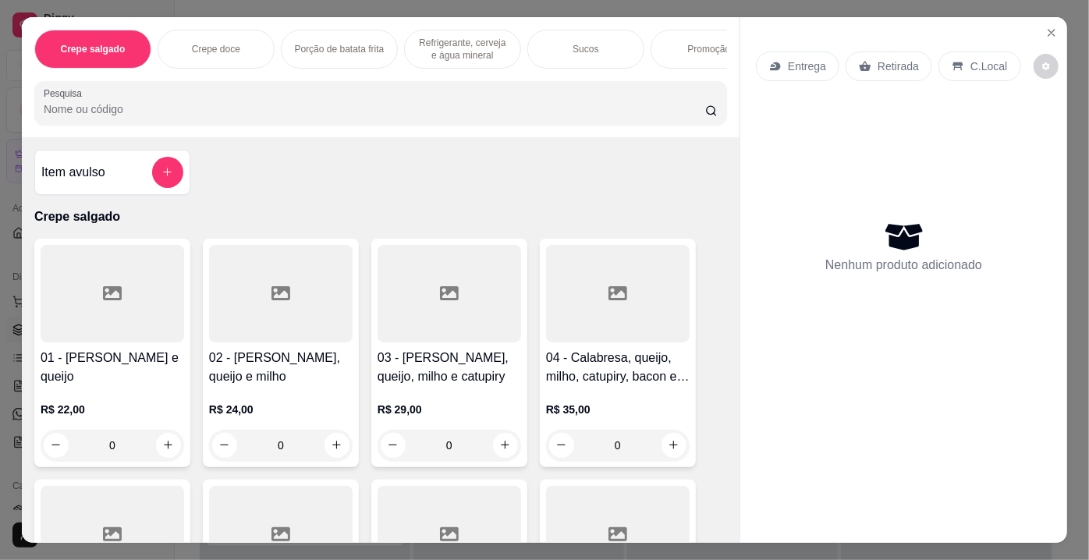
click at [154, 294] on div at bounding box center [113, 294] width 144 height 98
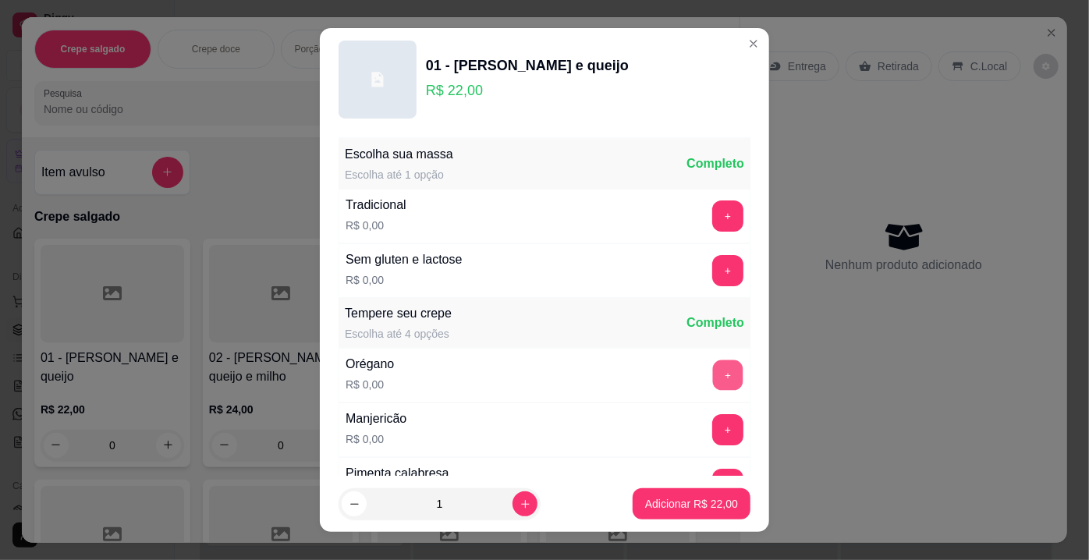
click at [713, 367] on button "+" at bounding box center [728, 375] width 30 height 30
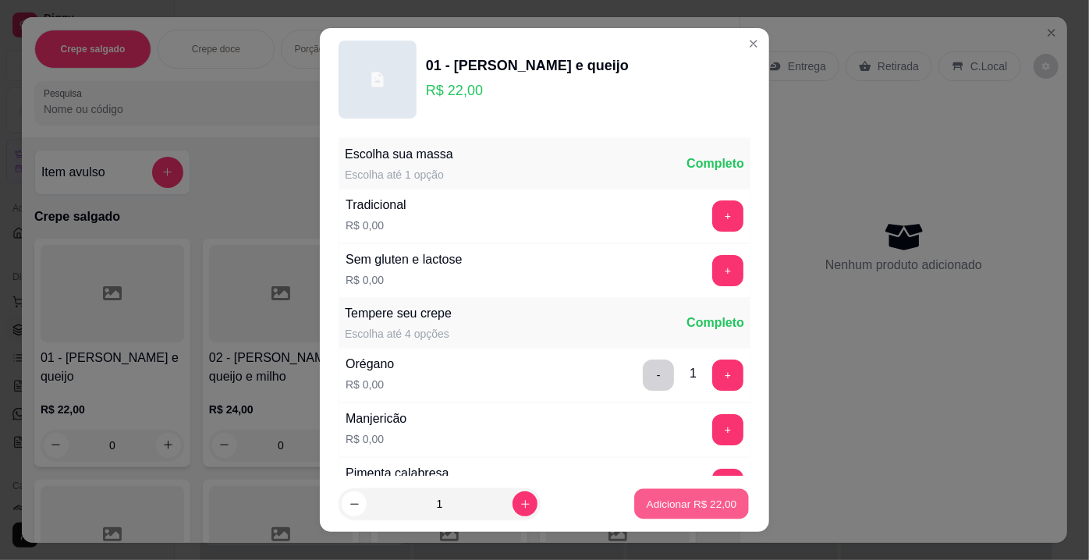
click at [679, 509] on p "Adicionar R$ 22,00" at bounding box center [692, 503] width 90 height 15
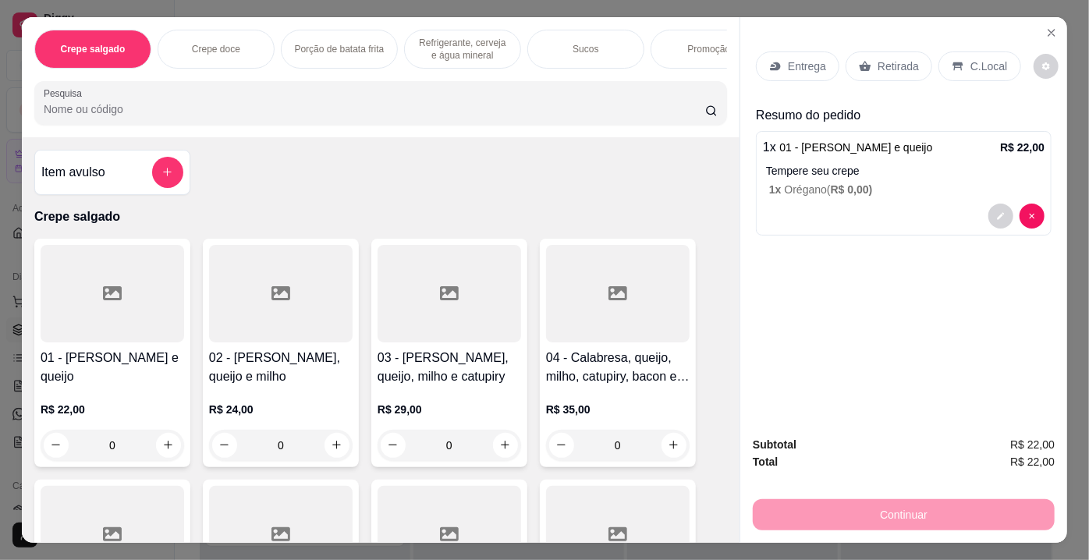
click at [110, 115] on input "Pesquisa" at bounding box center [375, 109] width 662 height 16
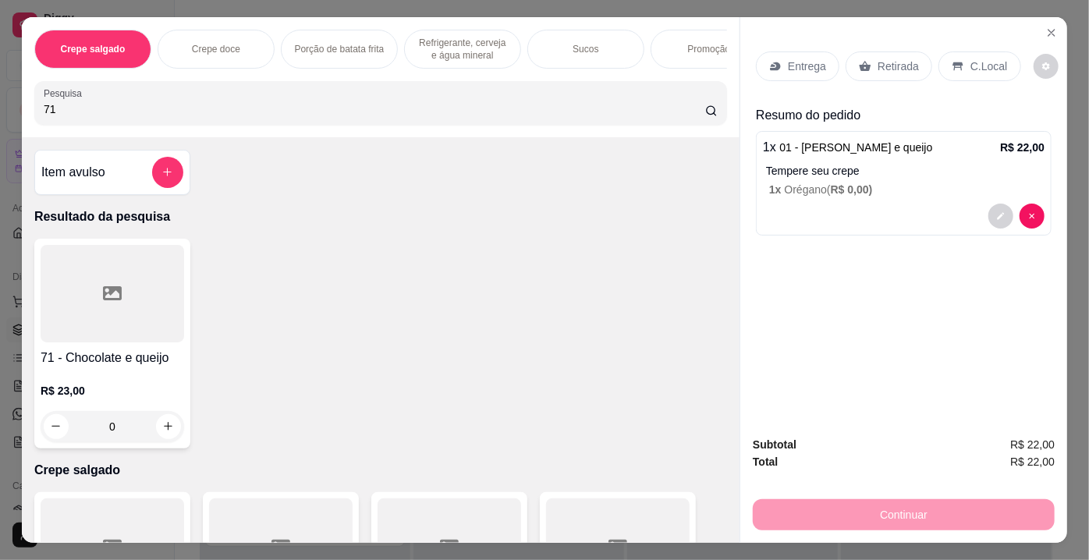
type input "71"
click at [117, 303] on div at bounding box center [113, 294] width 144 height 98
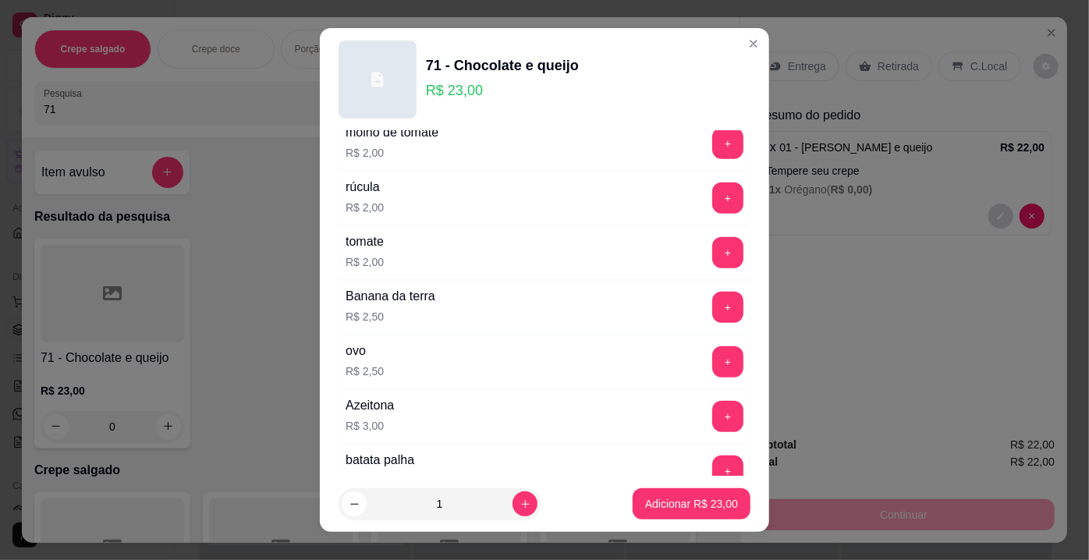
scroll to position [425, 0]
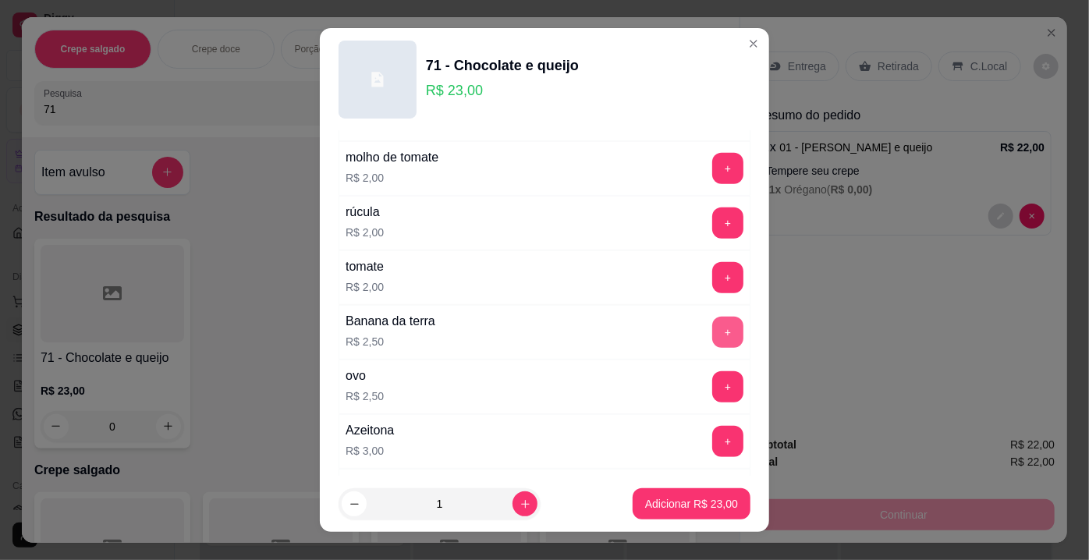
click at [712, 320] on button "+" at bounding box center [727, 332] width 31 height 31
click at [687, 495] on button "Adicionar R$ 25,50" at bounding box center [692, 503] width 118 height 31
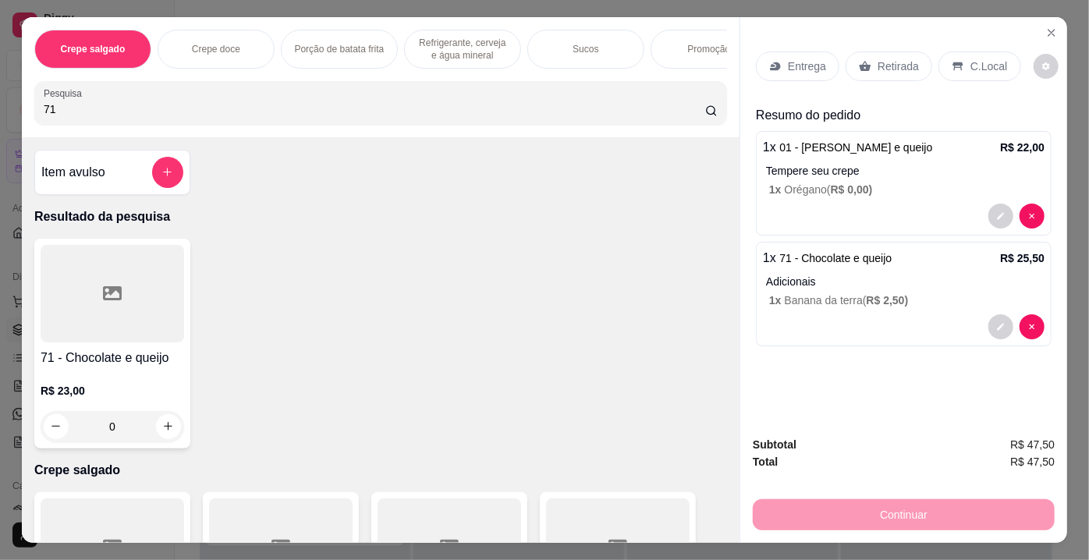
click at [111, 112] on input "71" at bounding box center [375, 109] width 662 height 16
click at [861, 61] on icon at bounding box center [866, 66] width 12 height 10
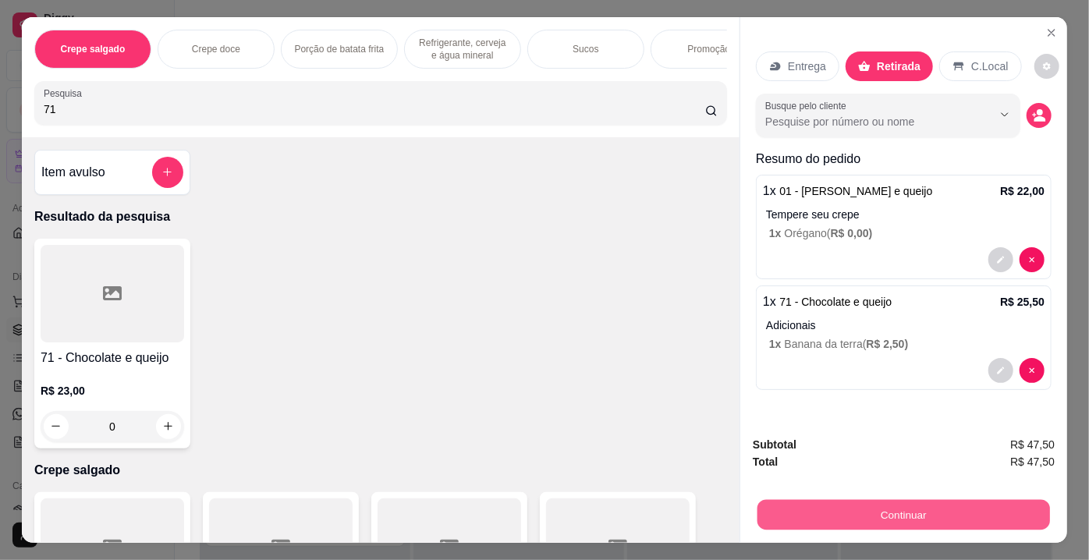
click at [904, 522] on button "Continuar" at bounding box center [903, 515] width 293 height 30
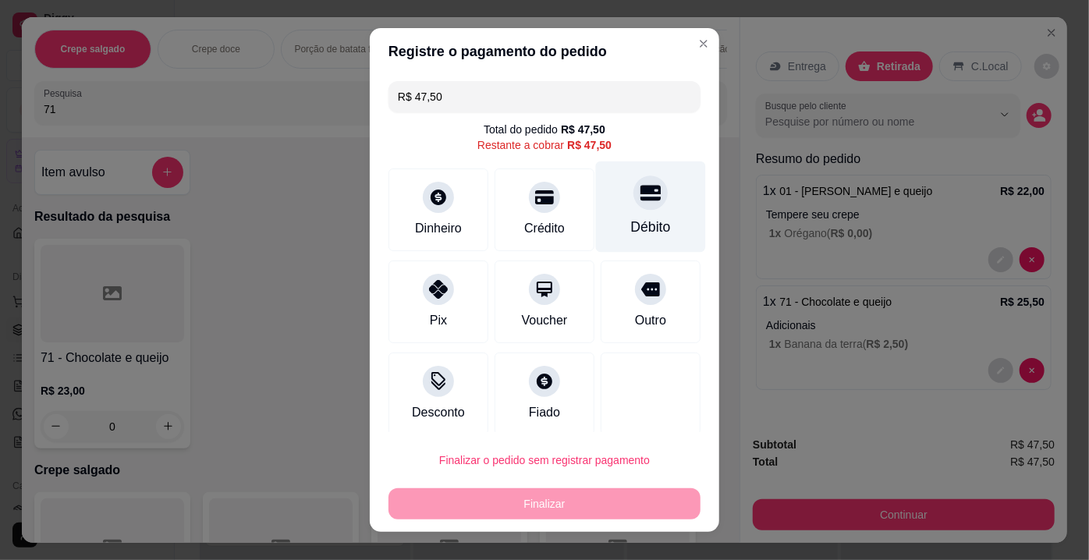
click at [633, 209] on div at bounding box center [650, 193] width 34 height 34
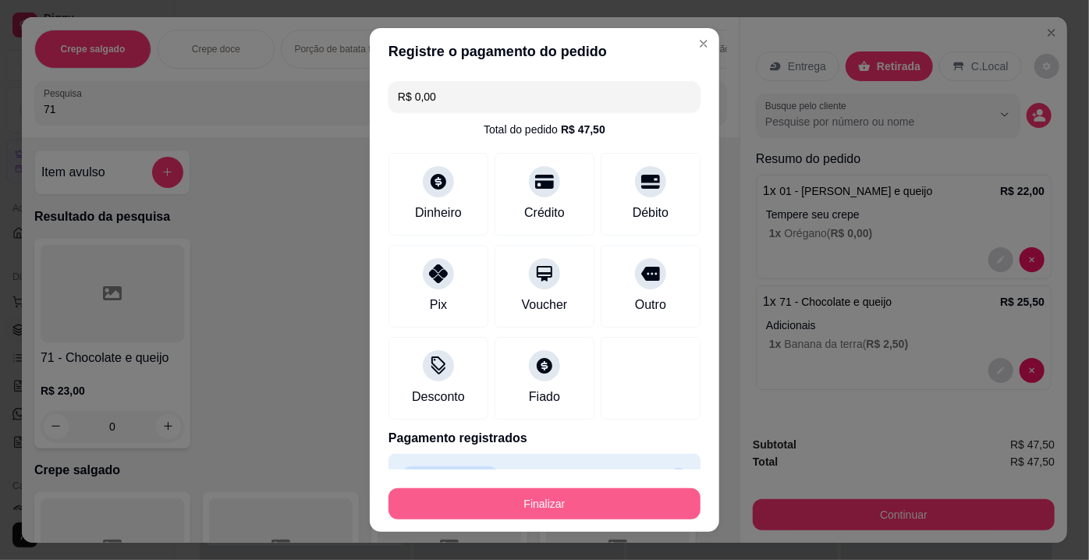
click at [572, 507] on button "Finalizar" at bounding box center [545, 503] width 312 height 31
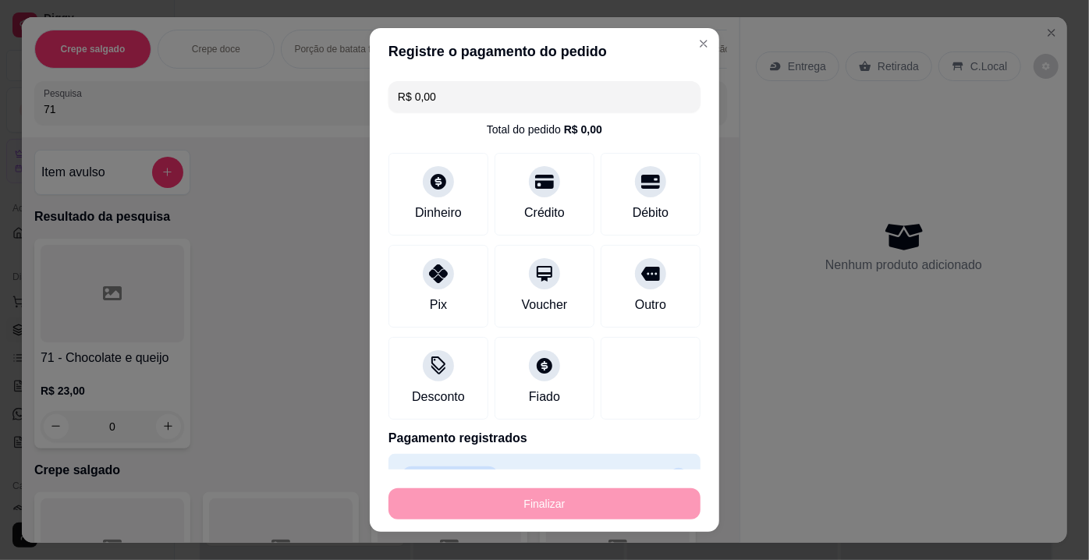
type input "-R$ 47,50"
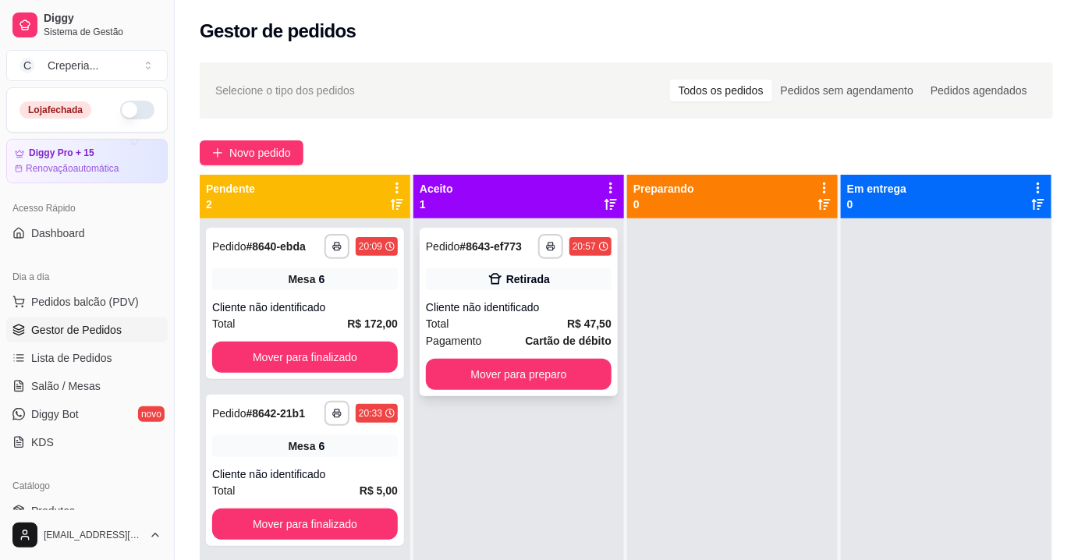
click at [525, 294] on div "**********" at bounding box center [519, 312] width 198 height 169
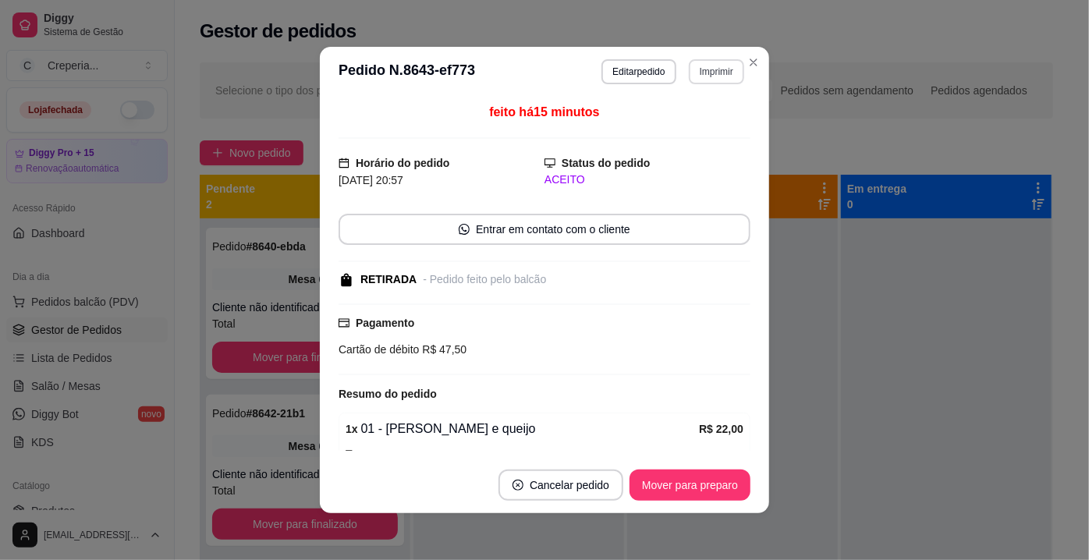
click at [707, 74] on button "Imprimir" at bounding box center [716, 71] width 55 height 25
click at [660, 132] on button "IMPRESSORA" at bounding box center [683, 126] width 113 height 25
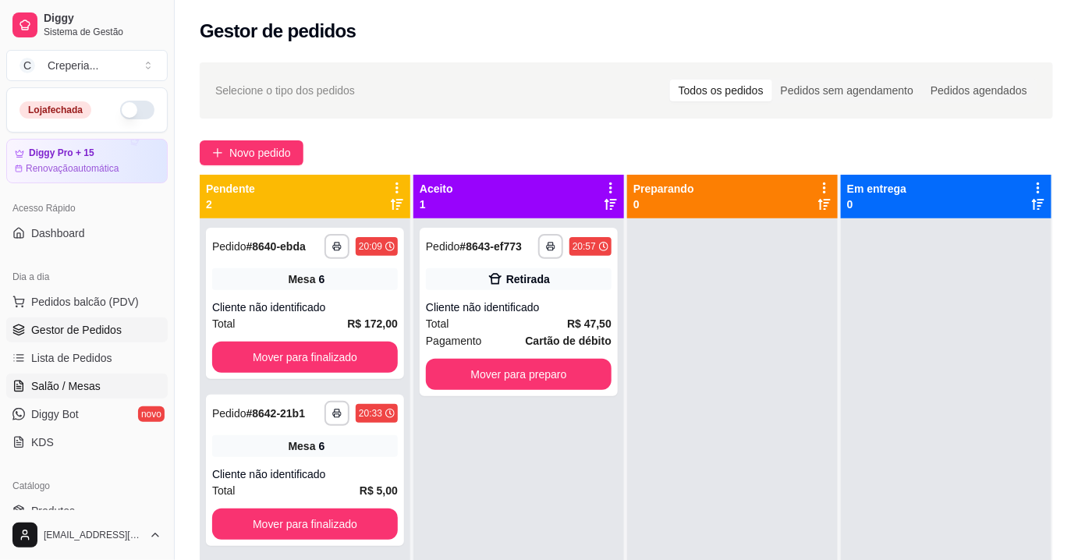
click at [100, 391] on link "Salão / Mesas" at bounding box center [86, 386] width 161 height 25
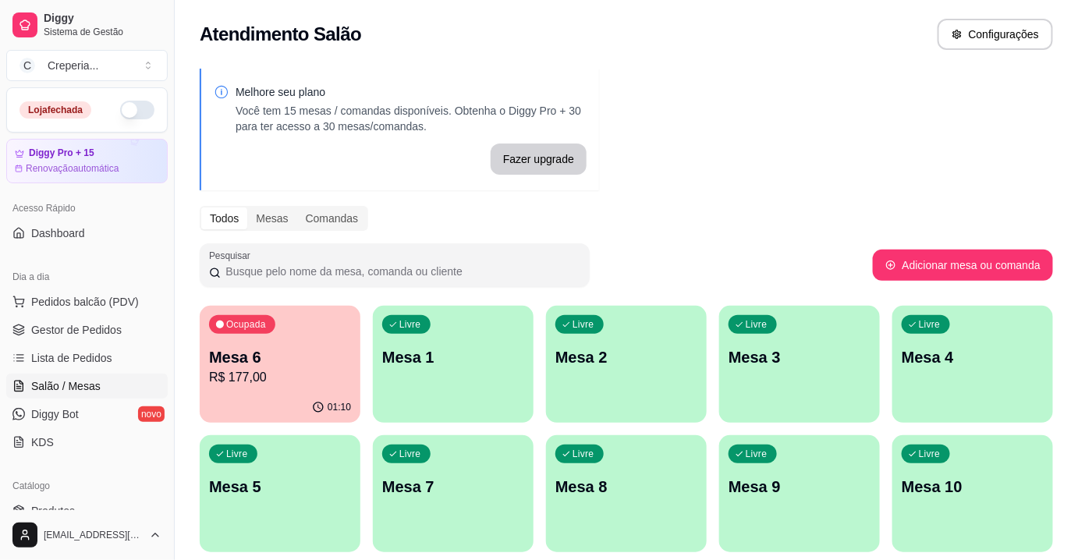
click at [310, 360] on p "Mesa 6" at bounding box center [280, 357] width 142 height 22
click at [320, 339] on div "Ocupada Mesa 6 R$ 177,00" at bounding box center [280, 349] width 156 height 84
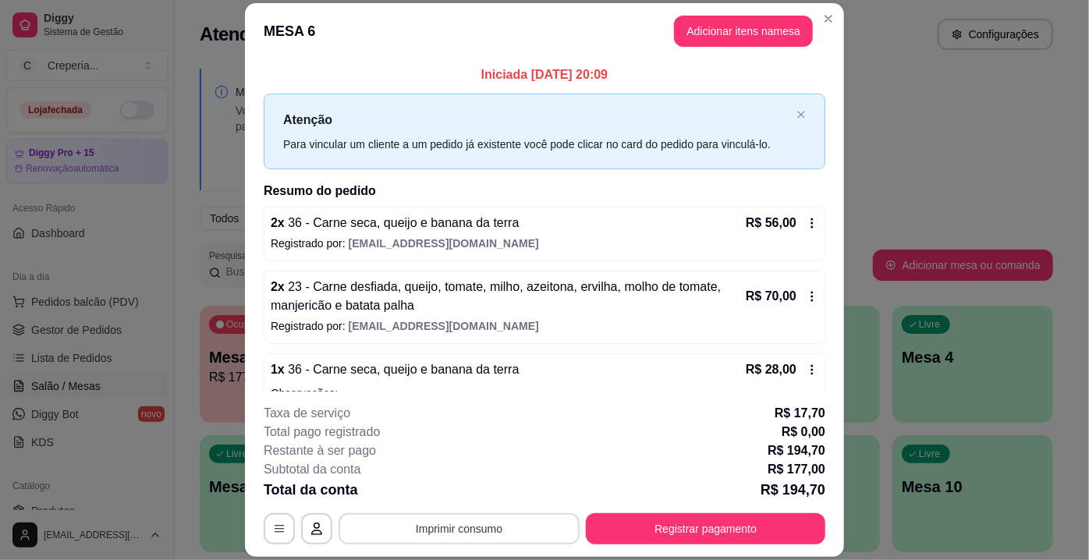
click at [413, 537] on button "Imprimir consumo" at bounding box center [459, 528] width 241 height 31
click at [424, 496] on button "IMPRESSORA" at bounding box center [459, 493] width 113 height 25
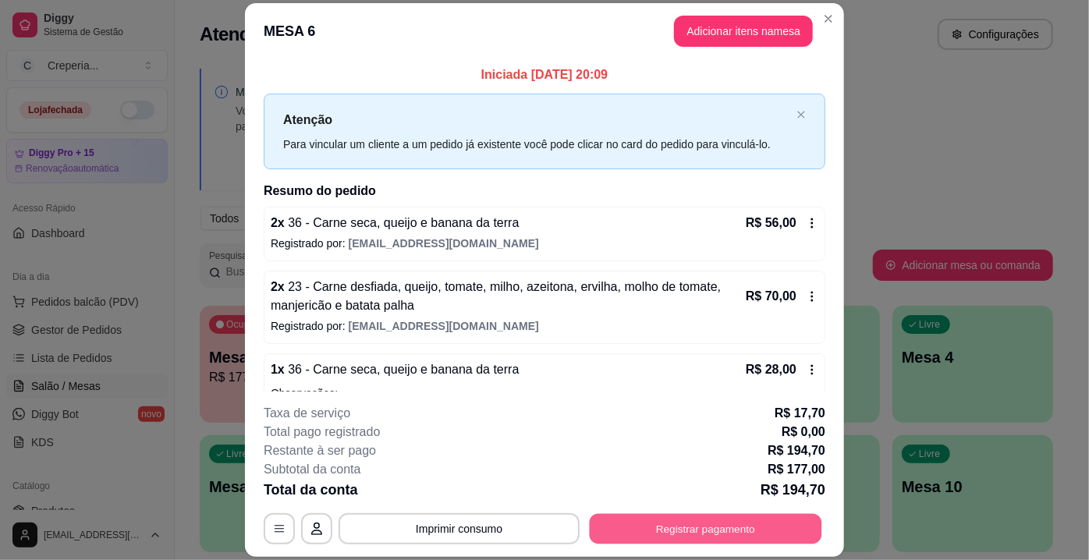
click at [665, 527] on button "Registrar pagamento" at bounding box center [706, 529] width 232 height 30
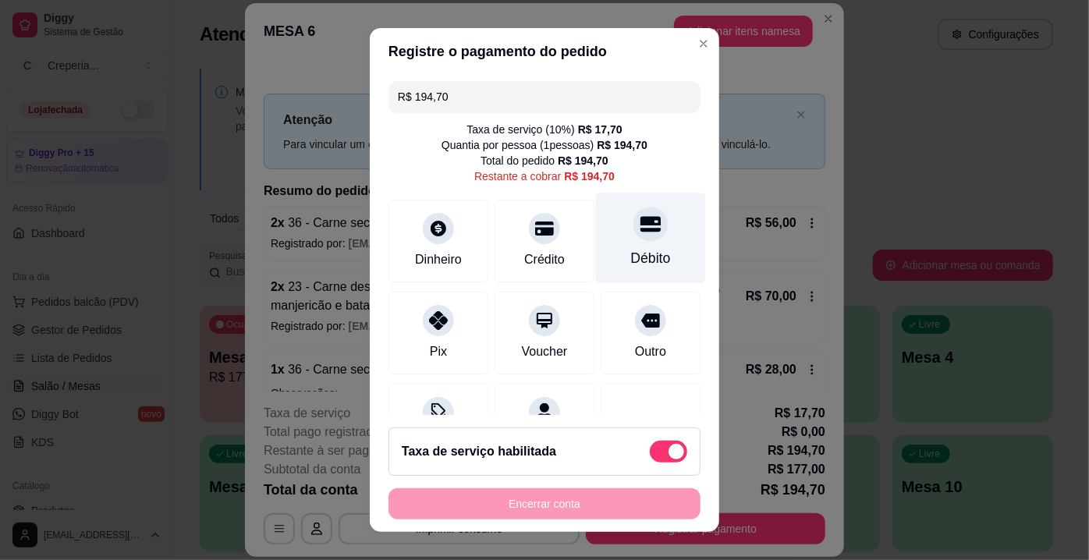
click at [633, 242] on div "Débito" at bounding box center [651, 238] width 110 height 91
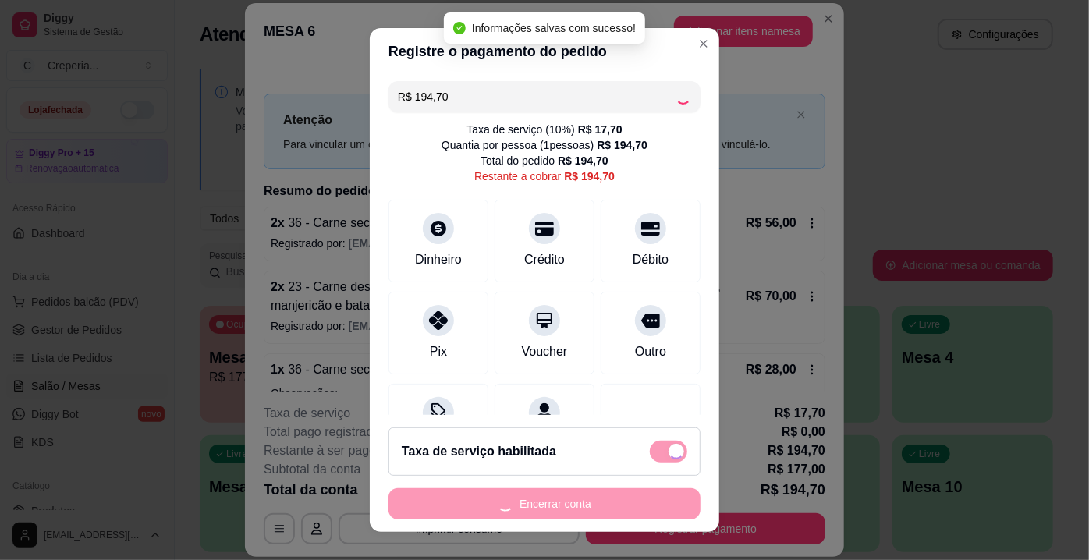
type input "R$ 0,00"
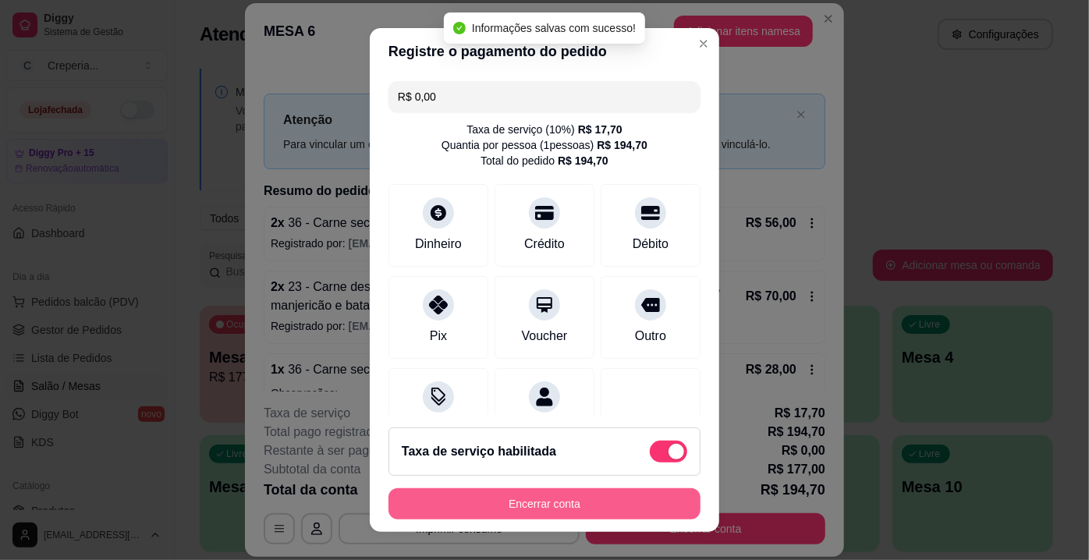
click at [580, 504] on button "Encerrar conta" at bounding box center [545, 503] width 312 height 31
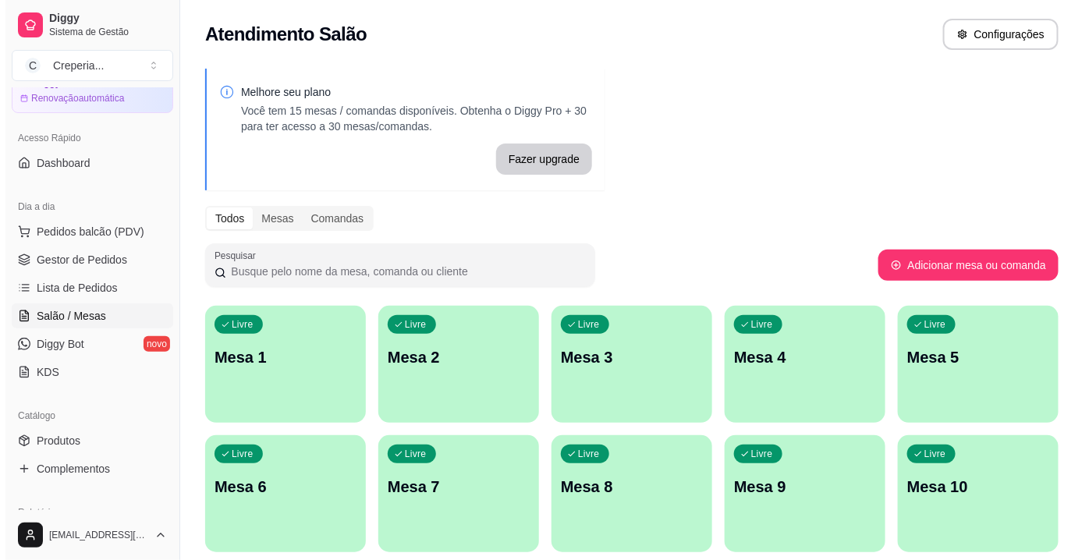
scroll to position [141, 0]
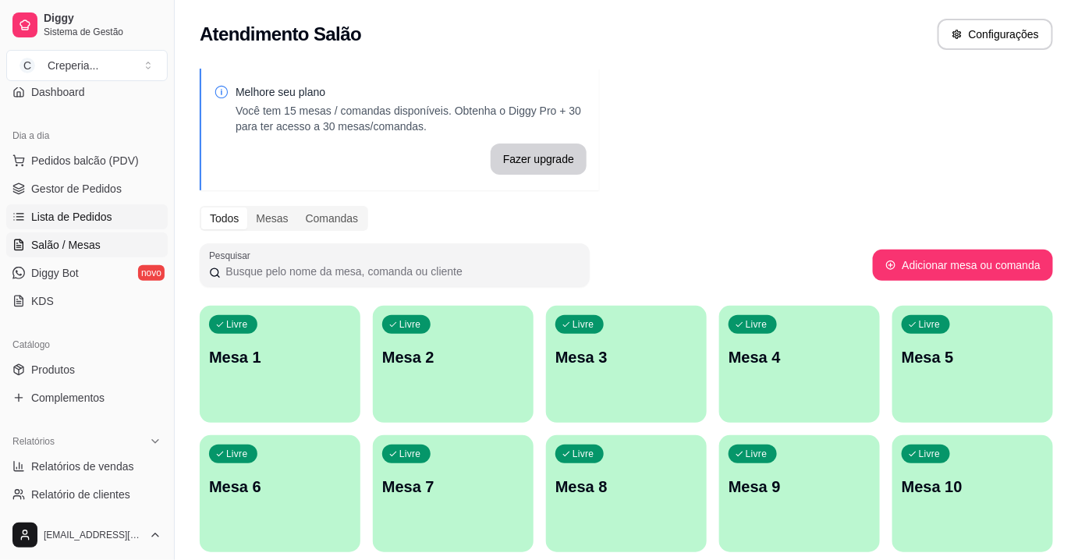
click at [94, 221] on span "Lista de Pedidos" at bounding box center [71, 217] width 81 height 16
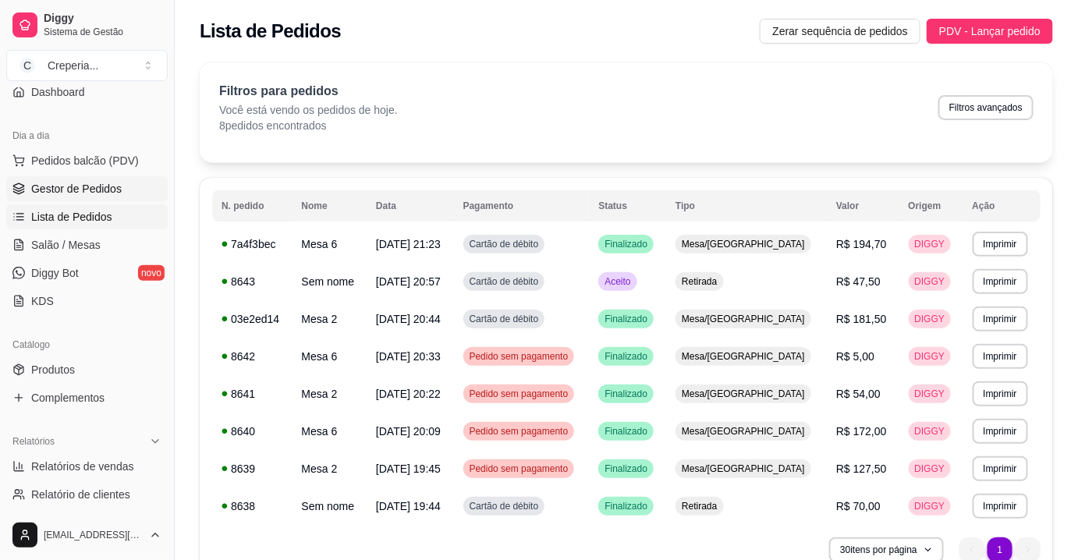
click at [104, 190] on span "Gestor de Pedidos" at bounding box center [76, 189] width 90 height 16
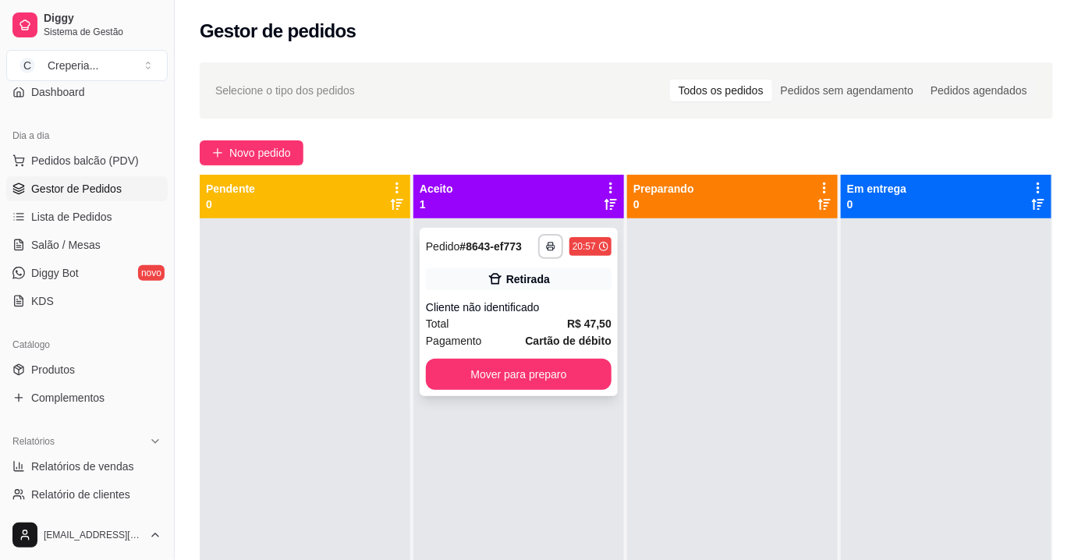
click at [565, 300] on div "Cliente não identificado" at bounding box center [519, 308] width 186 height 16
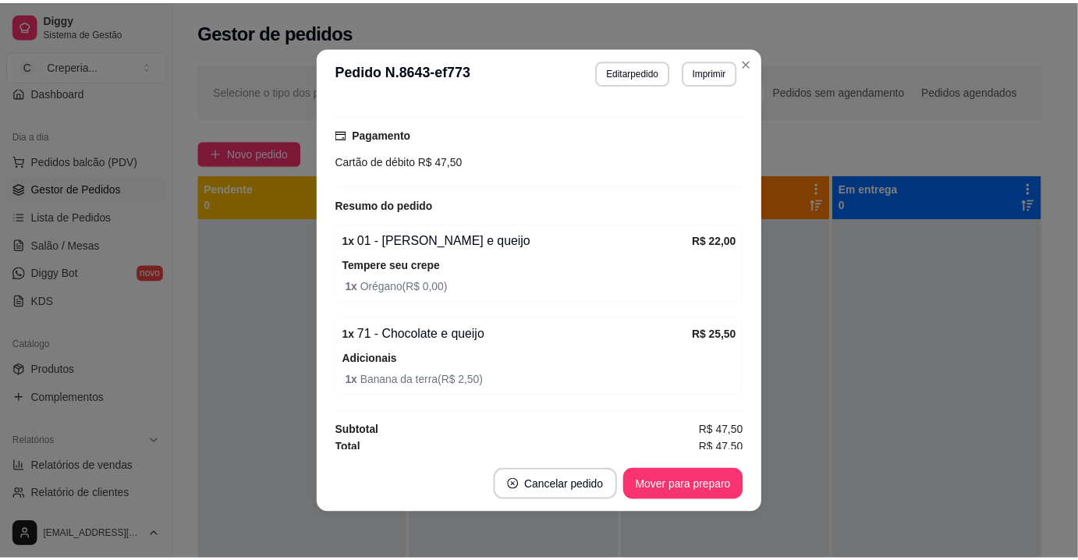
scroll to position [190, 0]
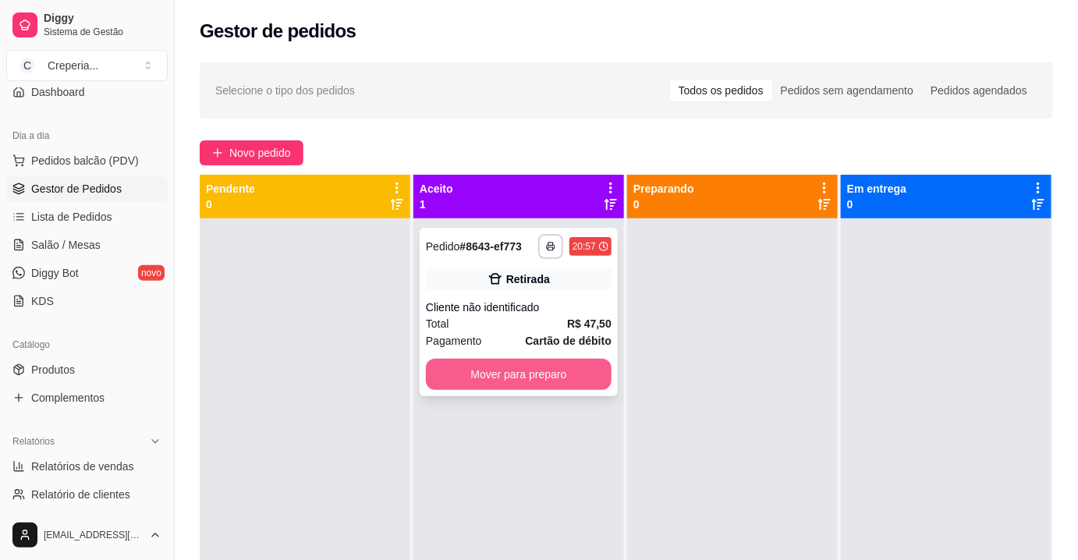
click at [559, 367] on button "Mover para preparo" at bounding box center [519, 374] width 186 height 31
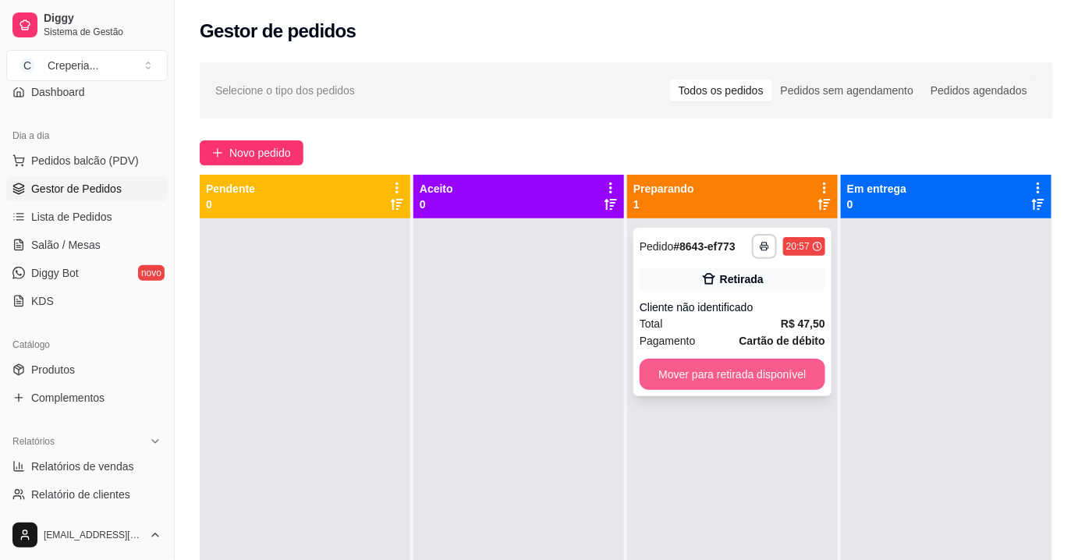
click at [755, 375] on button "Mover para retirada disponível" at bounding box center [733, 374] width 186 height 31
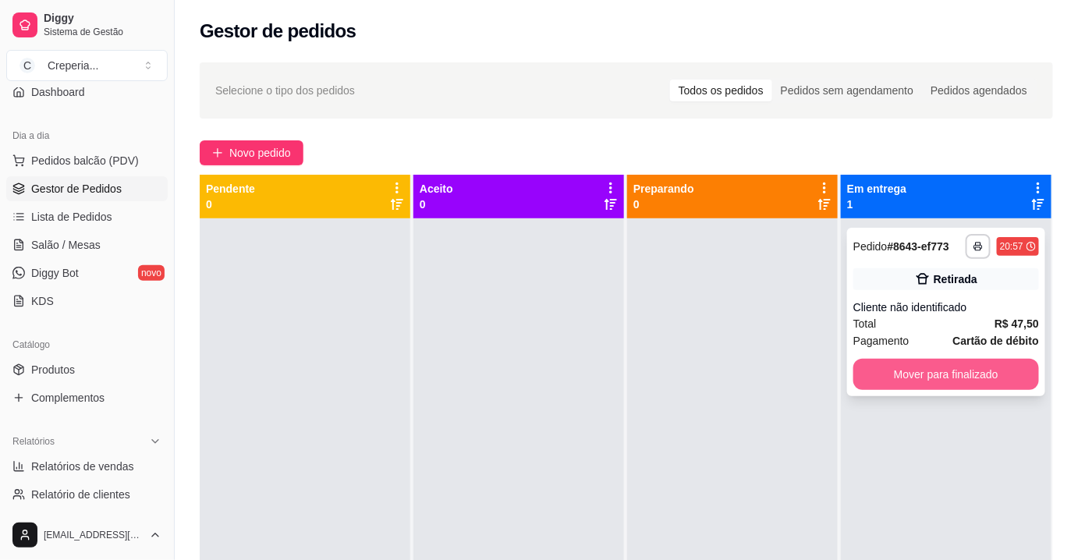
click at [911, 371] on button "Mover para finalizado" at bounding box center [946, 374] width 186 height 31
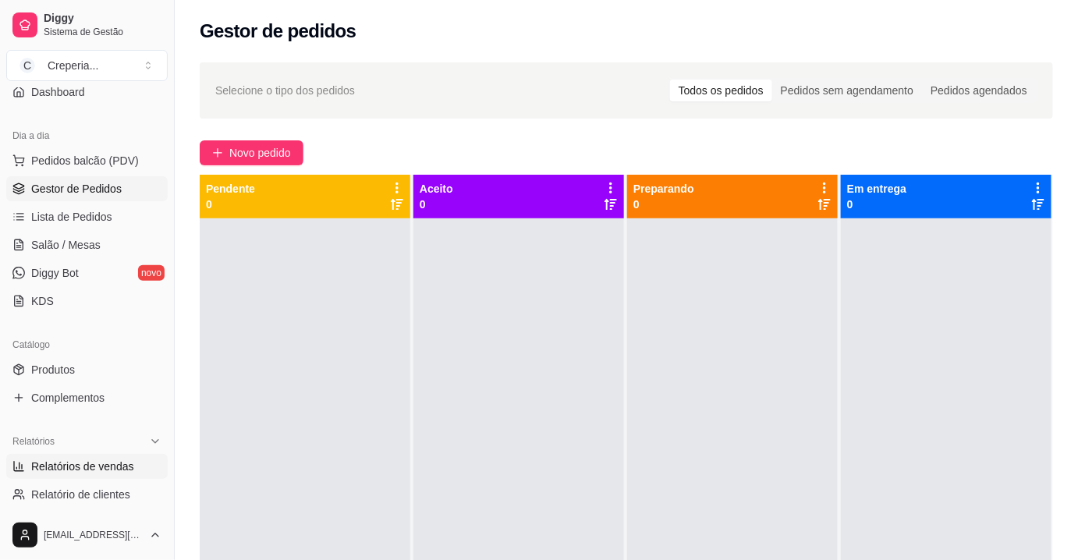
click at [97, 469] on span "Relatórios de vendas" at bounding box center [82, 467] width 103 height 16
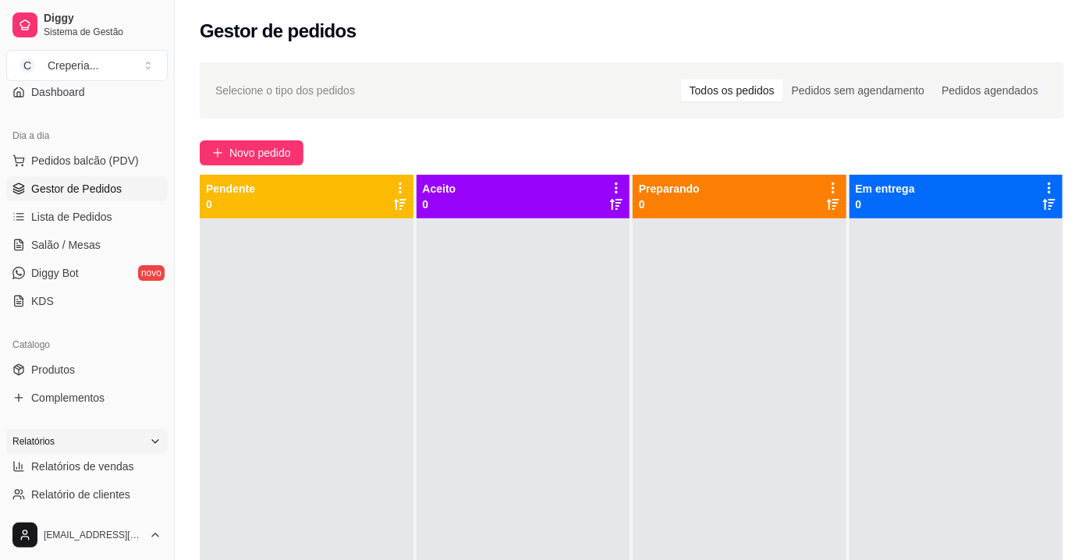
select select "ALL"
select select "0"
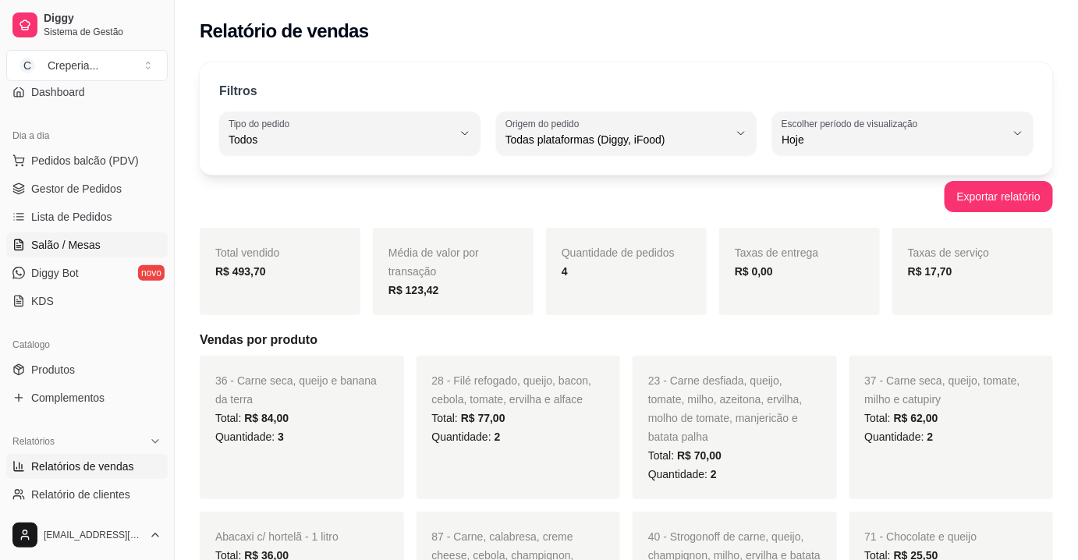
click at [84, 238] on span "Salão / Mesas" at bounding box center [65, 245] width 69 height 16
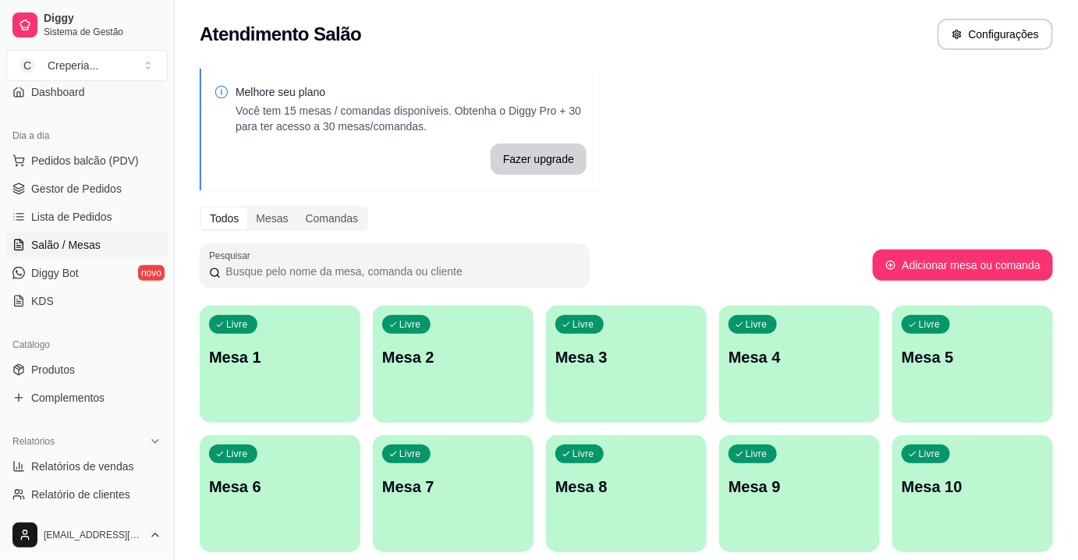
click at [616, 194] on div "Melhore seu plano Você tem 15 mesas / comandas disponíveis. Obtenha o Diggy Pro…" at bounding box center [626, 379] width 903 height 641
